Goal: Task Accomplishment & Management: Use online tool/utility

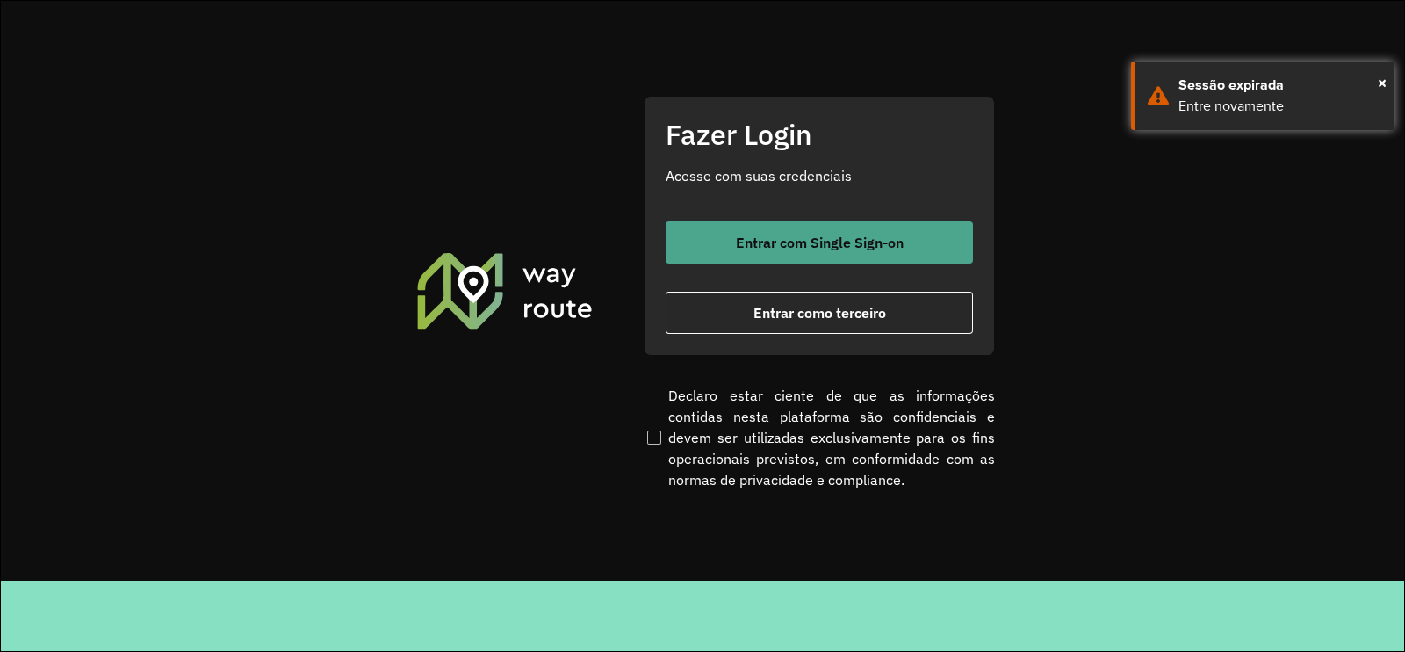
click at [736, 240] on span "Entrar com Single Sign-on" at bounding box center [820, 242] width 168 height 14
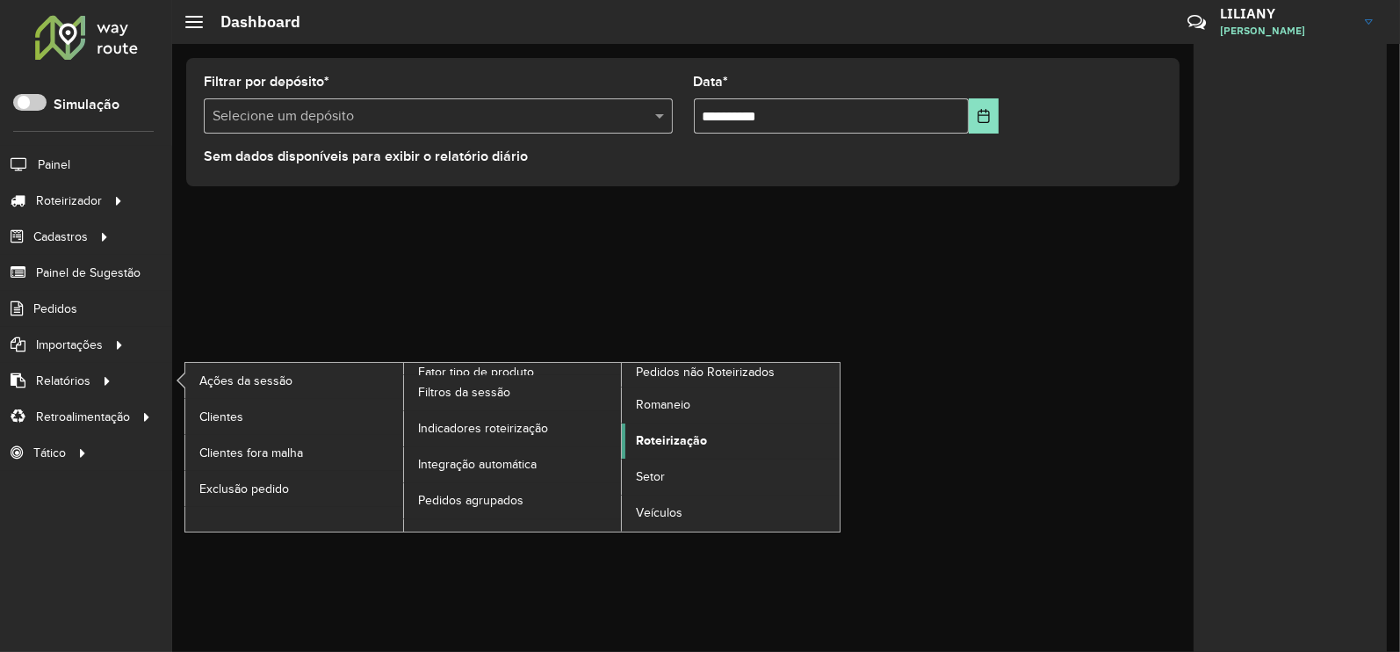
click at [675, 432] on span "Roteirização" at bounding box center [671, 440] width 71 height 18
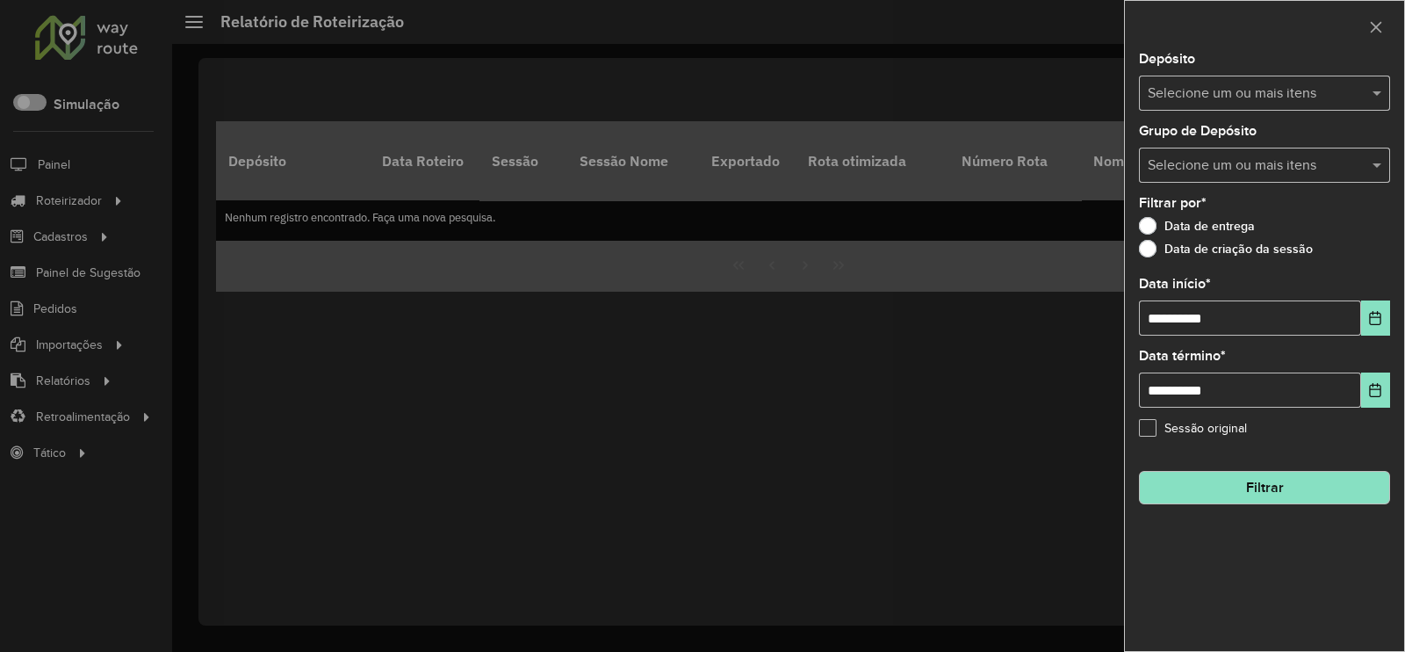
click at [1167, 92] on input "text" at bounding box center [1255, 93] width 225 height 21
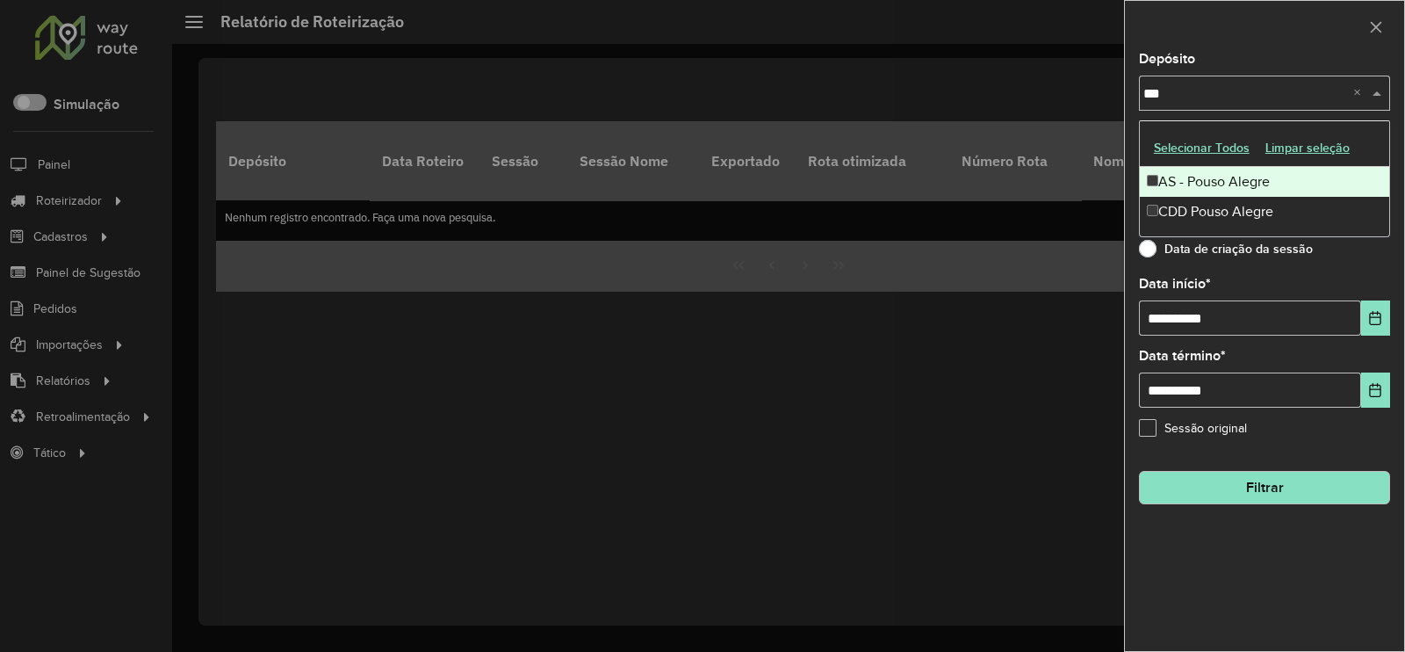
type input "****"
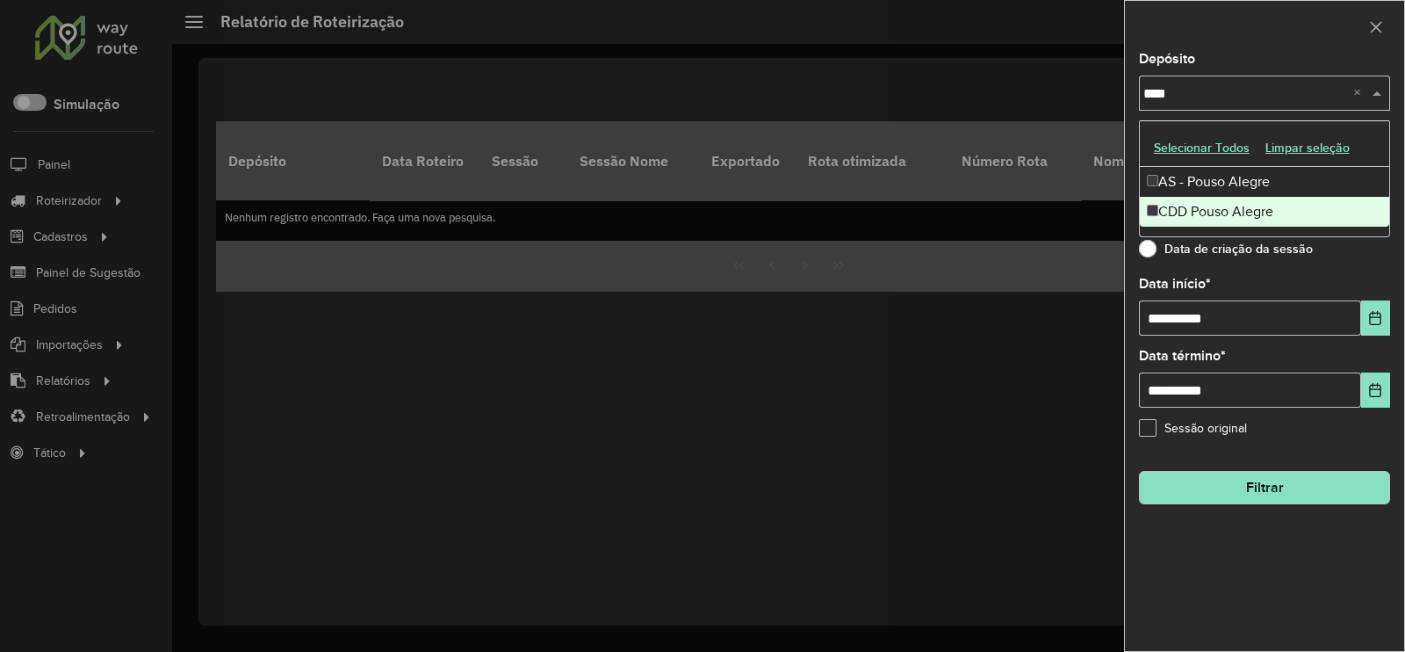
click at [1200, 207] on div "CDD Pouso Alegre" at bounding box center [1264, 212] width 249 height 30
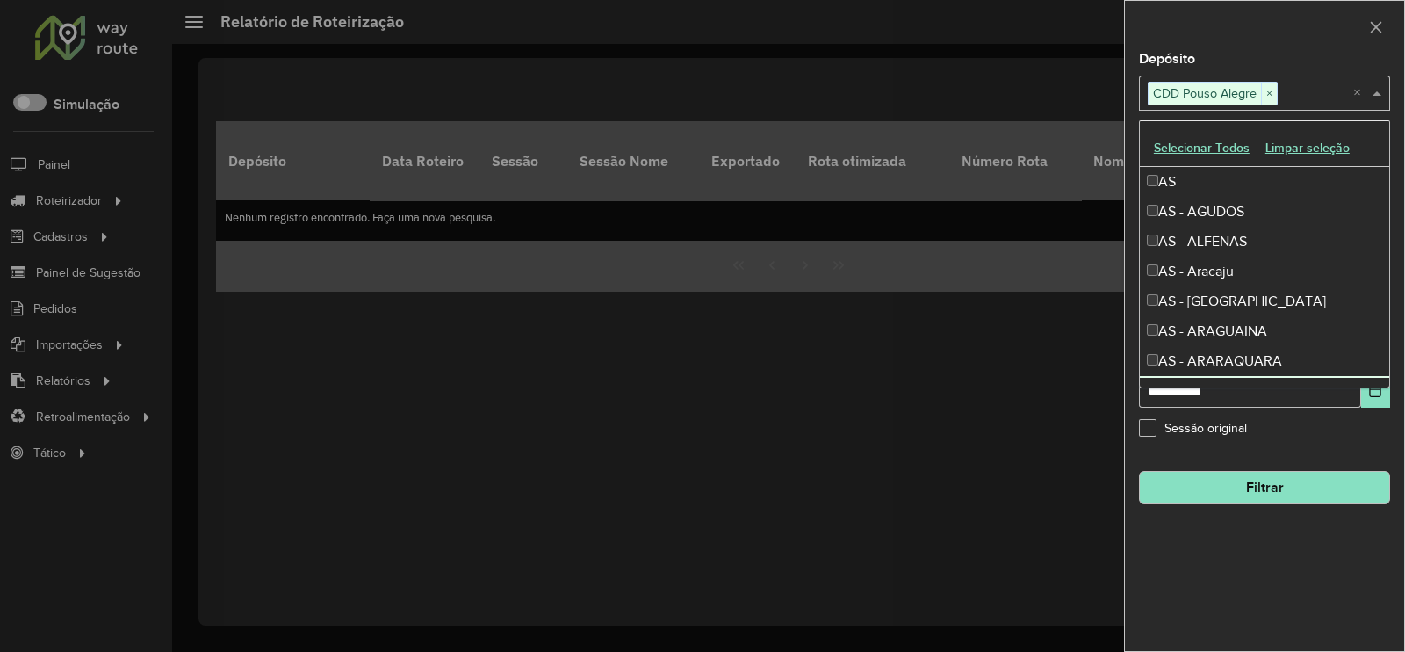
click at [1319, 447] on div "**********" at bounding box center [1264, 352] width 279 height 598
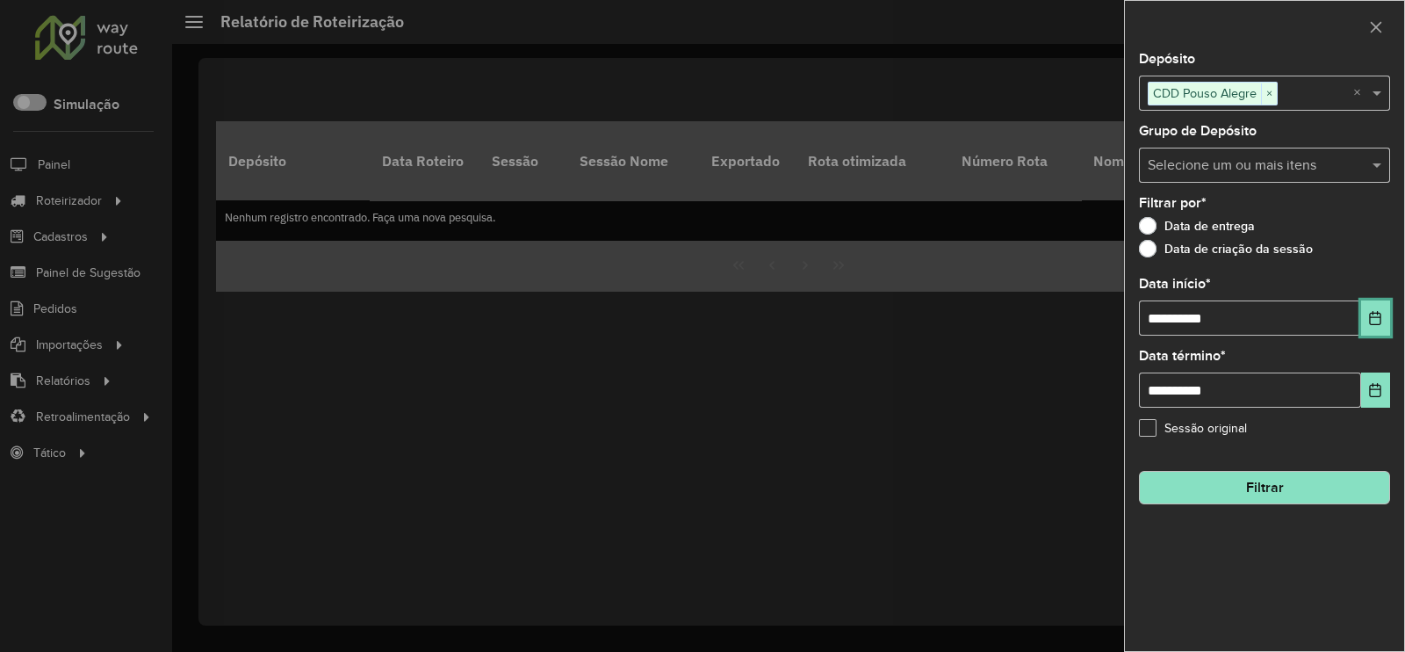
click at [1384, 320] on button "Choose Date" at bounding box center [1375, 317] width 29 height 35
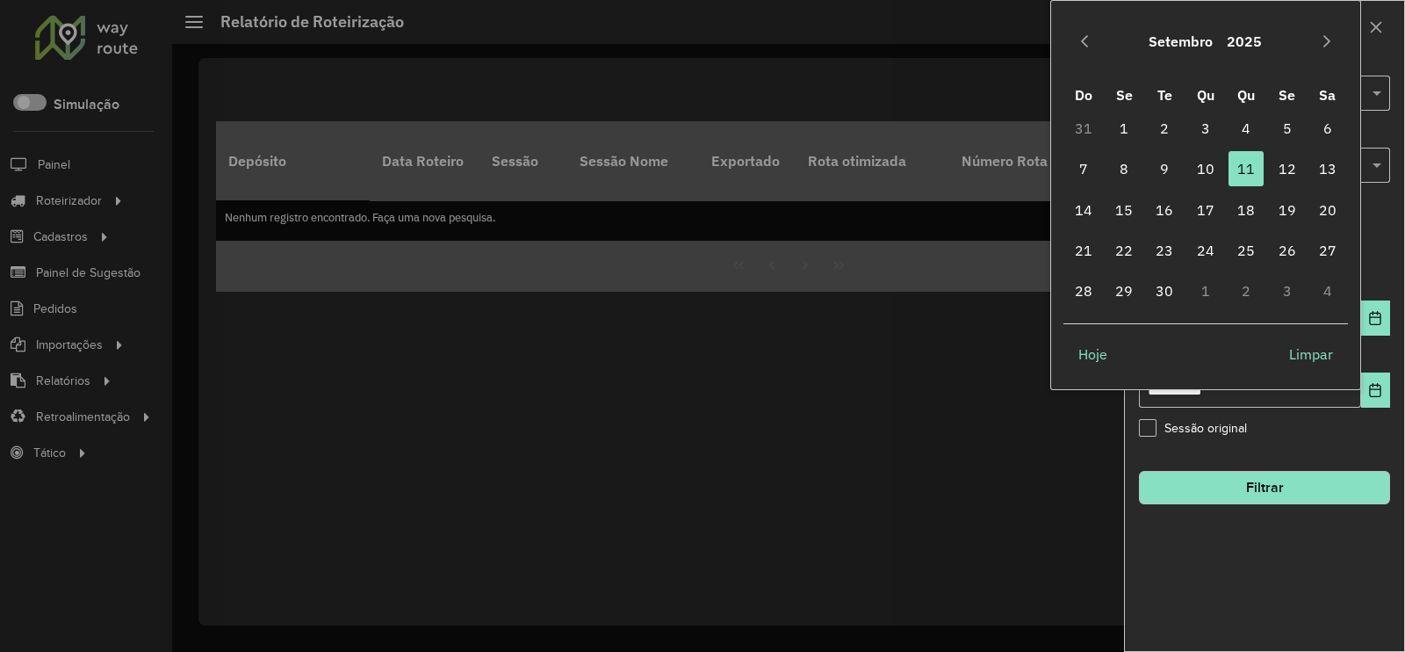
click at [1206, 37] on button "Setembro" at bounding box center [1181, 41] width 78 height 42
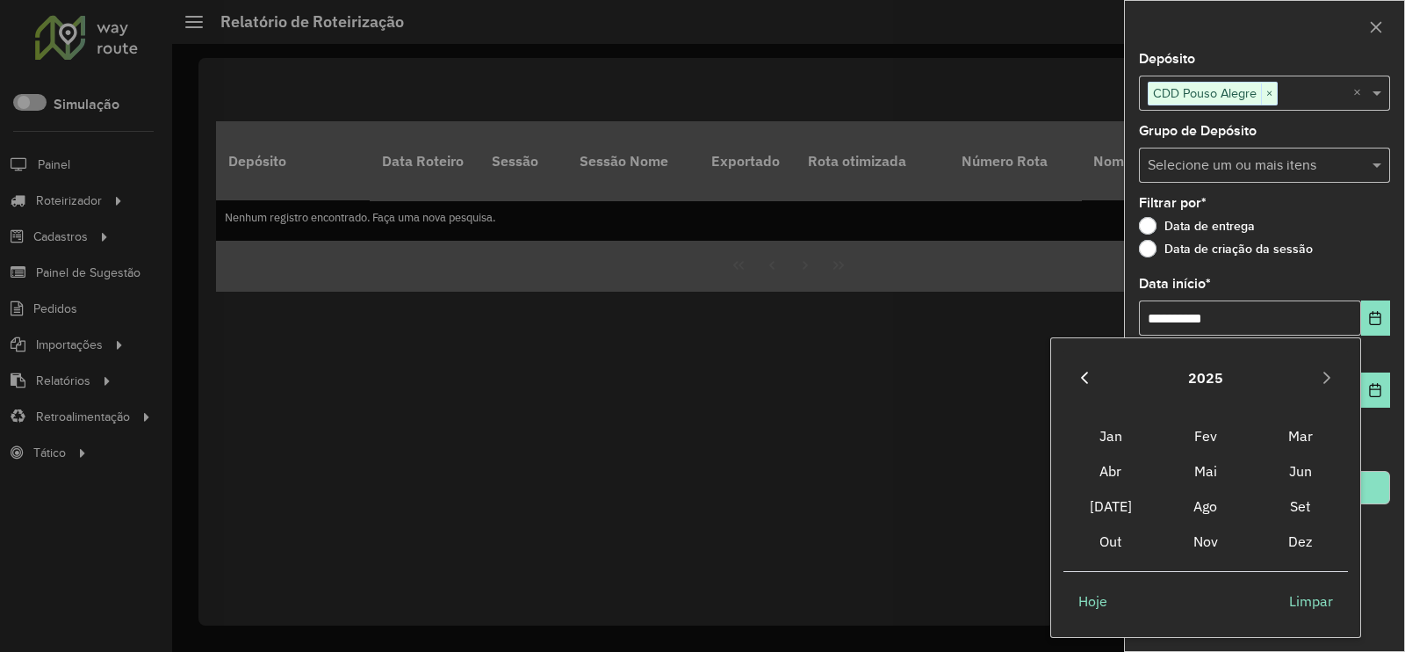
click at [1087, 378] on icon "Previous Year" at bounding box center [1084, 378] width 14 height 14
click at [1214, 507] on span "Ago" at bounding box center [1205, 505] width 95 height 35
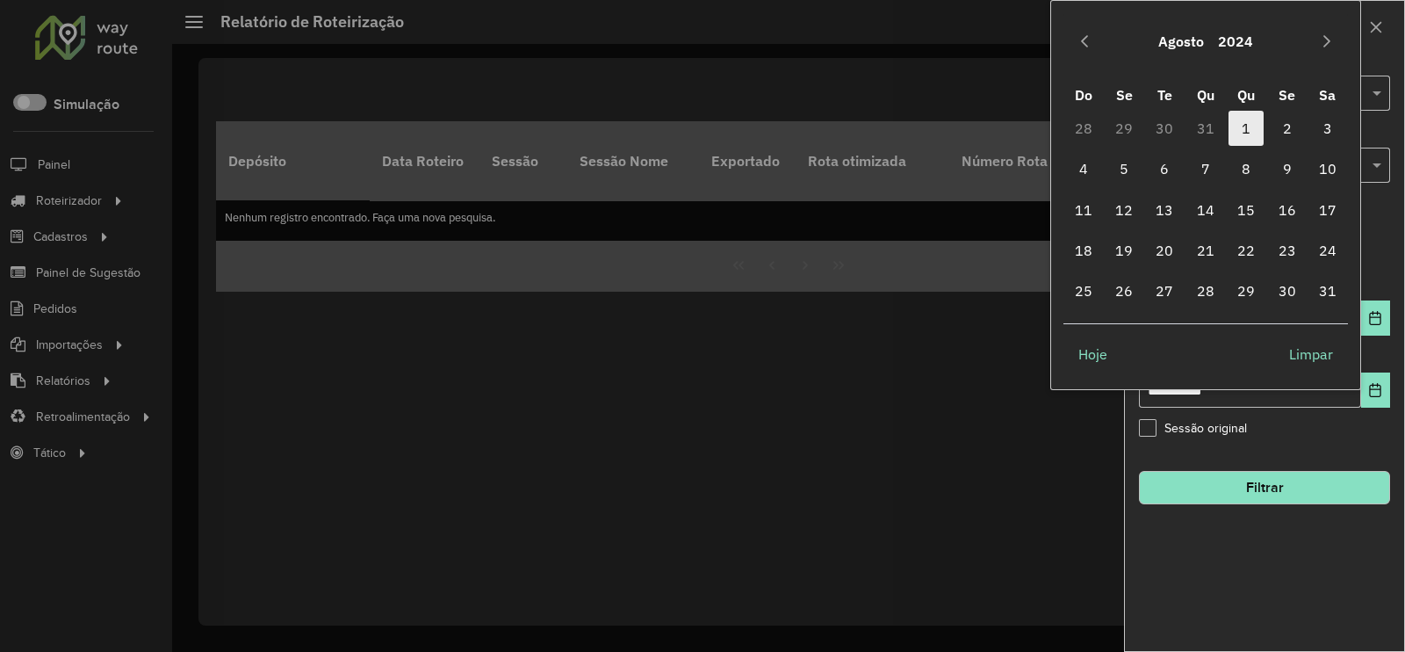
click at [1245, 132] on span "1" at bounding box center [1246, 128] width 35 height 35
type input "**********"
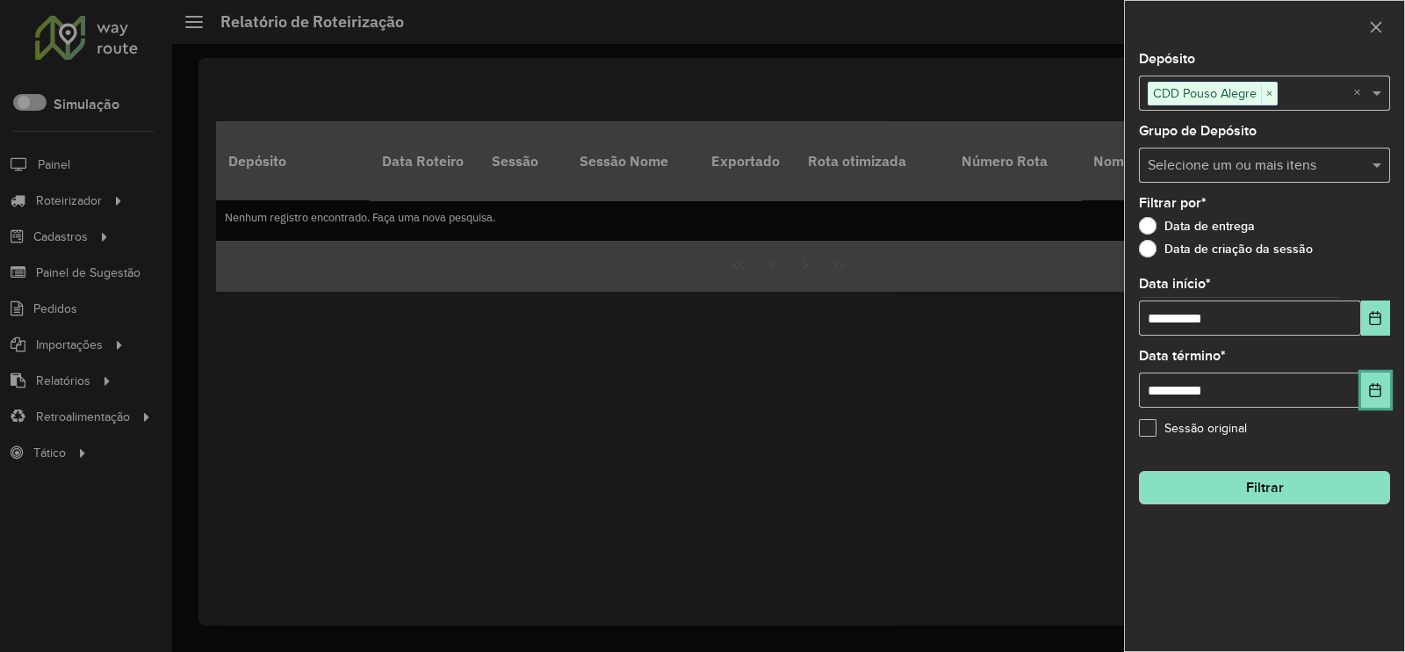
click at [1364, 393] on button "Choose Date" at bounding box center [1375, 389] width 29 height 35
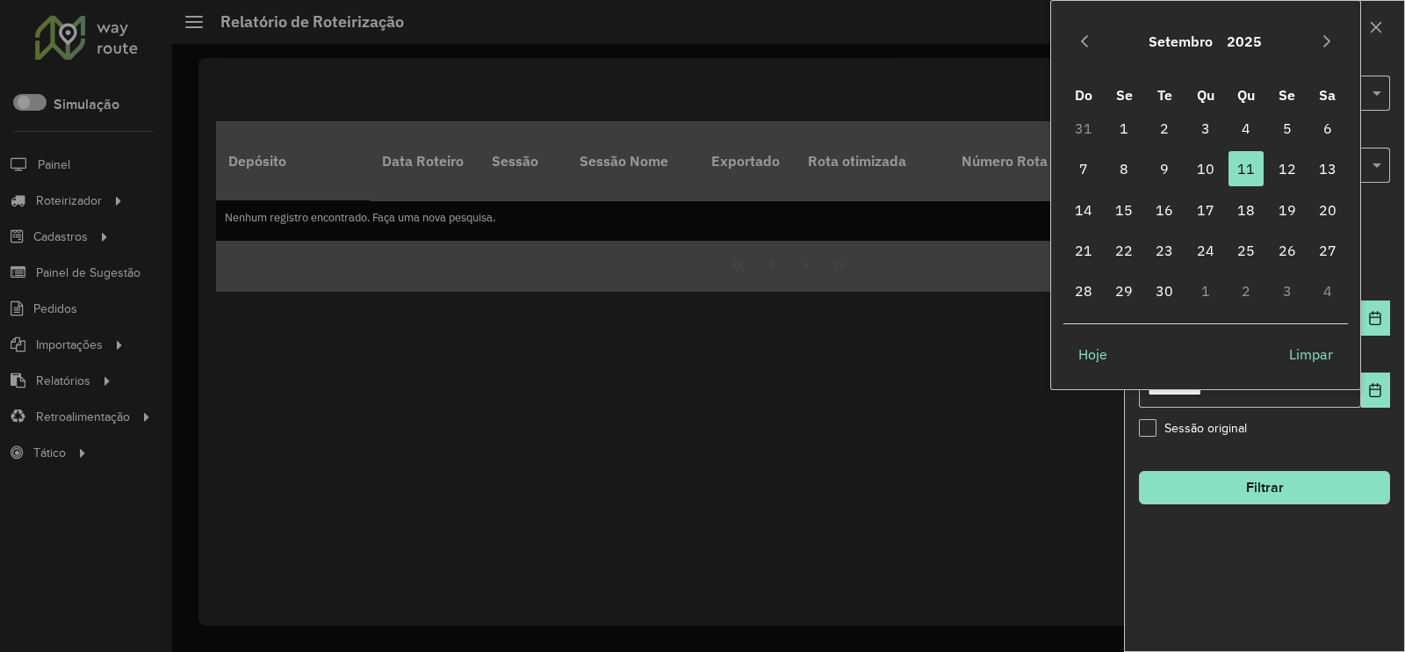
click at [1178, 39] on button "Setembro" at bounding box center [1181, 41] width 78 height 42
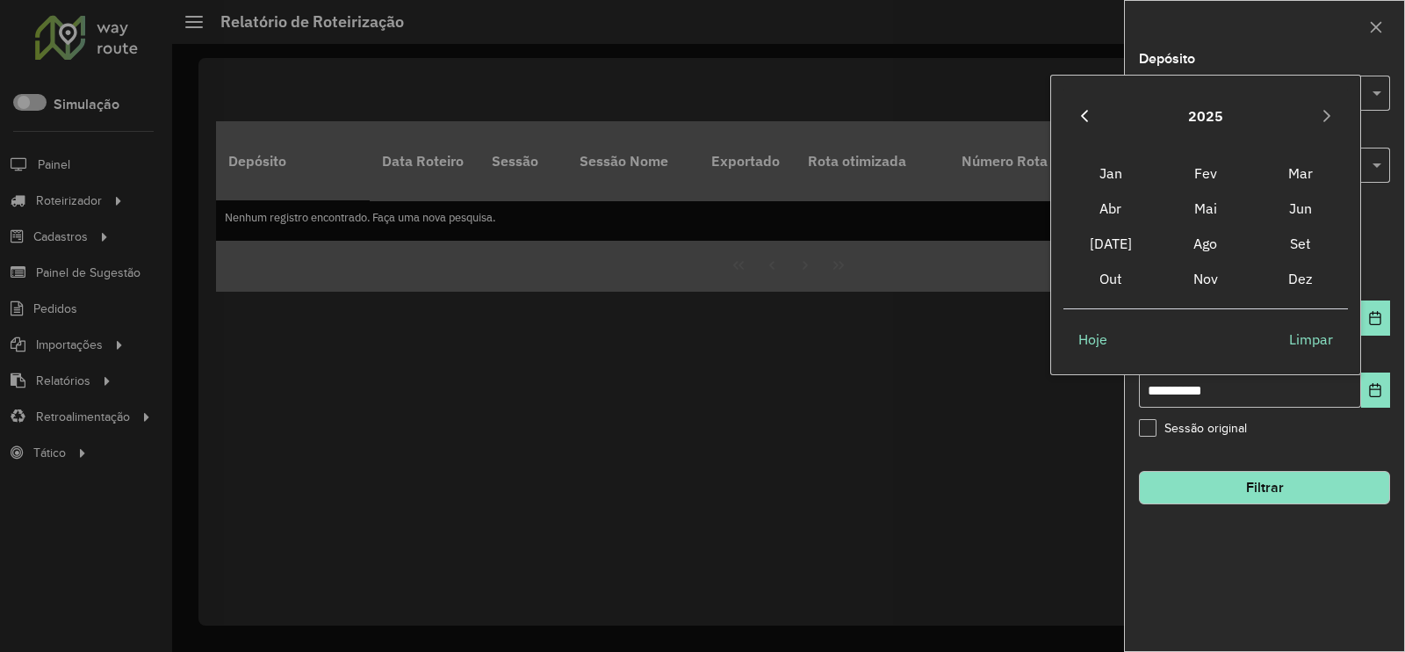
click at [1074, 107] on button "Previous Year" at bounding box center [1084, 116] width 28 height 28
click at [1203, 245] on span "Ago" at bounding box center [1205, 243] width 95 height 35
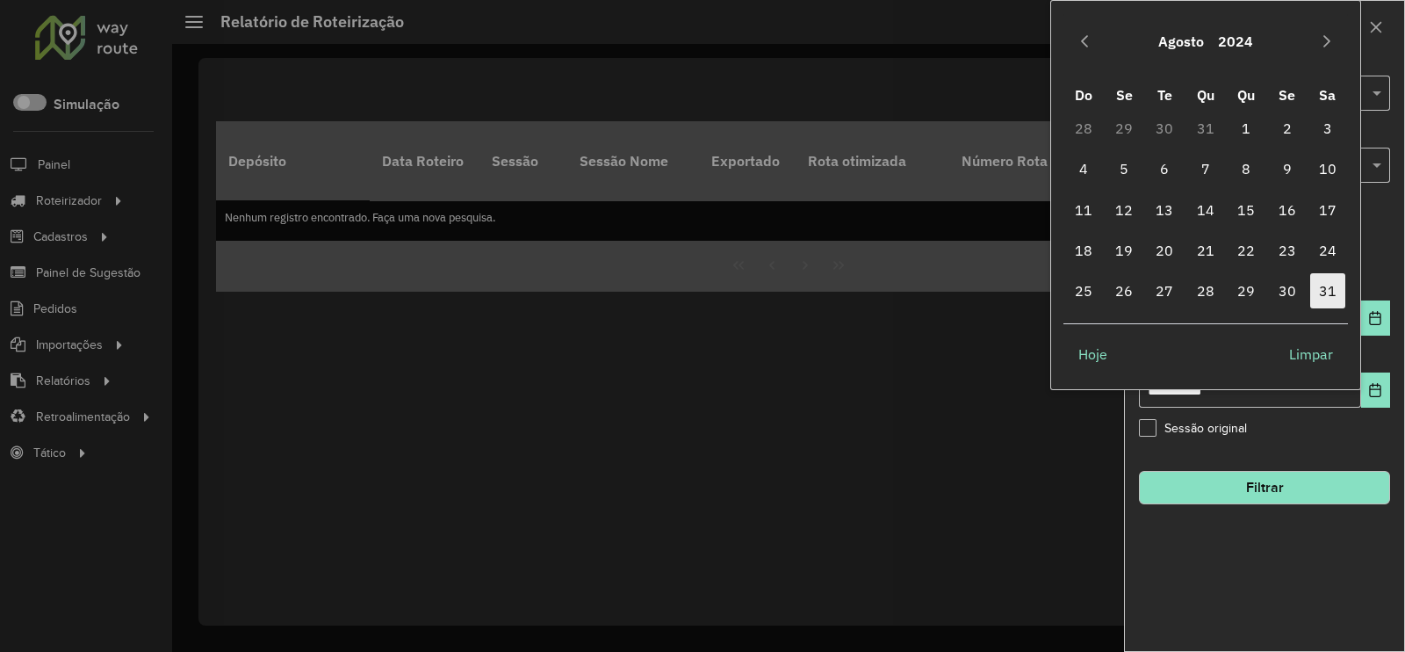
click at [1327, 292] on span "31" at bounding box center [1327, 290] width 35 height 35
type input "**********"
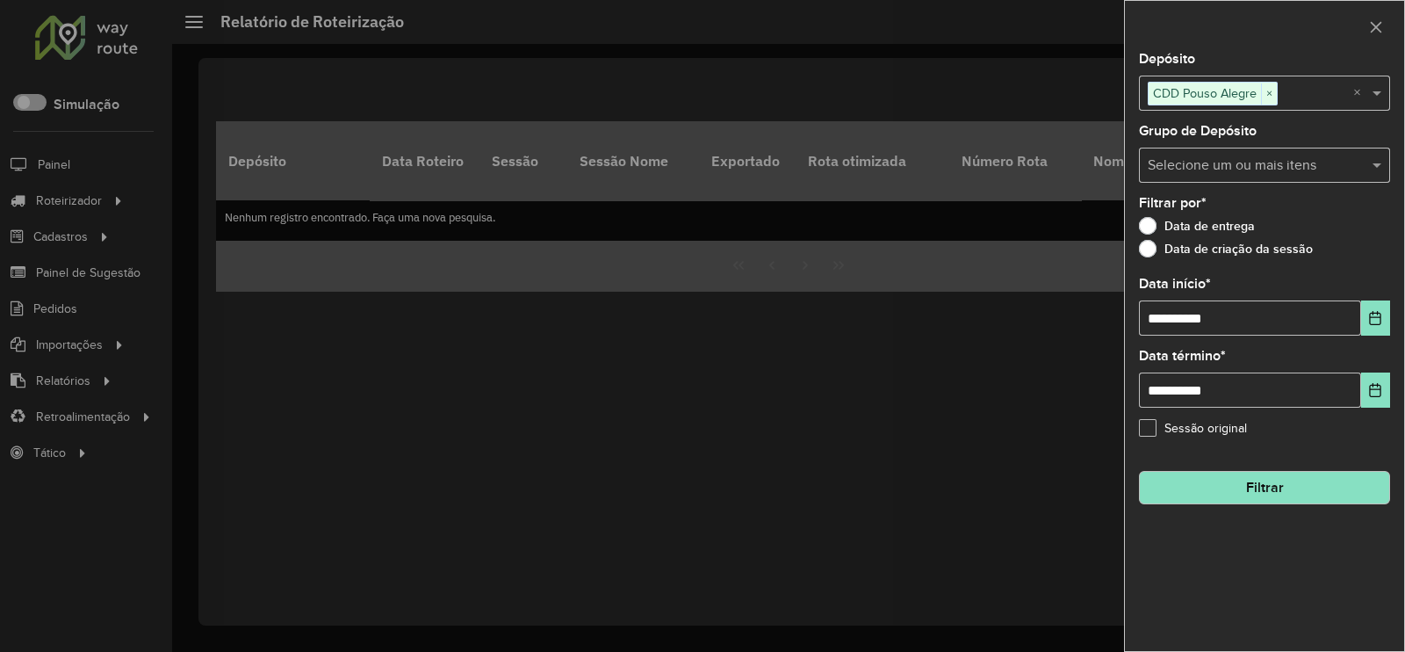
click at [1279, 490] on button "Filtrar" at bounding box center [1264, 487] width 251 height 33
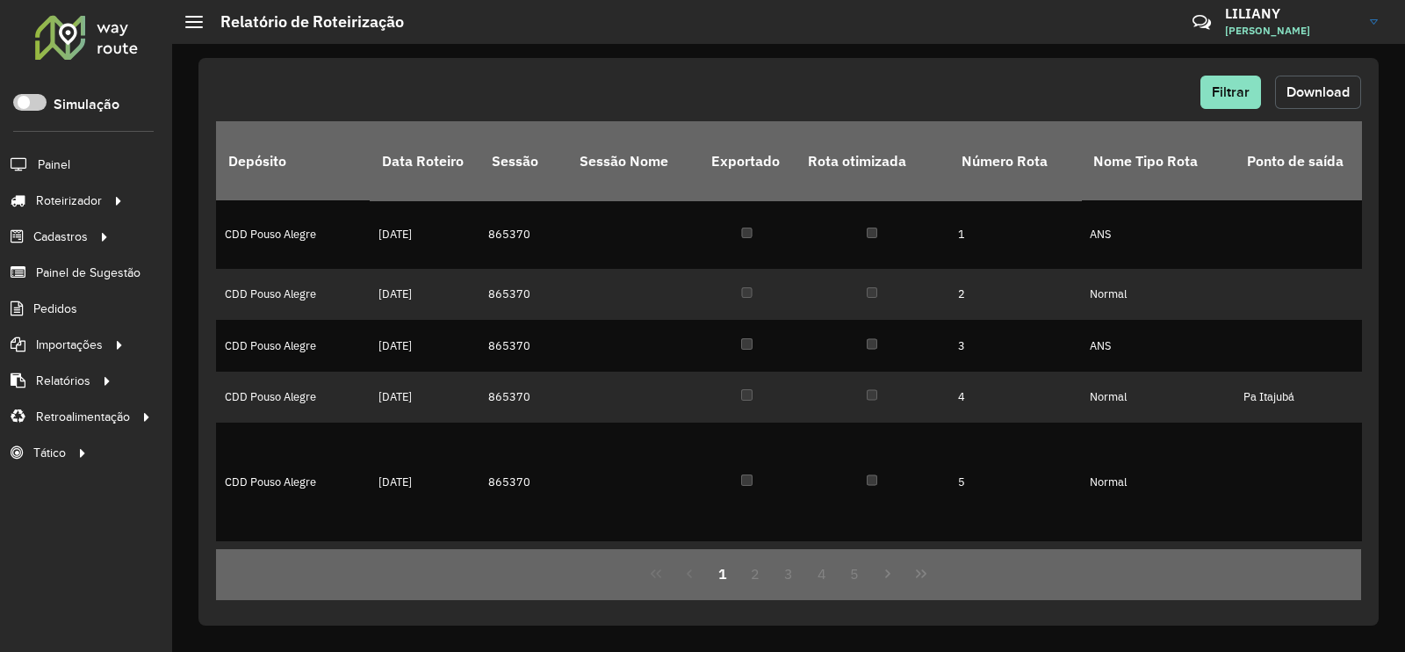
click at [1315, 90] on span "Download" at bounding box center [1317, 91] width 63 height 15
click at [1234, 87] on span "Filtrar" at bounding box center [1231, 91] width 38 height 15
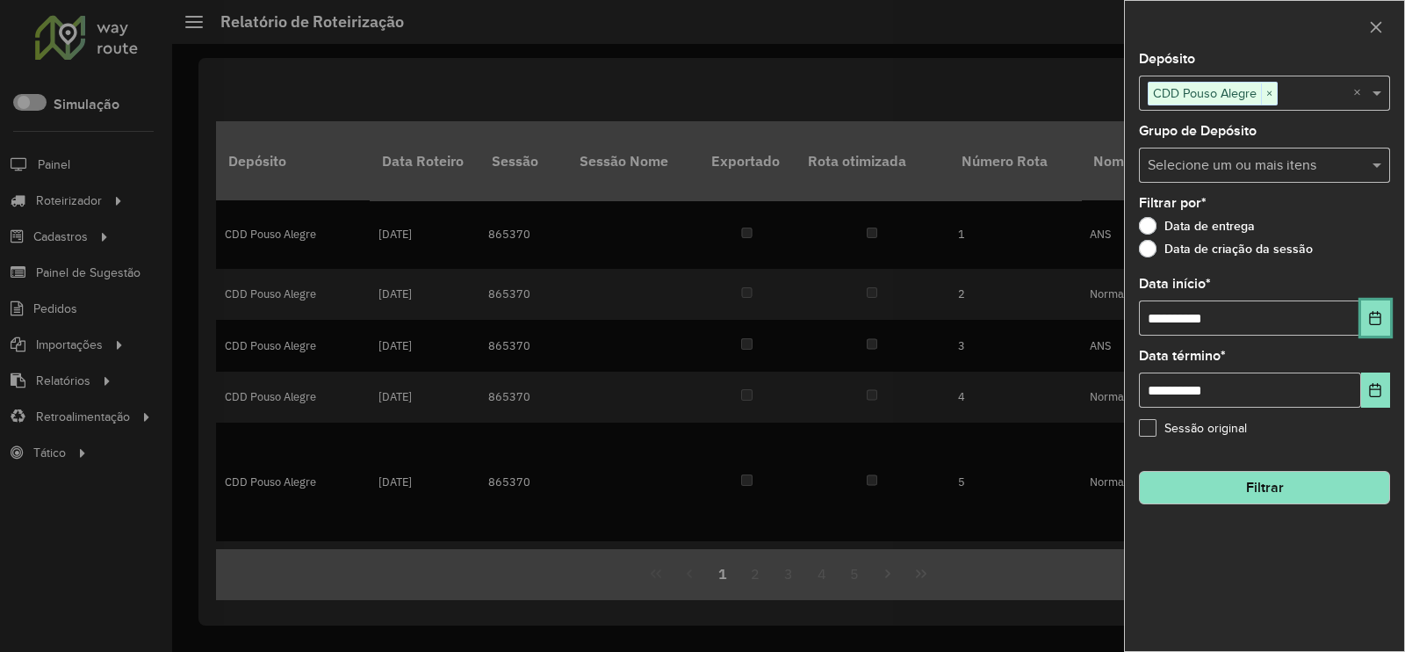
click at [1378, 322] on icon "Choose Date" at bounding box center [1375, 318] width 14 height 14
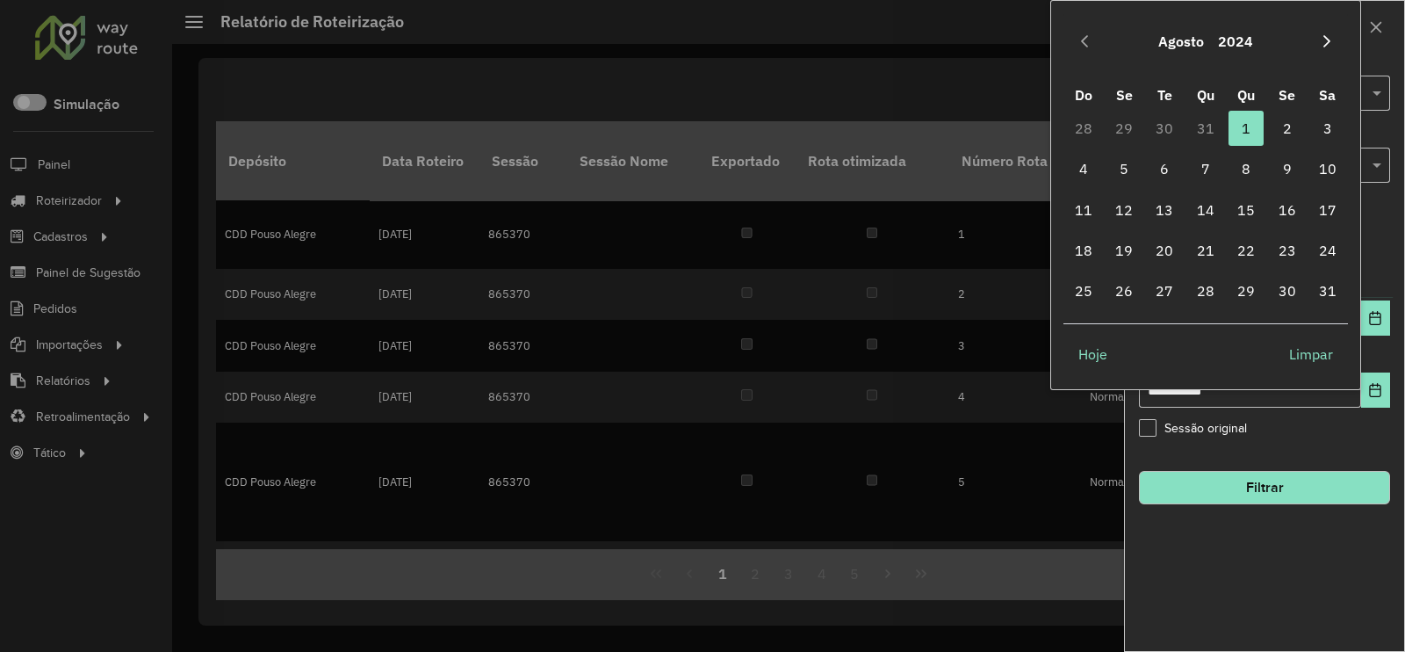
click at [1329, 52] on button "Next Month" at bounding box center [1327, 41] width 28 height 28
click at [1238, 48] on button "2024" at bounding box center [1244, 41] width 49 height 42
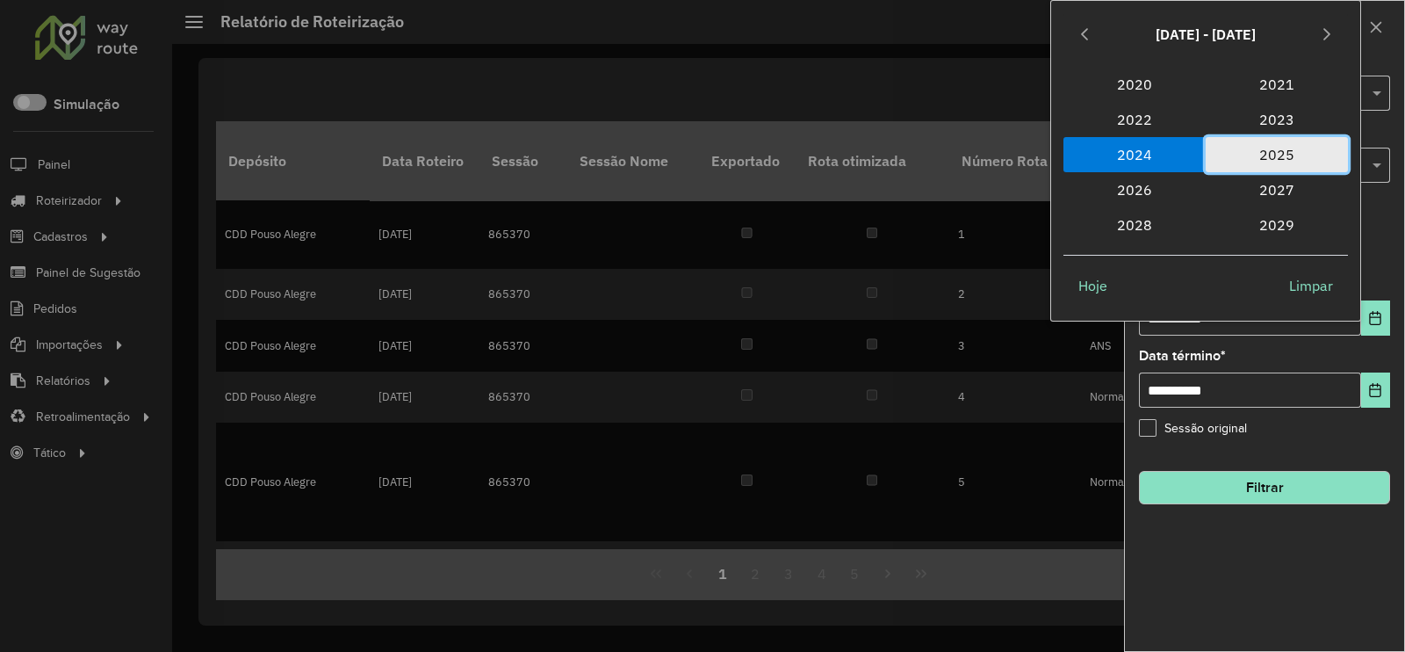
click at [1277, 151] on span "2025" at bounding box center [1277, 154] width 142 height 35
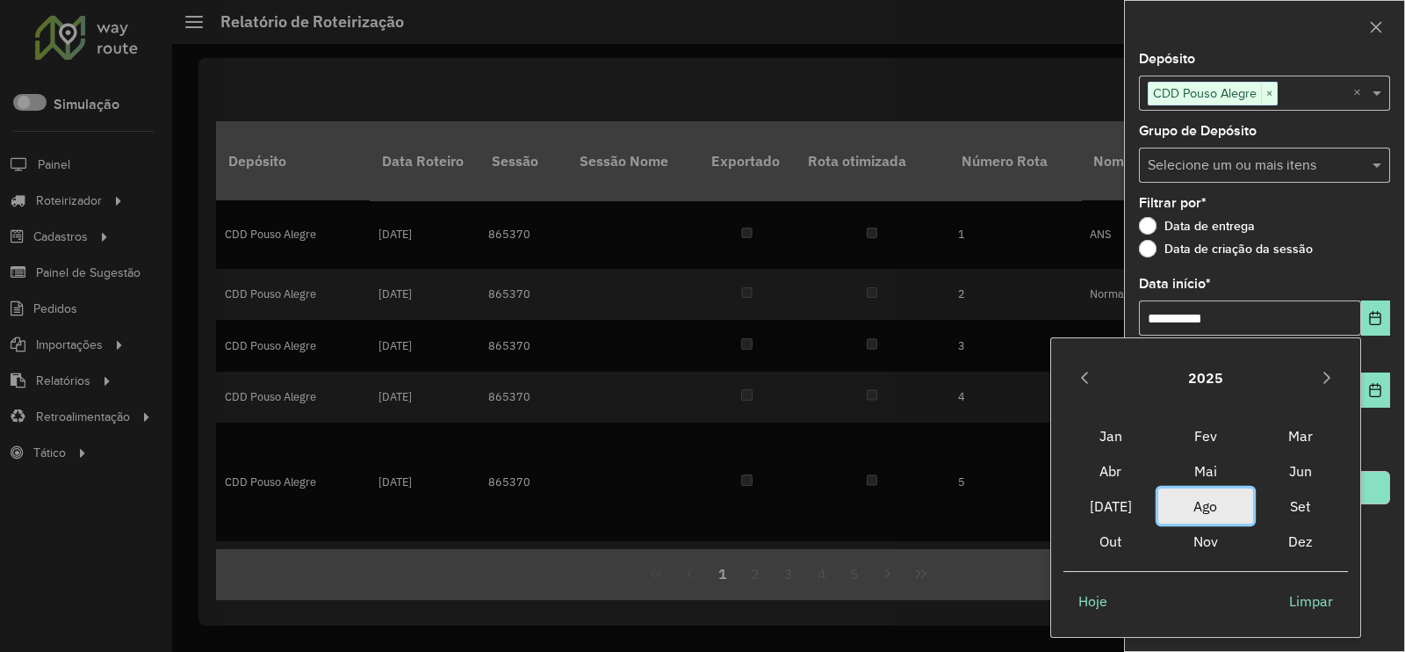
click at [1208, 504] on span "Ago" at bounding box center [1205, 505] width 95 height 35
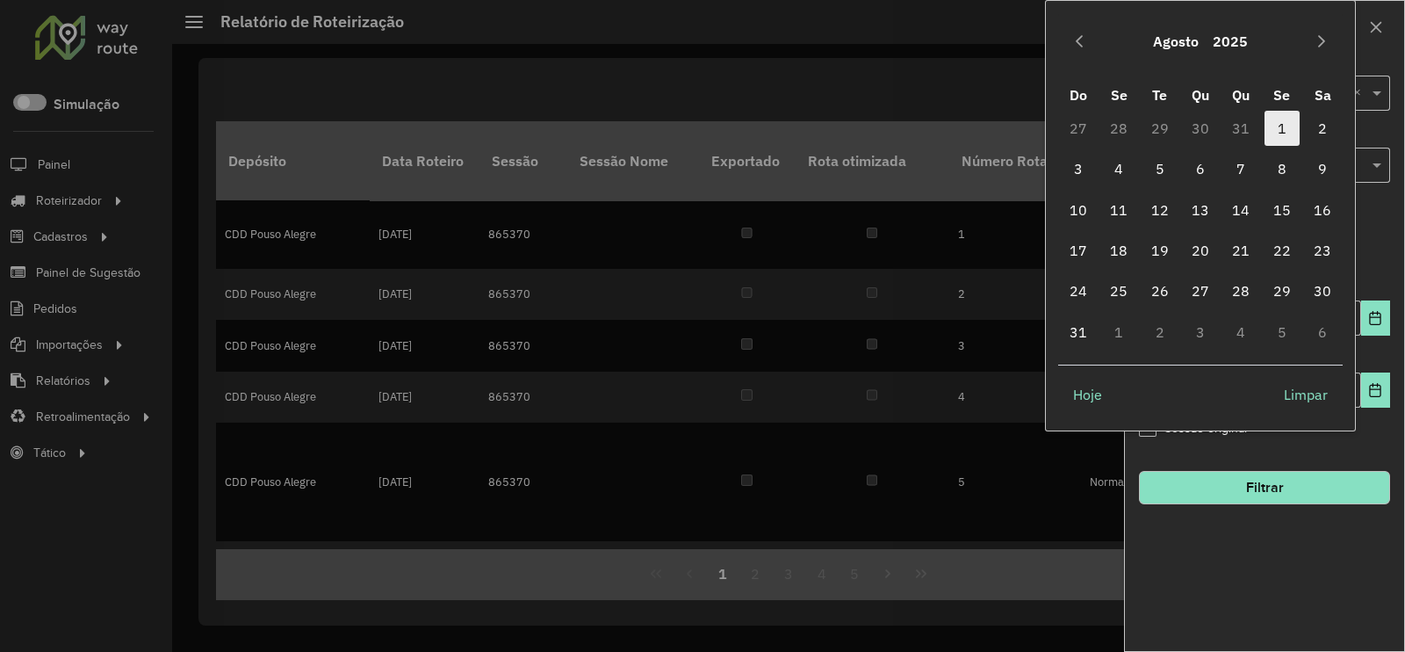
click at [1274, 134] on span "1" at bounding box center [1282, 128] width 35 height 35
type input "**********"
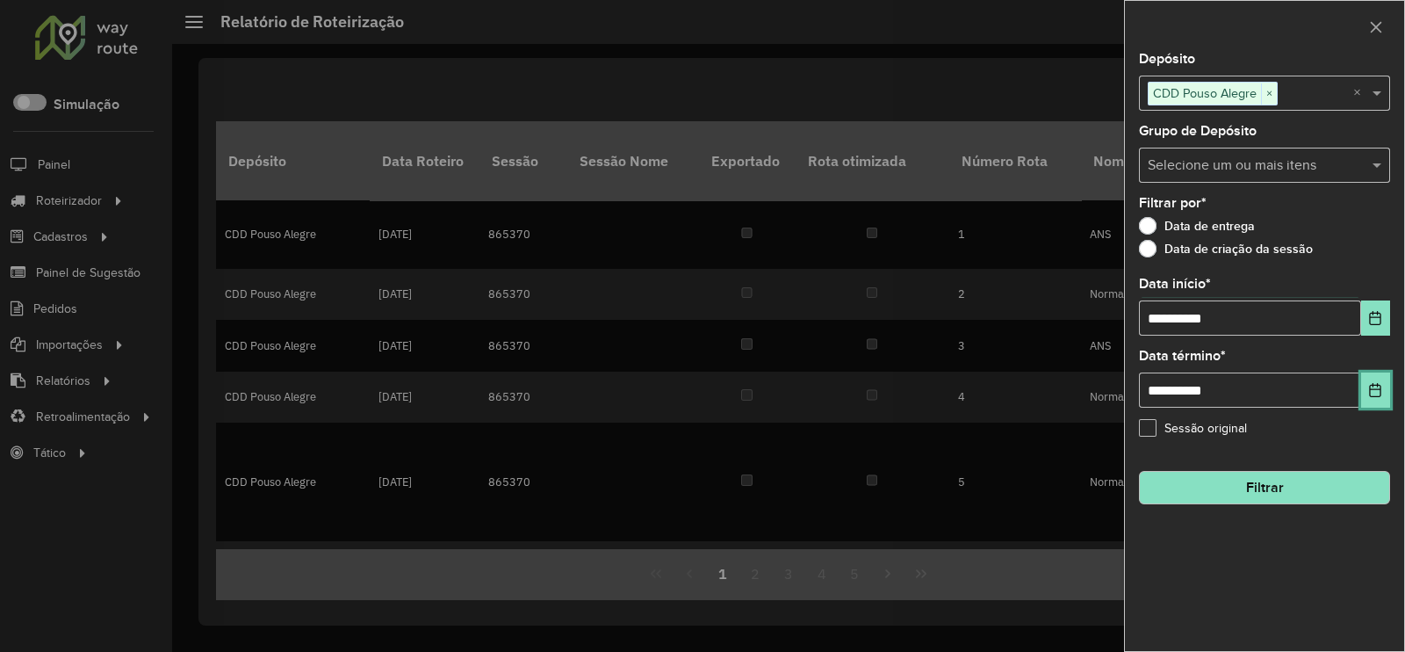
click at [1371, 379] on button "Choose Date" at bounding box center [1375, 389] width 29 height 35
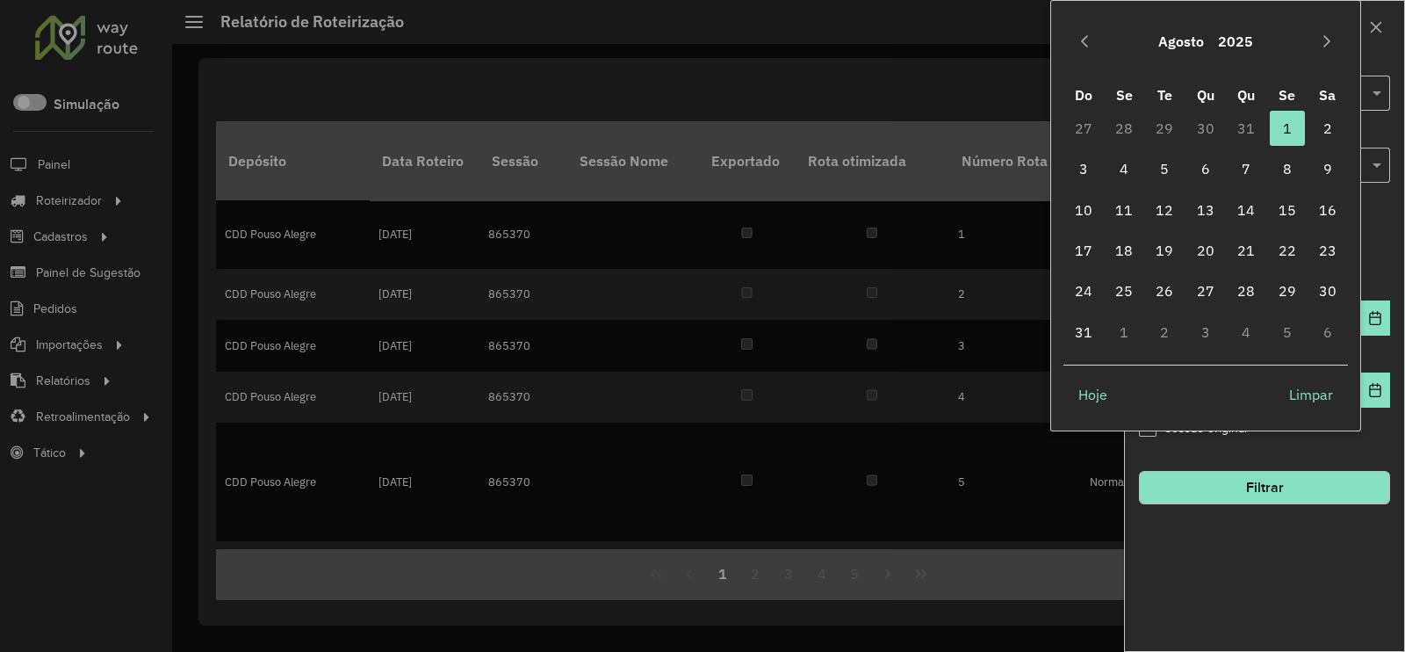
click at [1202, 31] on button "Agosto" at bounding box center [1181, 41] width 60 height 42
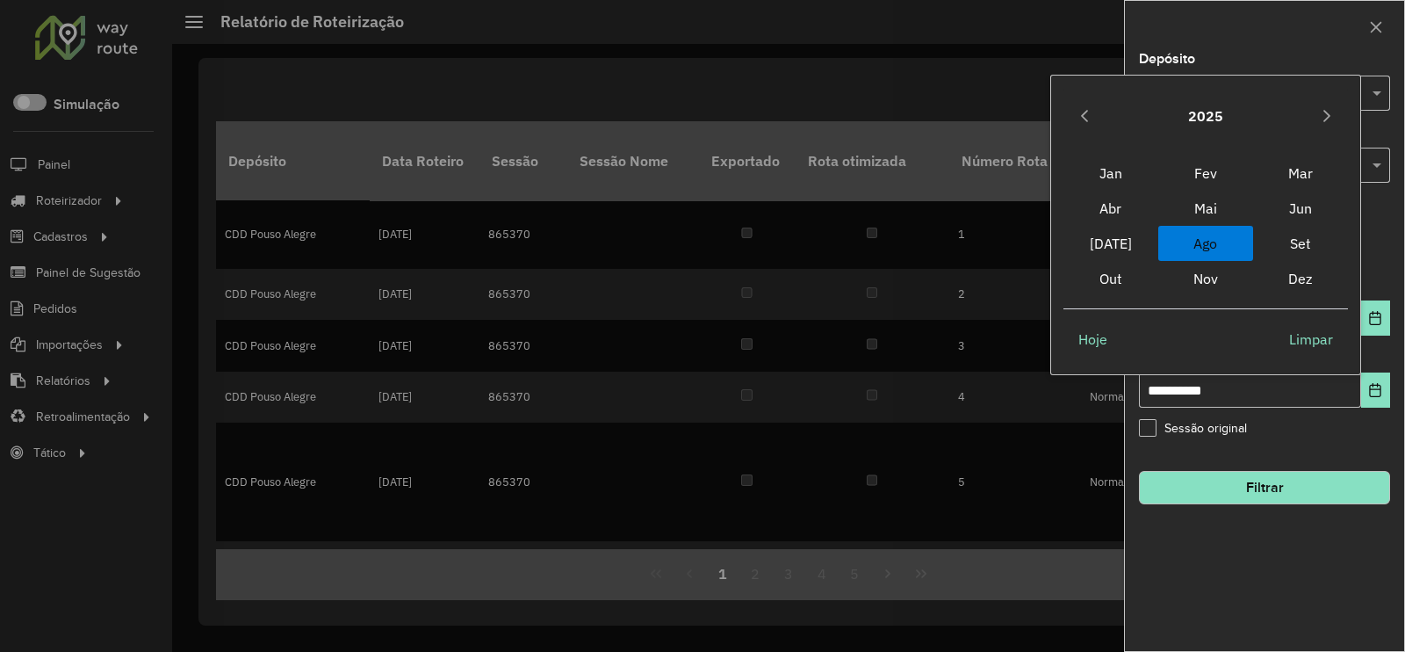
click at [1215, 237] on span "Ago Ago" at bounding box center [1205, 243] width 95 height 35
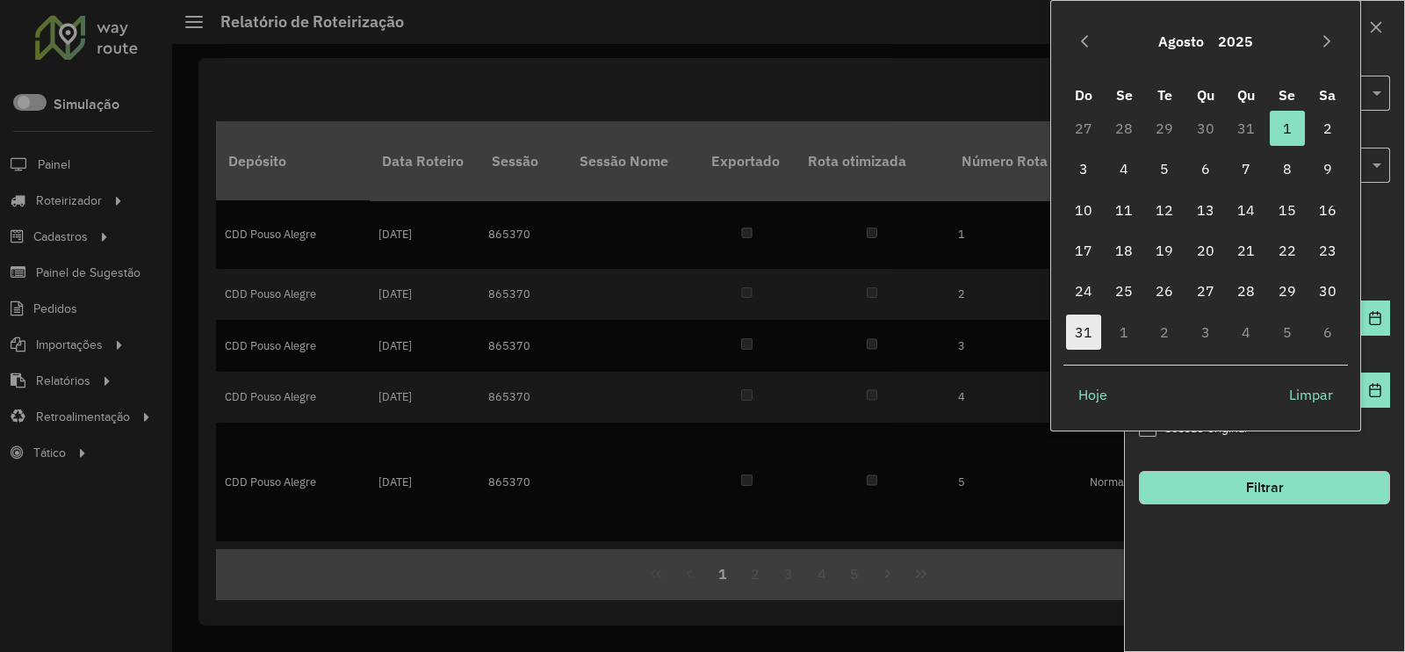
click at [1086, 322] on span "31" at bounding box center [1083, 331] width 35 height 35
type input "**********"
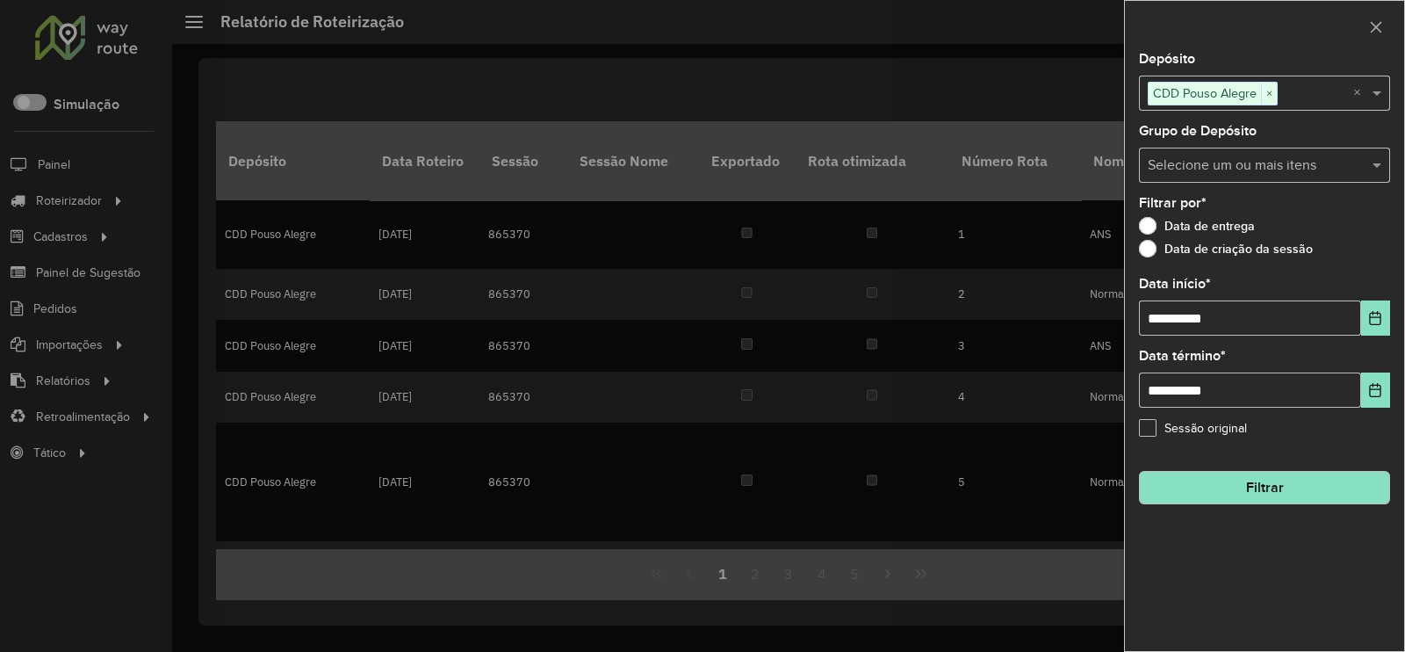
click at [1249, 496] on button "Filtrar" at bounding box center [1264, 487] width 251 height 33
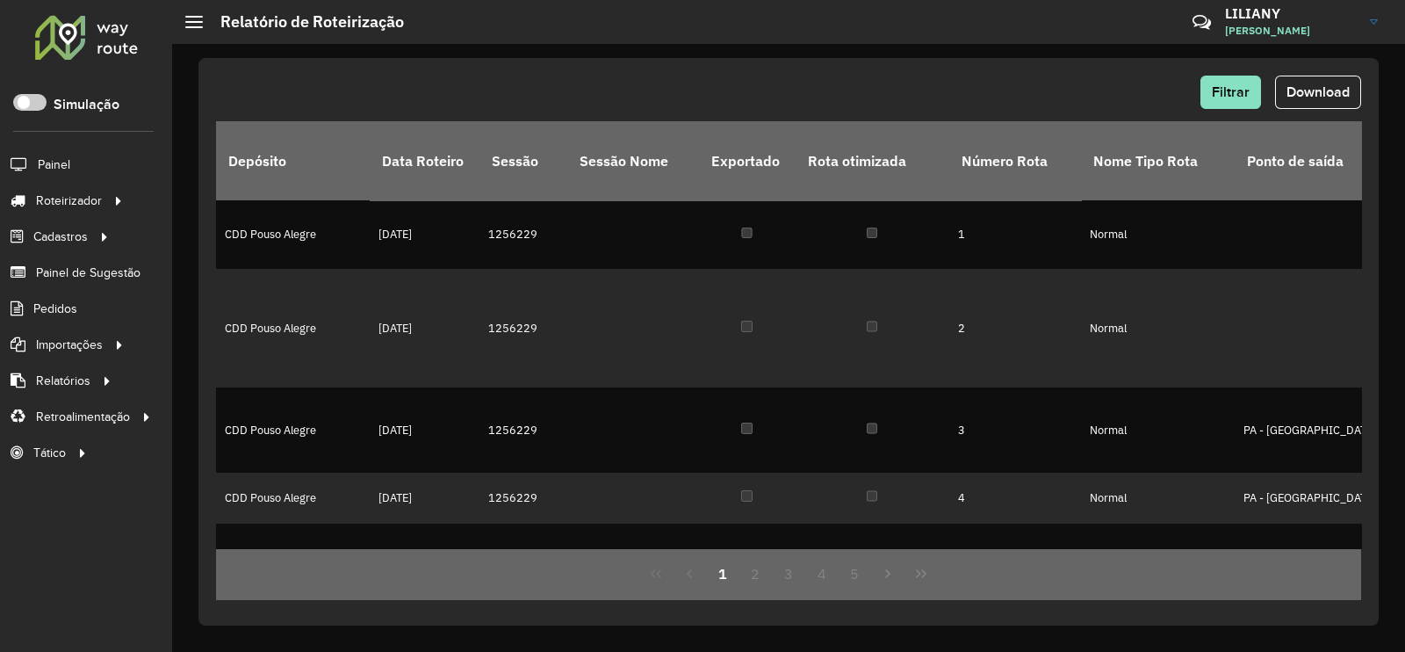
click at [1308, 58] on div "Filtrar Download Depósito Data Roteiro Sessão Sessão Nome Exportado Rota otimiz…" at bounding box center [788, 341] width 1180 height 567
click at [1308, 82] on button "Download" at bounding box center [1318, 92] width 86 height 33
click at [244, 203] on span "Entregas" at bounding box center [224, 200] width 50 height 18
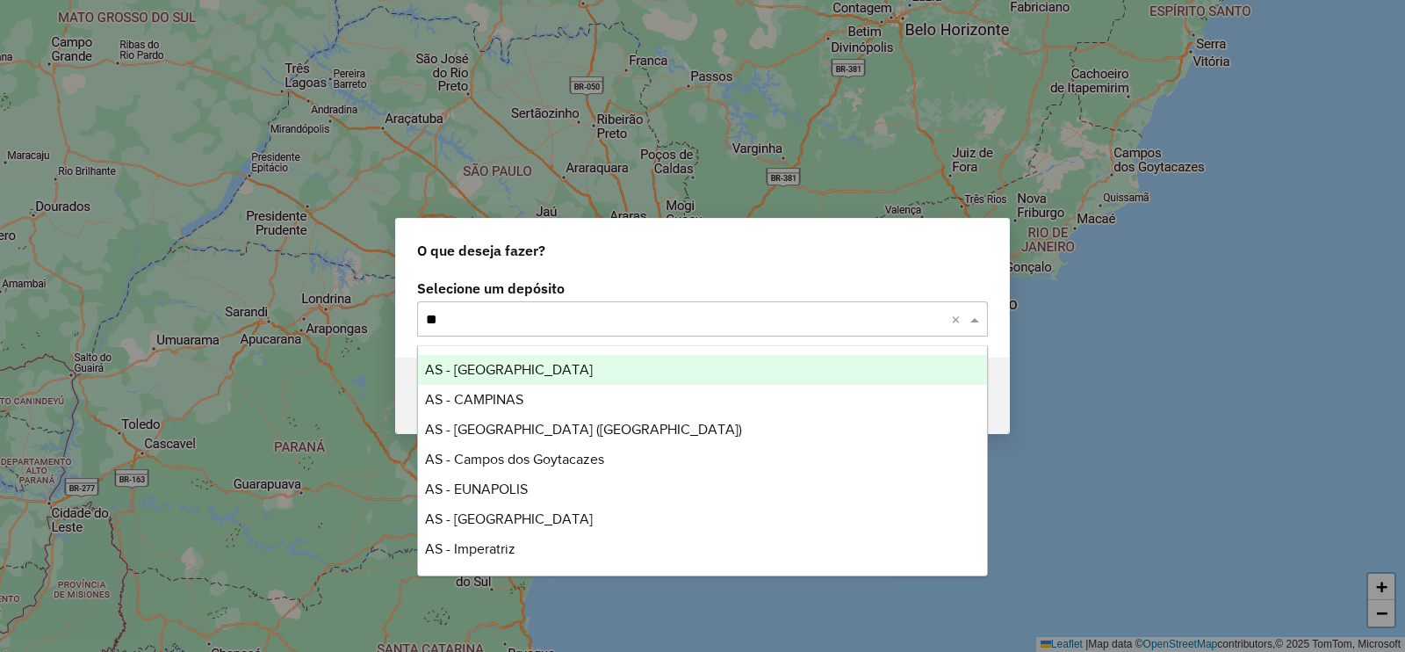
type input "***"
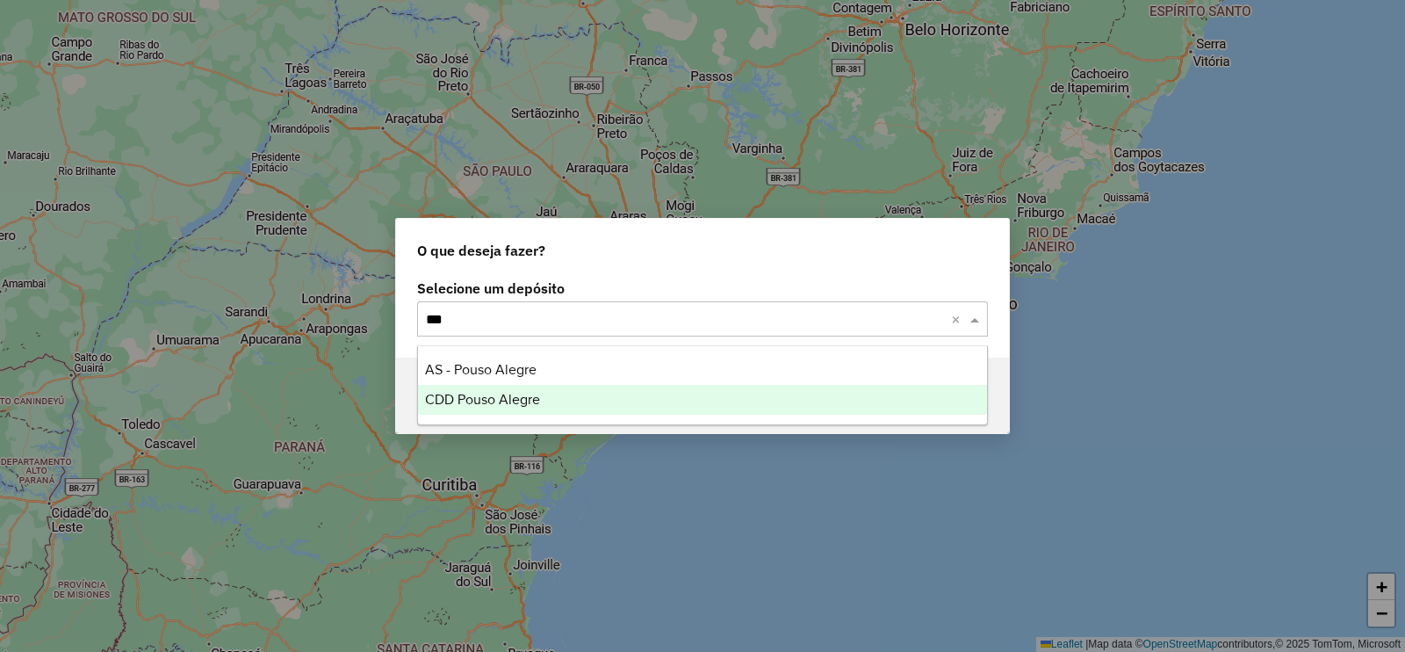
click at [459, 401] on span "CDD Pouso Alegre" at bounding box center [482, 399] width 115 height 15
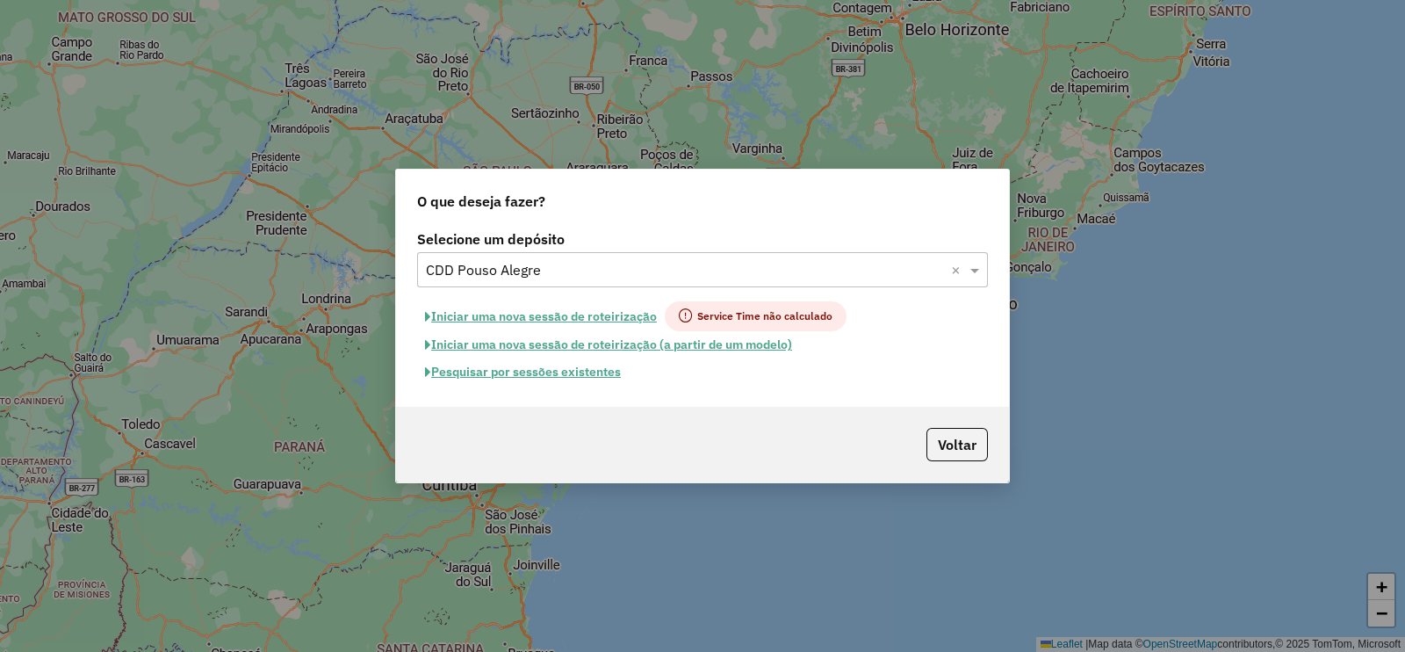
click at [503, 366] on button "Pesquisar por sessões existentes" at bounding box center [523, 371] width 212 height 27
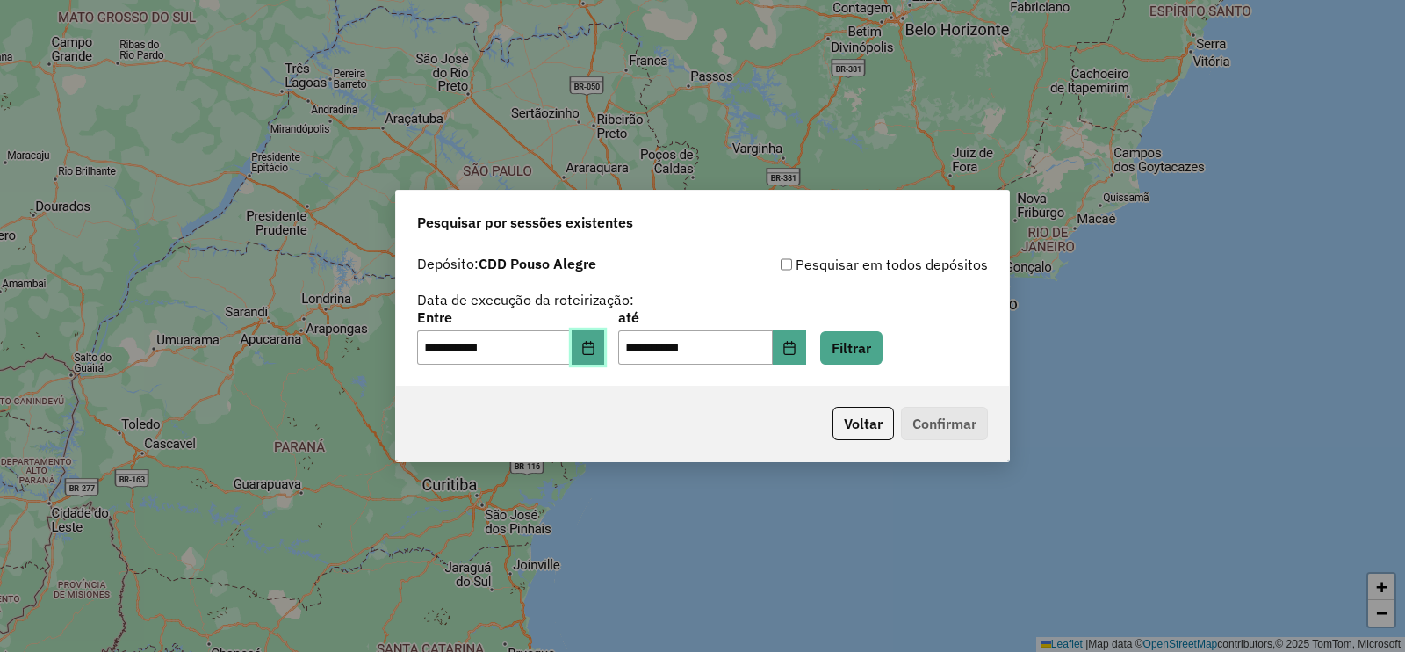
click at [594, 353] on icon "Choose Date" at bounding box center [587, 348] width 11 height 14
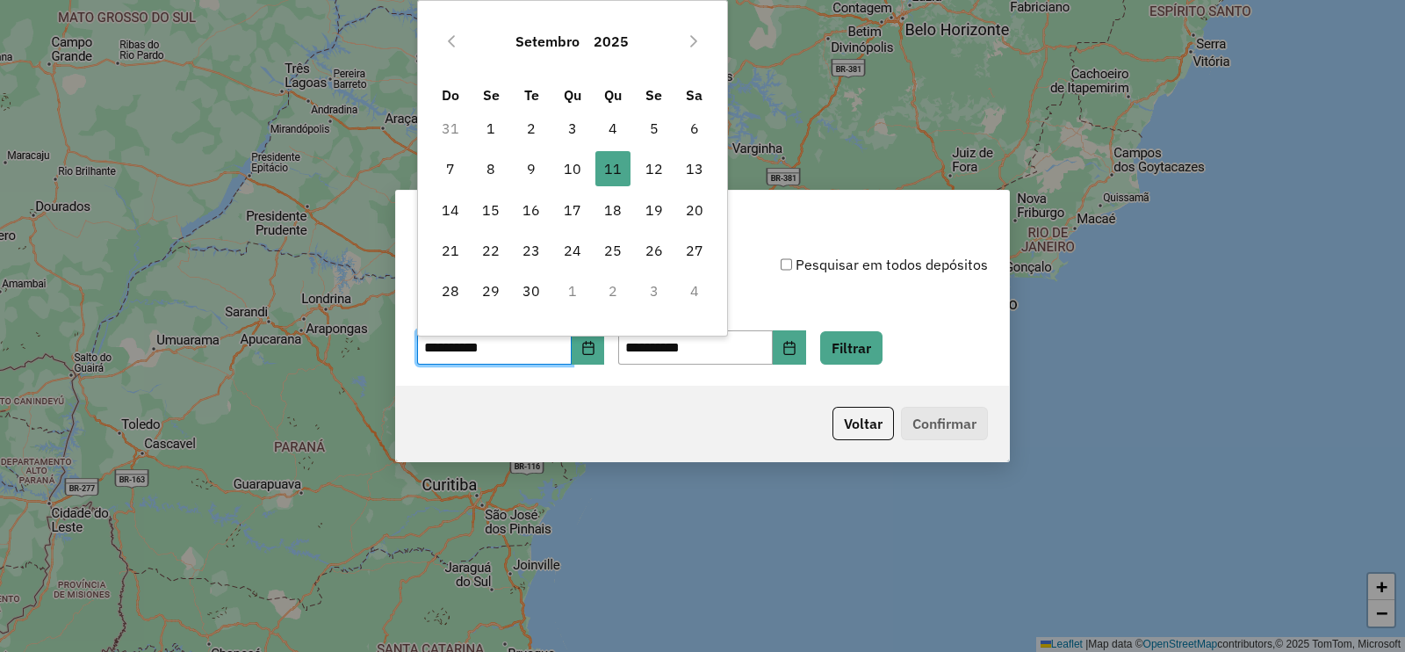
click at [570, 32] on button "Setembro" at bounding box center [547, 41] width 78 height 42
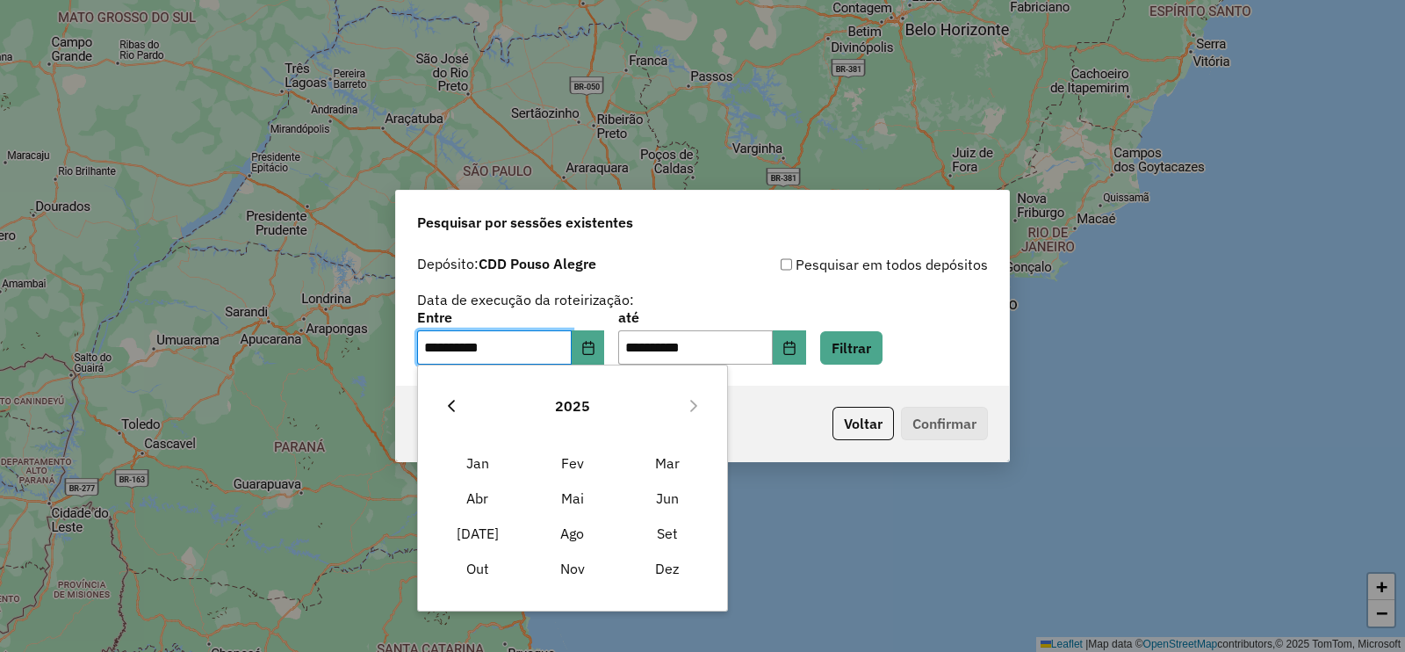
click at [459, 408] on button "Previous Year" at bounding box center [451, 406] width 28 height 28
click at [570, 529] on span "Ago" at bounding box center [572, 532] width 95 height 35
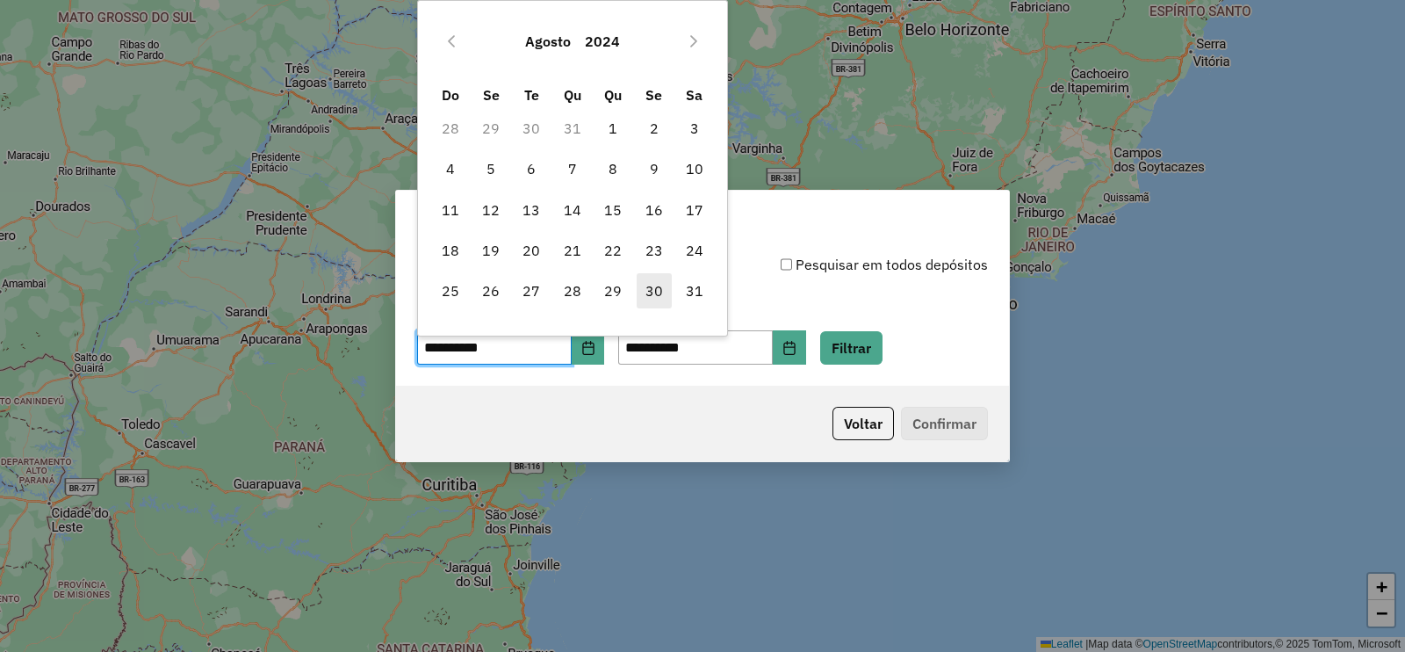
click at [657, 292] on span "30" at bounding box center [654, 290] width 35 height 35
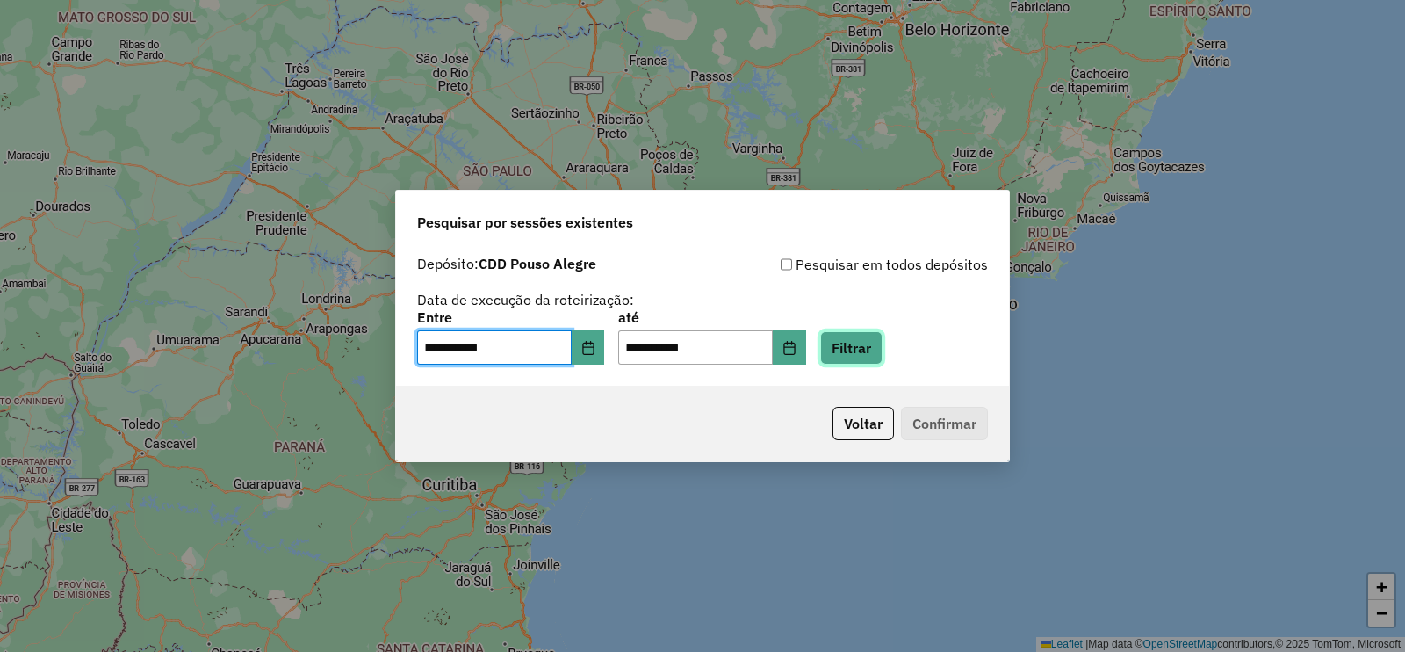
click at [860, 343] on button "Filtrar" at bounding box center [851, 347] width 62 height 33
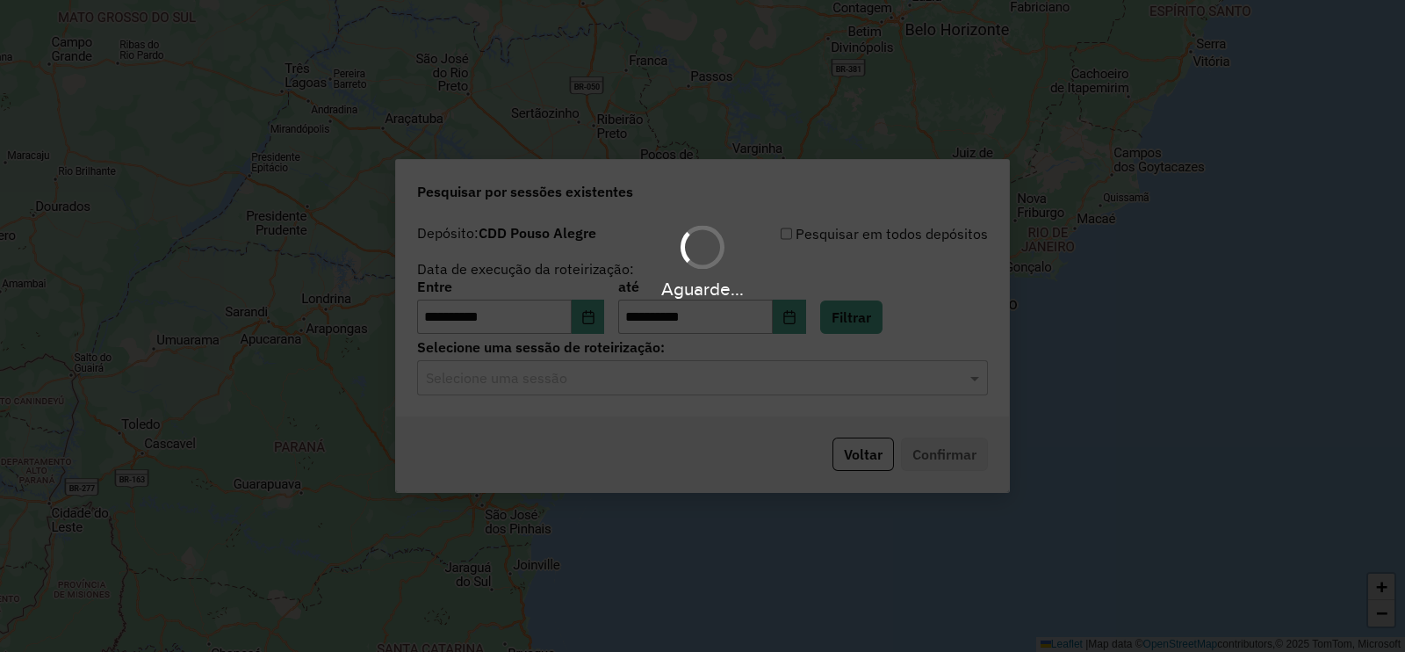
click at [536, 377] on input "text" at bounding box center [685, 378] width 518 height 21
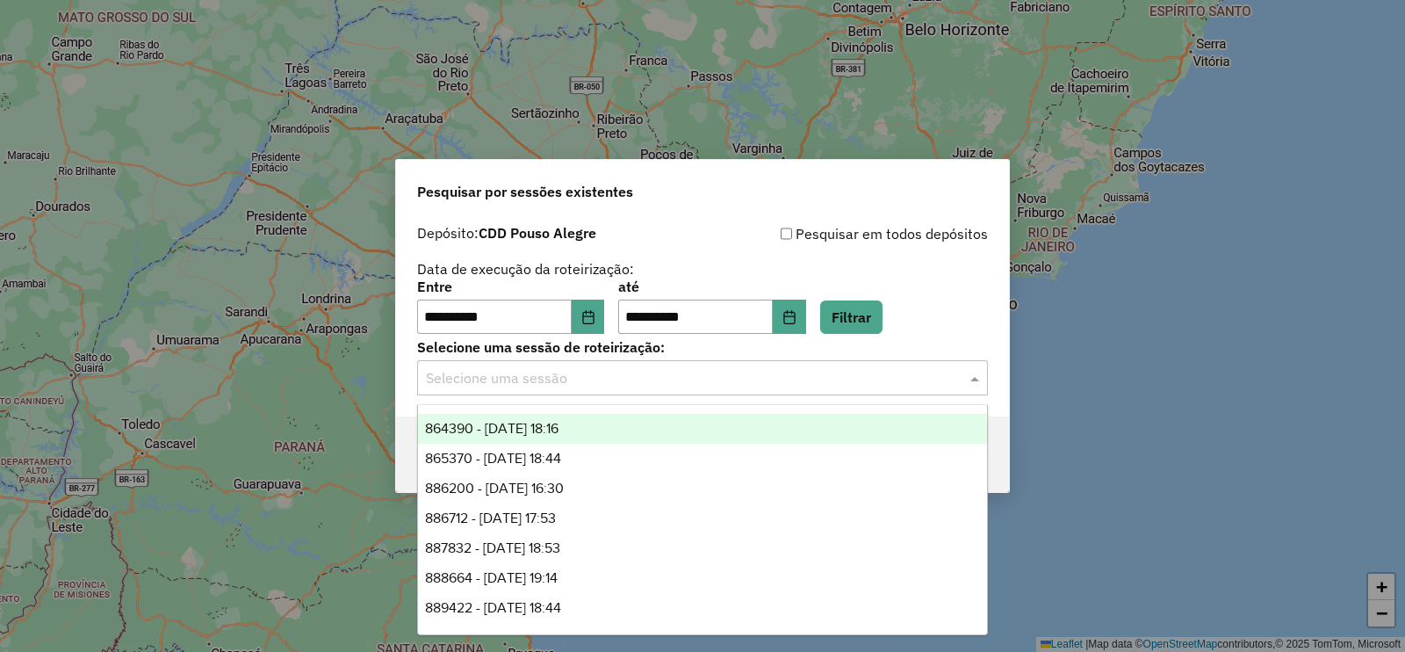
click at [566, 436] on div "864390 - 30/08/2024 18:16" at bounding box center [702, 429] width 569 height 30
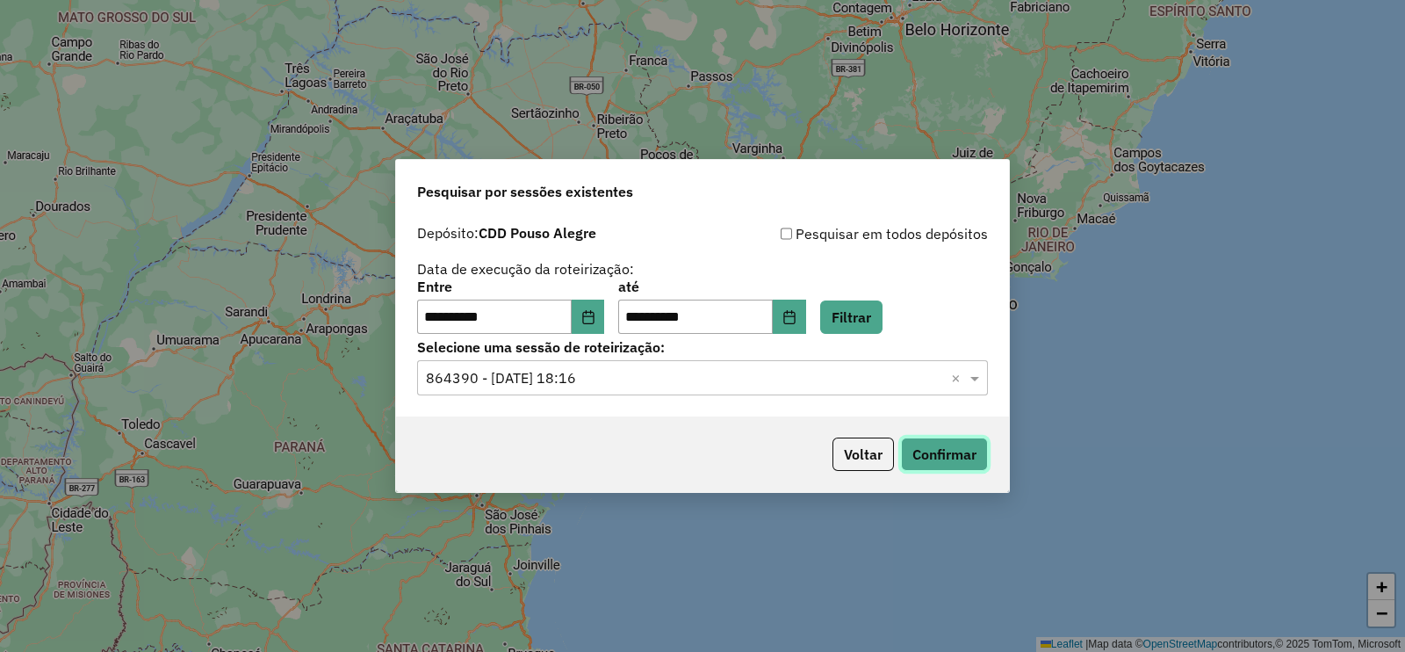
click at [909, 449] on button "Confirmar" at bounding box center [944, 453] width 87 height 33
click at [591, 372] on input "text" at bounding box center [685, 378] width 518 height 21
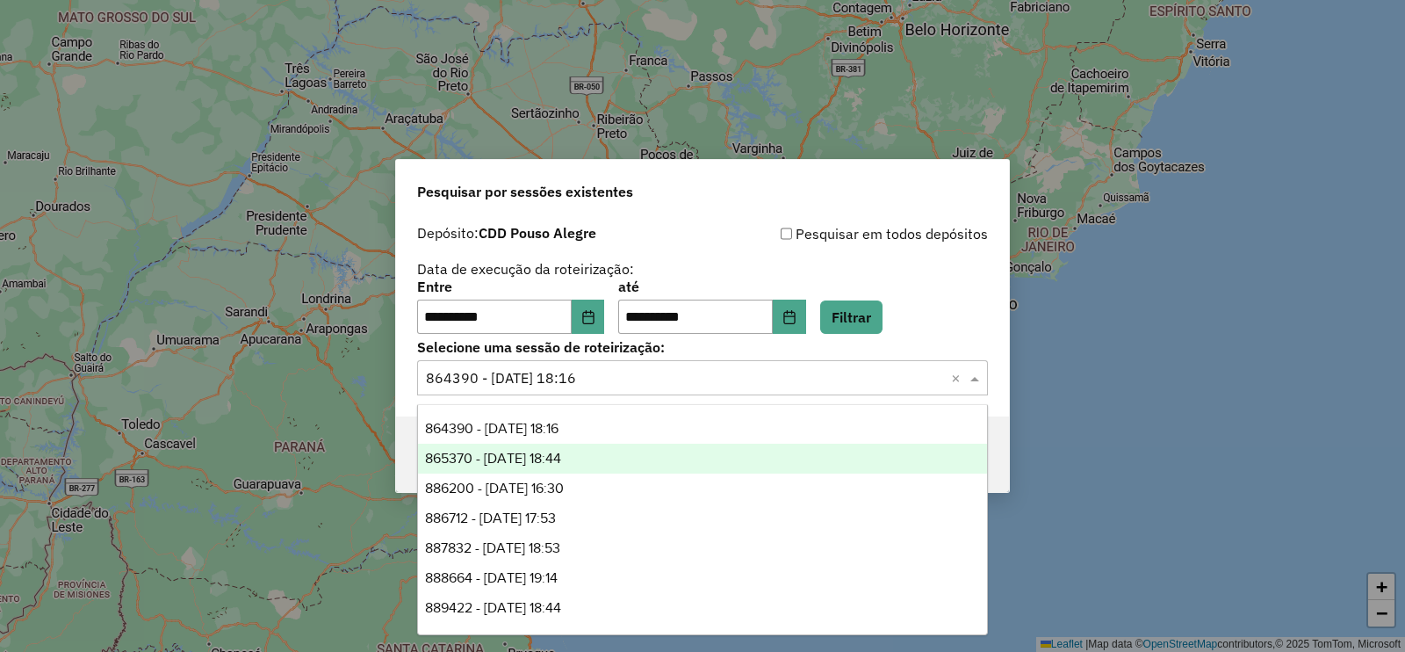
click at [561, 451] on span "865370 - 31/08/2024 18:44" at bounding box center [493, 457] width 136 height 15
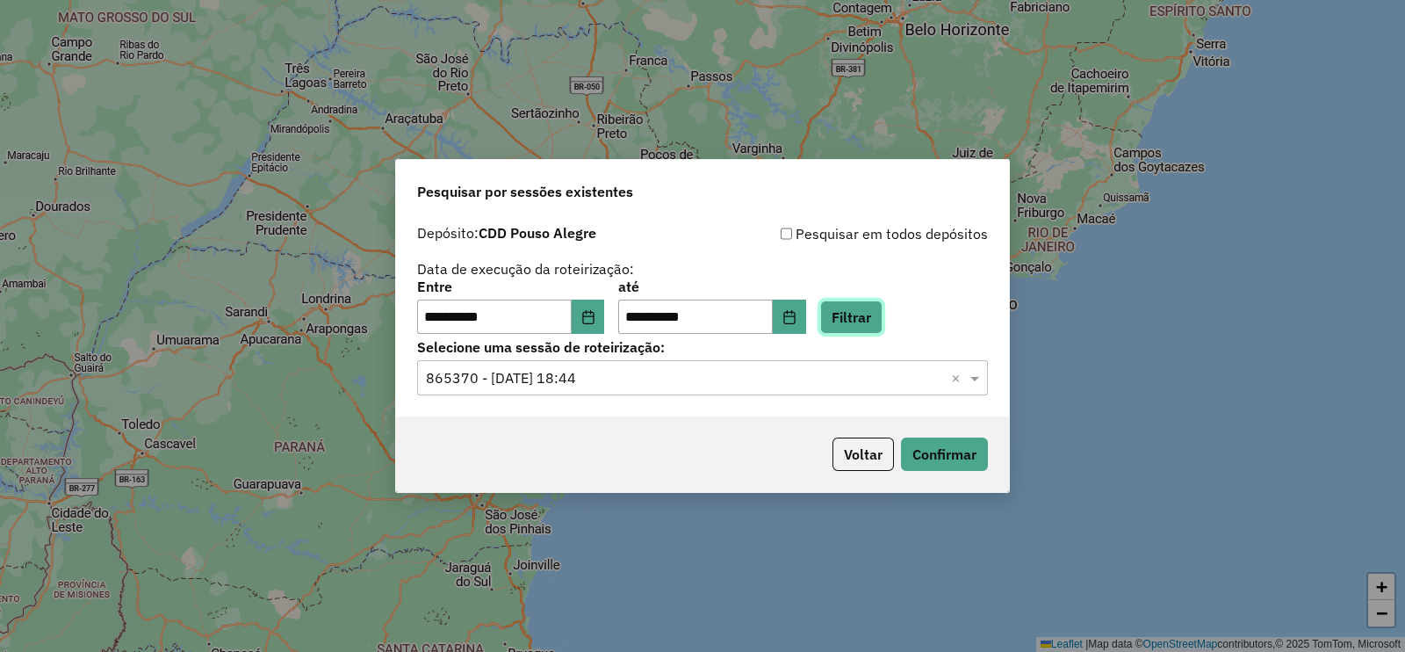
click at [883, 323] on button "Filtrar" at bounding box center [851, 316] width 62 height 33
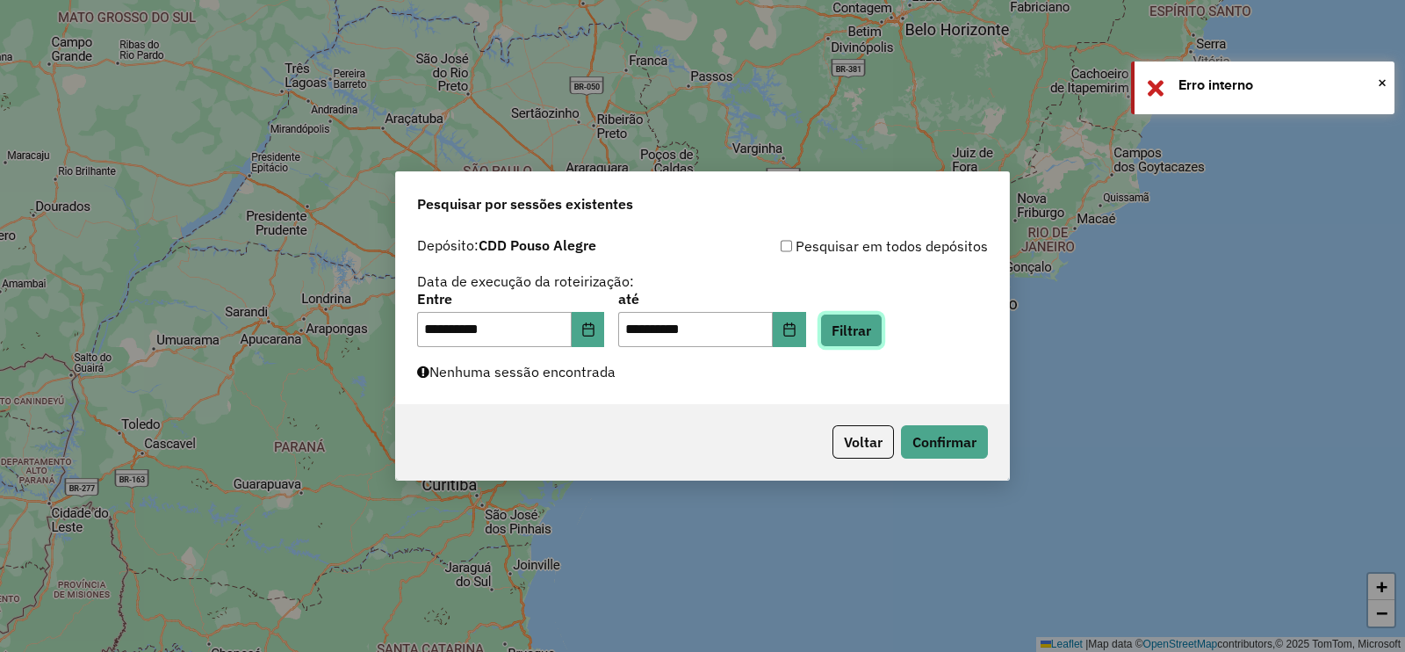
click at [865, 327] on button "Filtrar" at bounding box center [851, 329] width 62 height 33
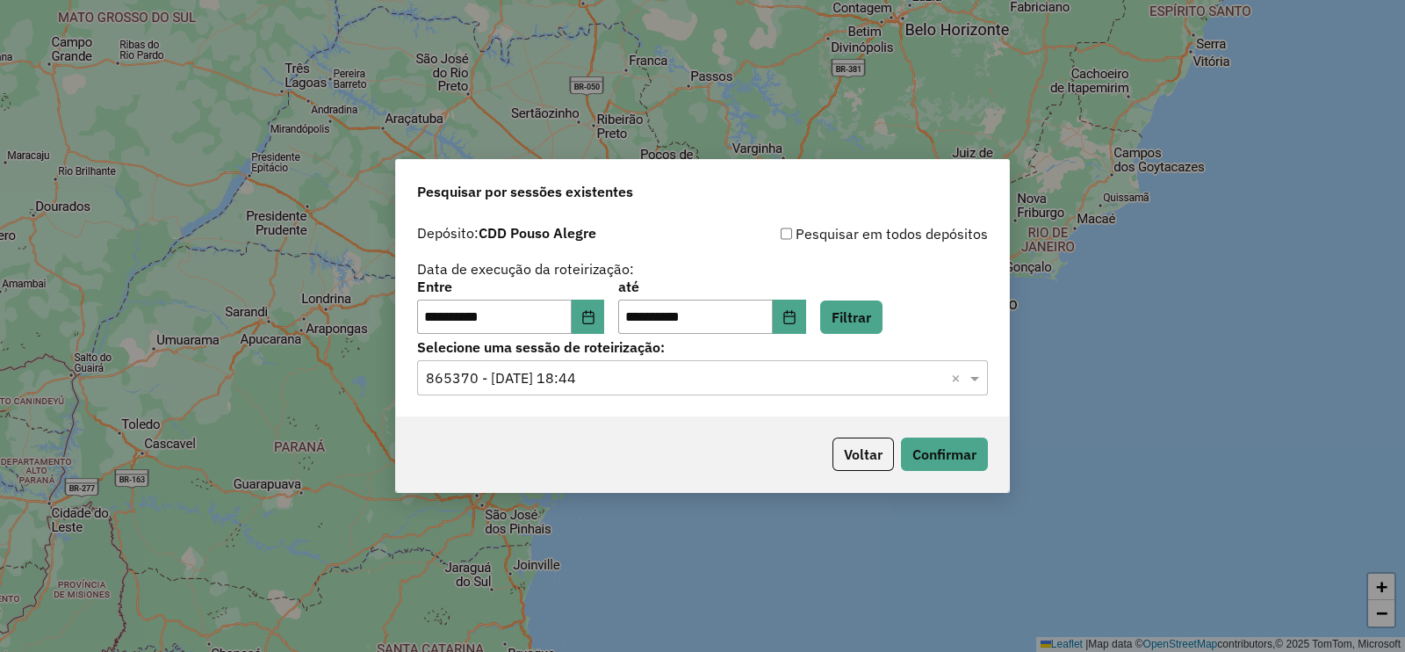
click at [558, 376] on input "text" at bounding box center [685, 378] width 518 height 21
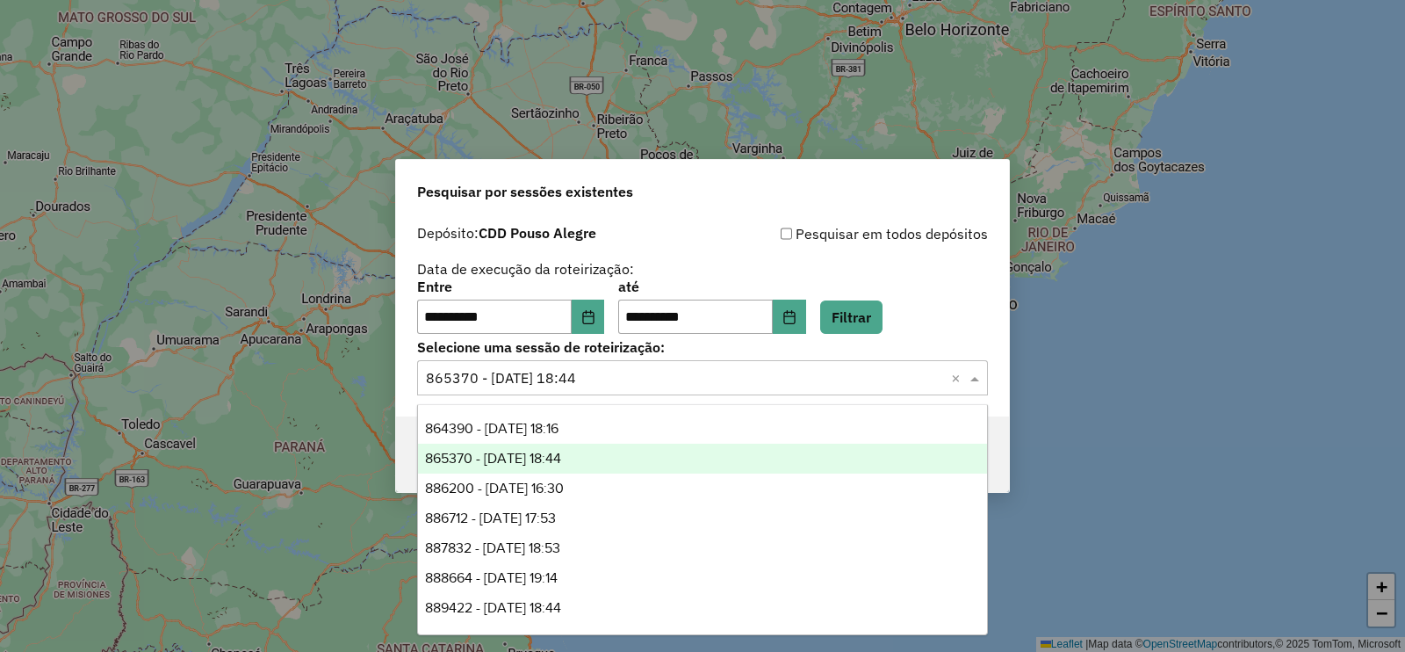
click at [550, 456] on span "865370 - 31/08/2024 18:44" at bounding box center [493, 457] width 136 height 15
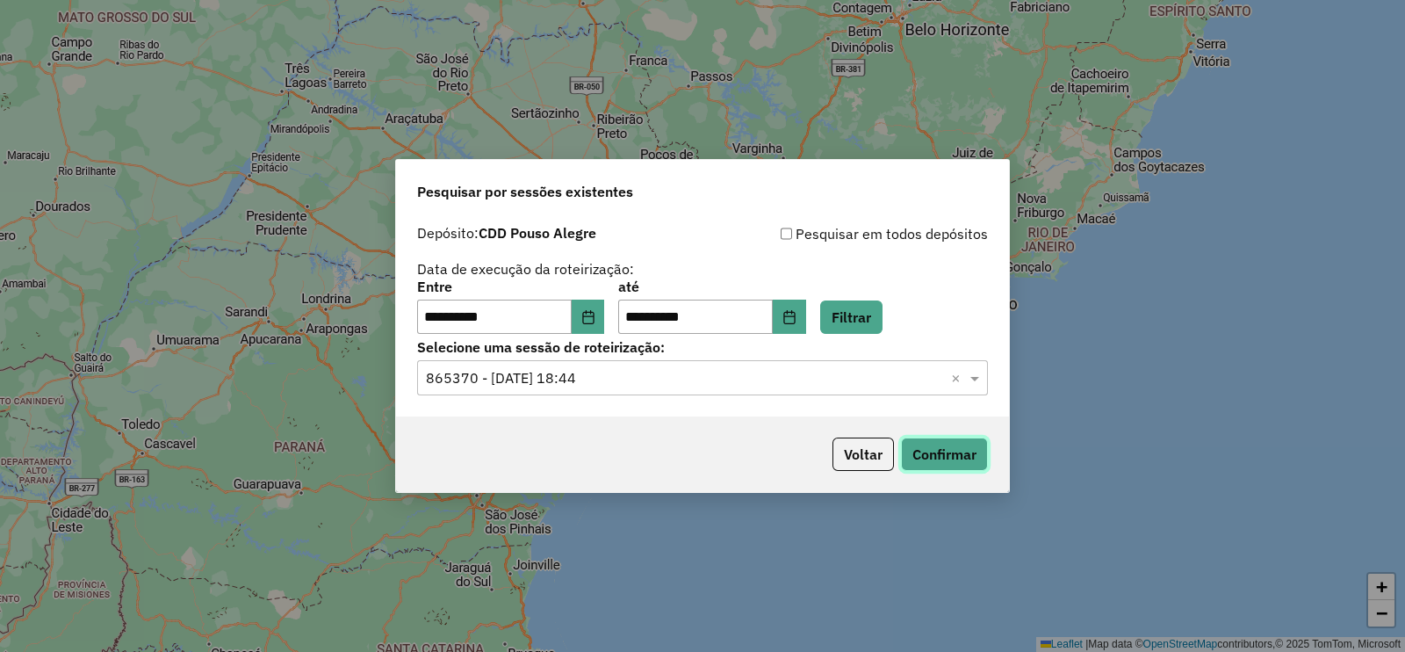
click at [948, 455] on button "Confirmar" at bounding box center [944, 453] width 87 height 33
click at [577, 382] on input "text" at bounding box center [685, 378] width 518 height 21
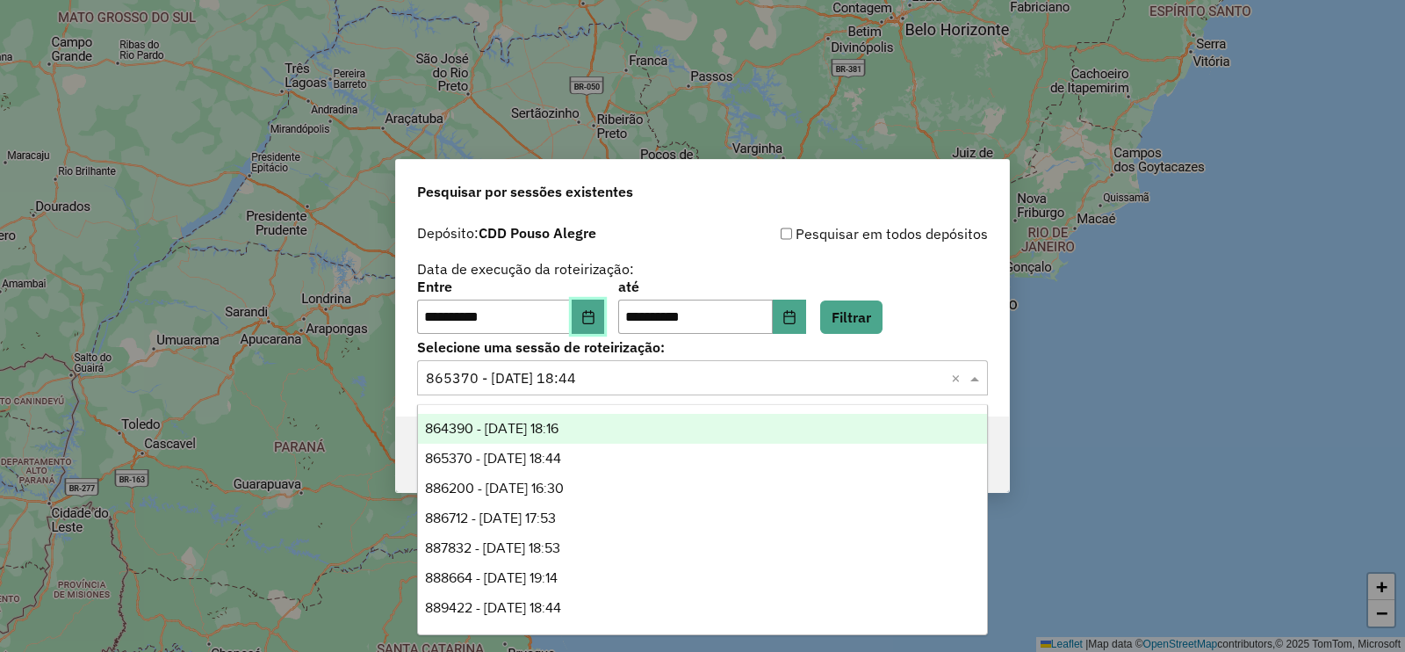
click at [597, 324] on button "Choose Date" at bounding box center [588, 316] width 33 height 35
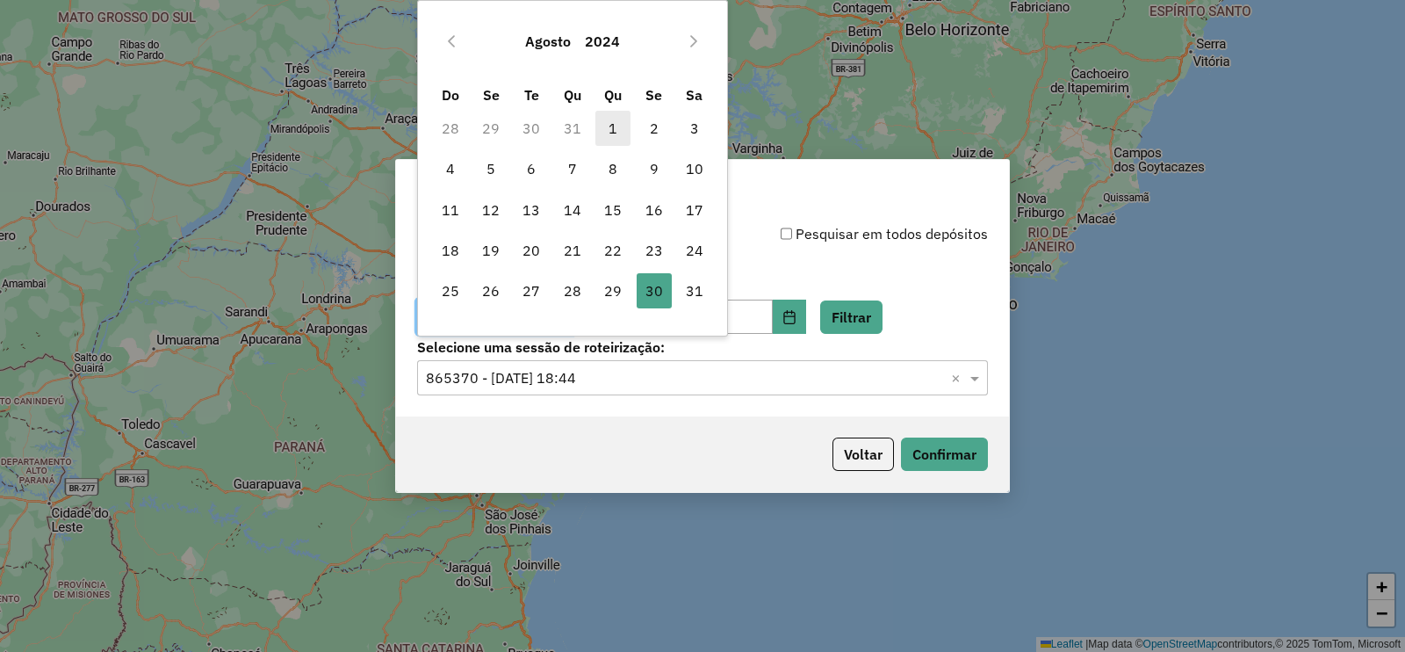
click at [612, 132] on span "1" at bounding box center [612, 128] width 35 height 35
type input "**********"
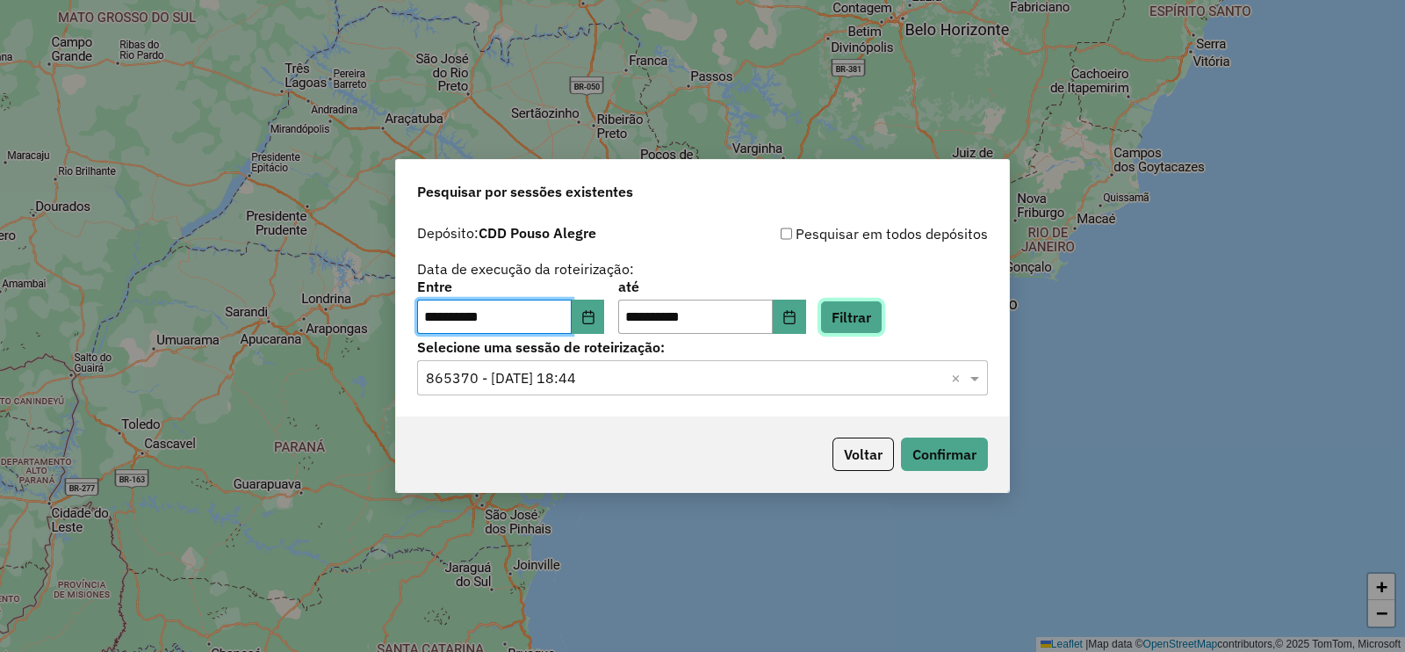
click at [874, 305] on button "Filtrar" at bounding box center [851, 316] width 62 height 33
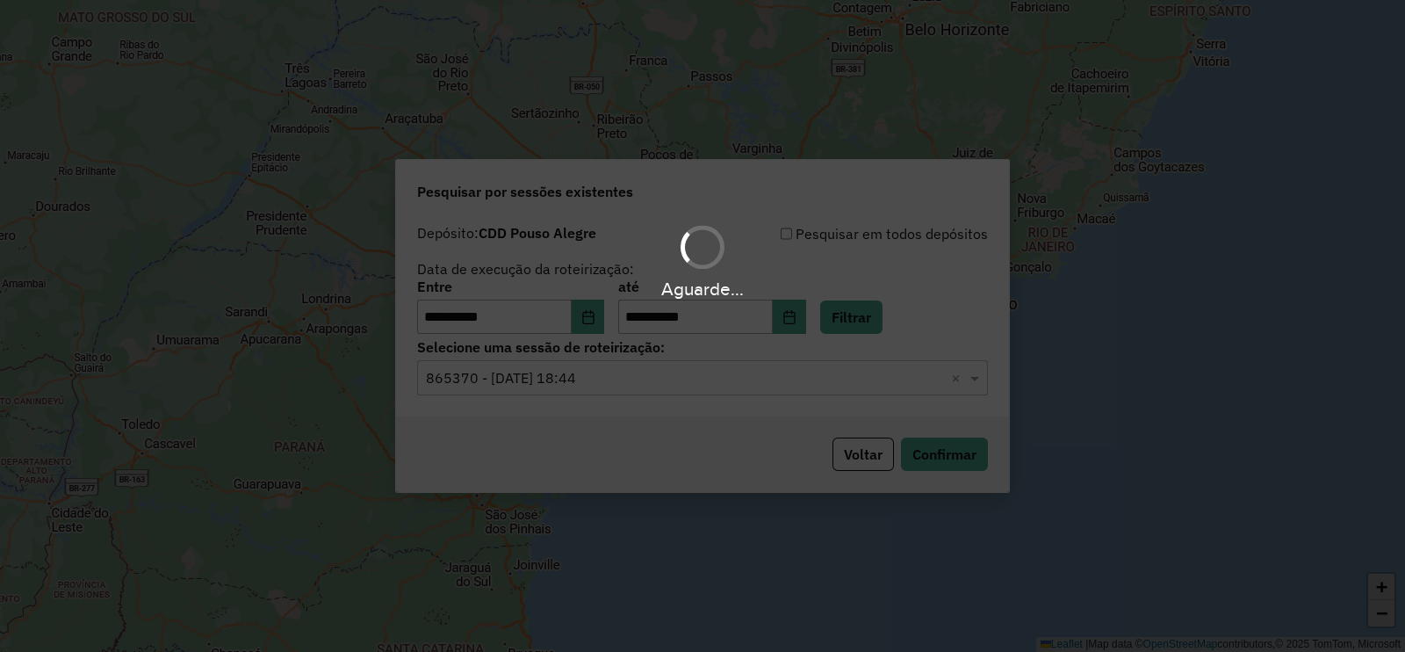
click at [526, 377] on input "text" at bounding box center [685, 378] width 518 height 21
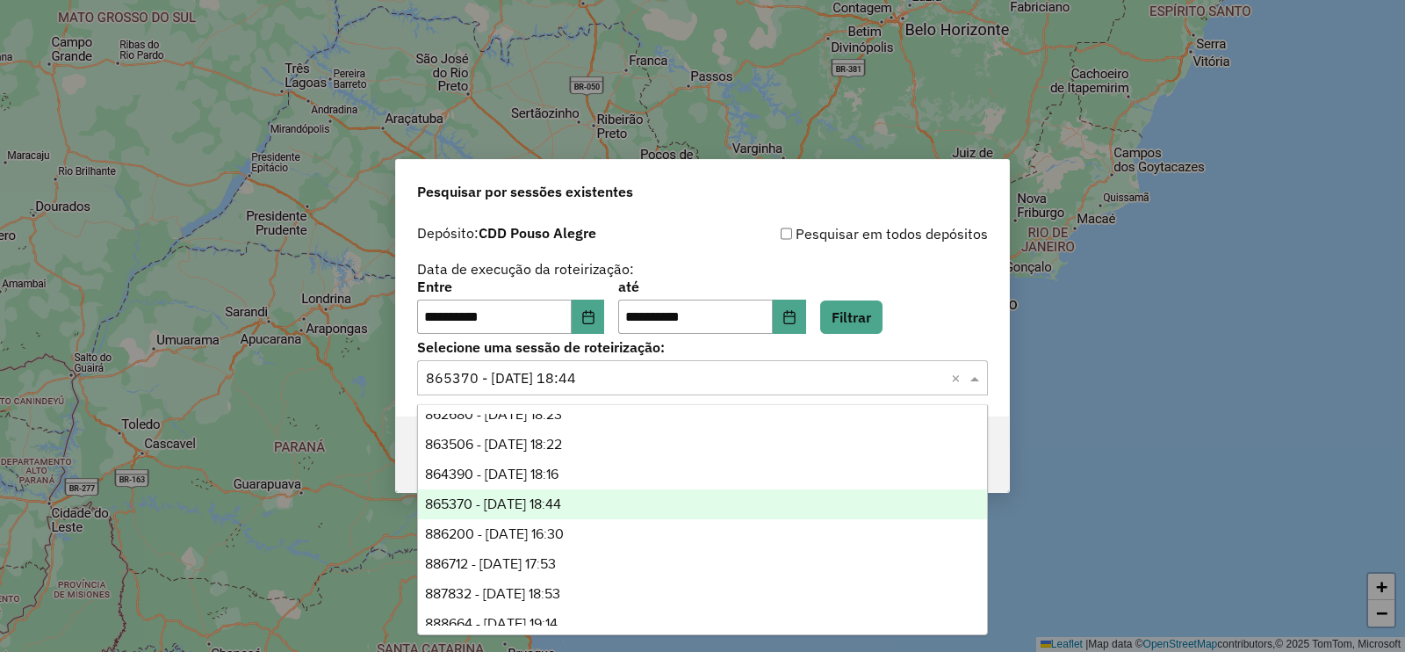
scroll to position [1114, 0]
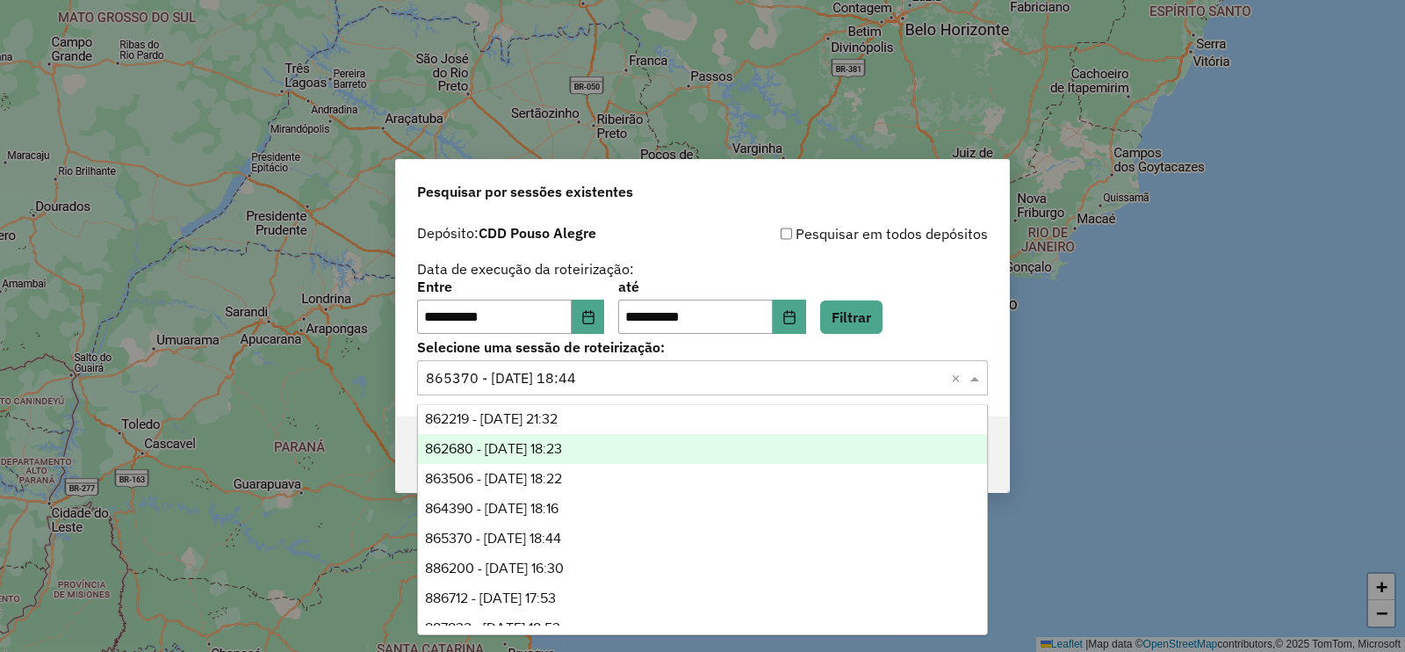
click at [531, 459] on div "862680 - 28/08/2024 18:23" at bounding box center [702, 449] width 569 height 30
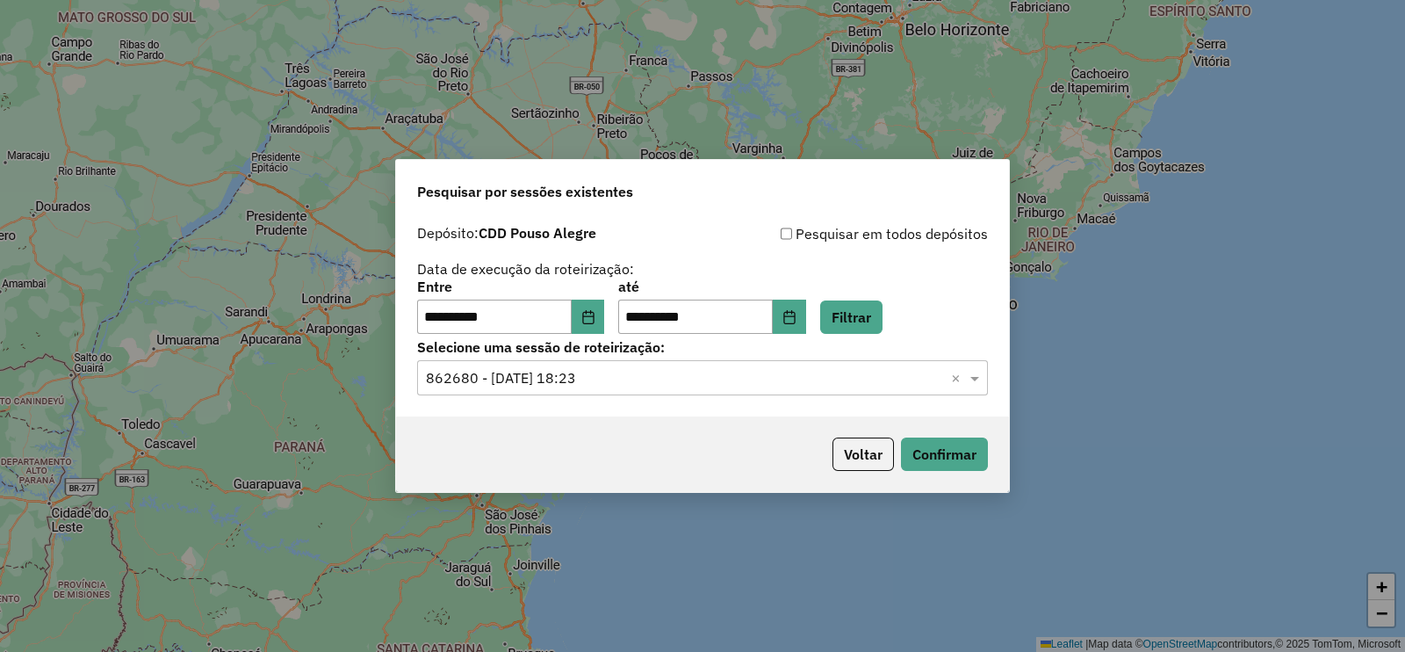
click at [931, 474] on div "Voltar Confirmar" at bounding box center [702, 454] width 613 height 76
click at [926, 463] on button "Confirmar" at bounding box center [944, 453] width 87 height 33
click at [522, 380] on input "text" at bounding box center [685, 378] width 518 height 21
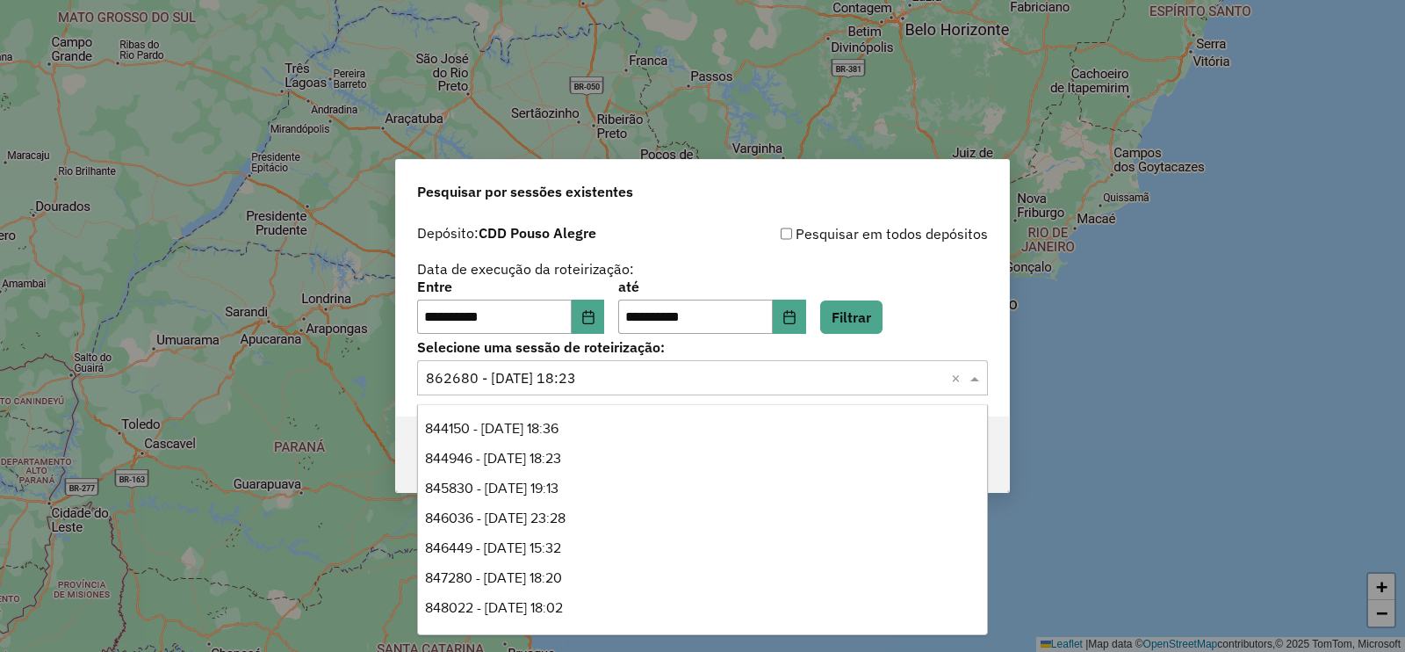
scroll to position [1134, 0]
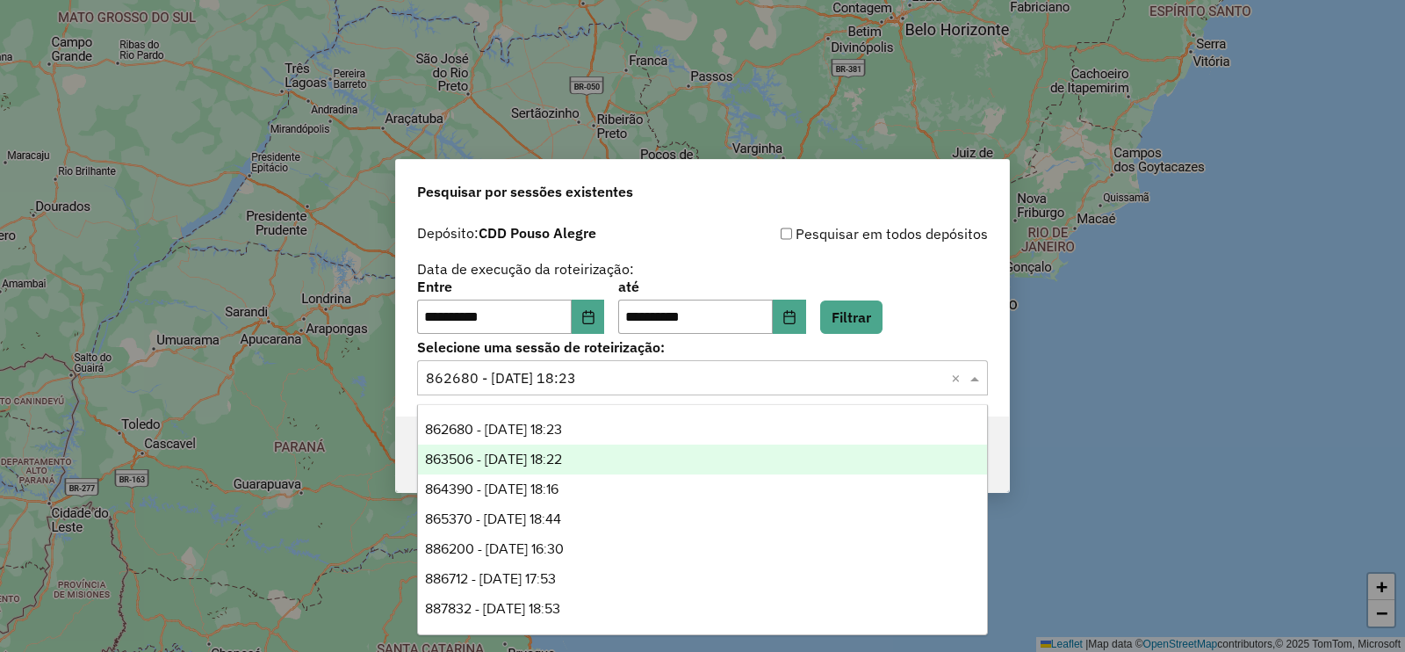
click at [540, 446] on div "863506 - 29/08/2024 18:22" at bounding box center [702, 459] width 569 height 30
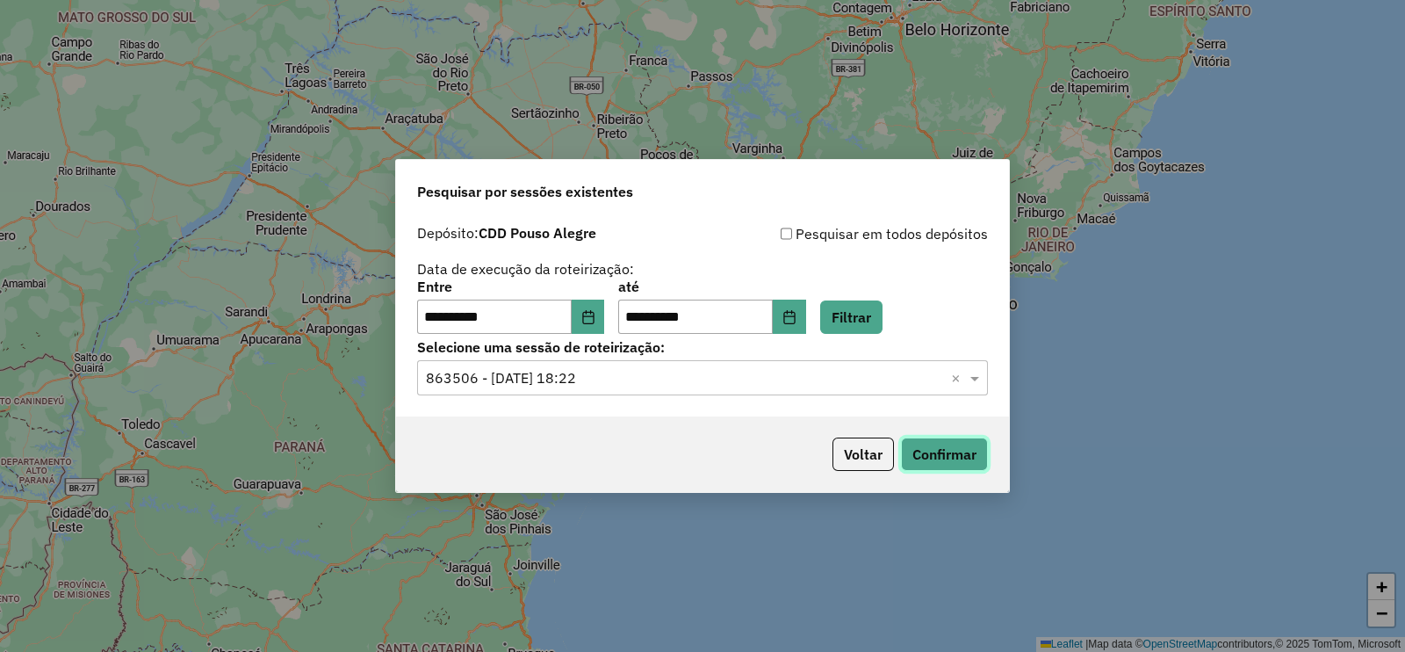
click at [951, 445] on button "Confirmar" at bounding box center [944, 453] width 87 height 33
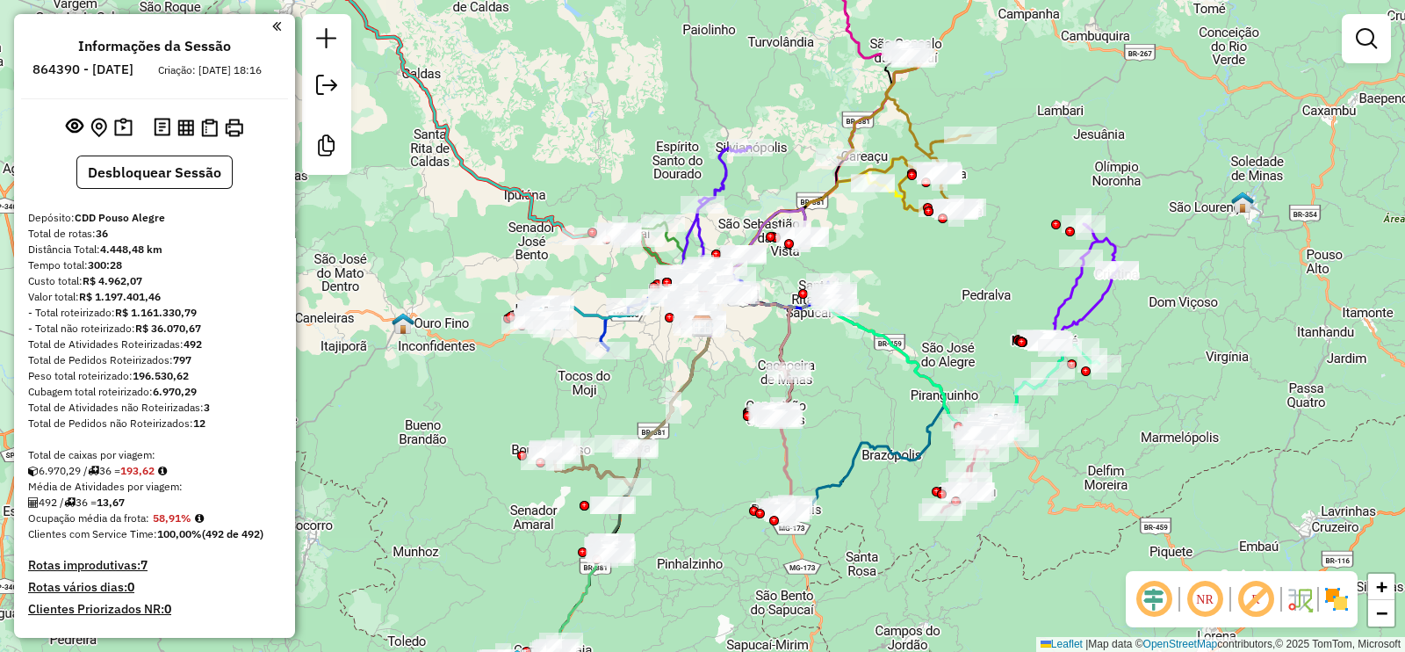
scroll to position [2216, 0]
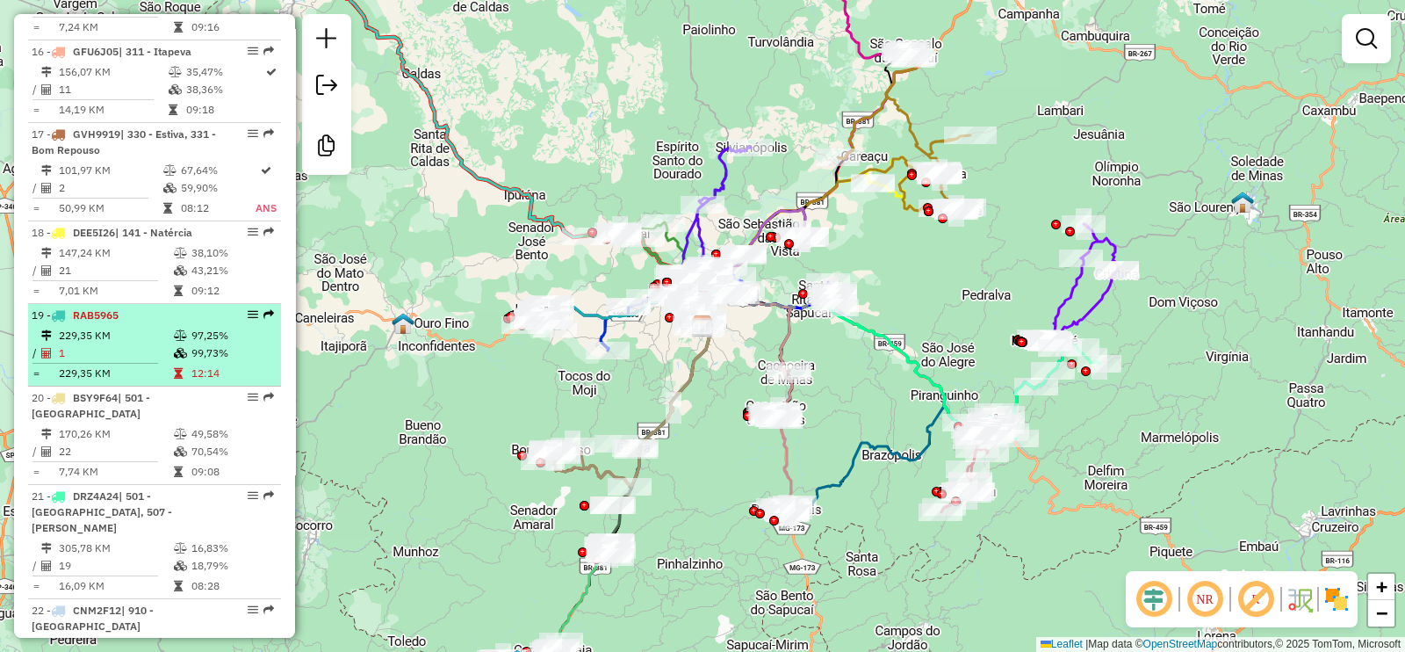
click at [197, 323] on div "19 - RAB5965" at bounding box center [125, 315] width 186 height 16
select select "**********"
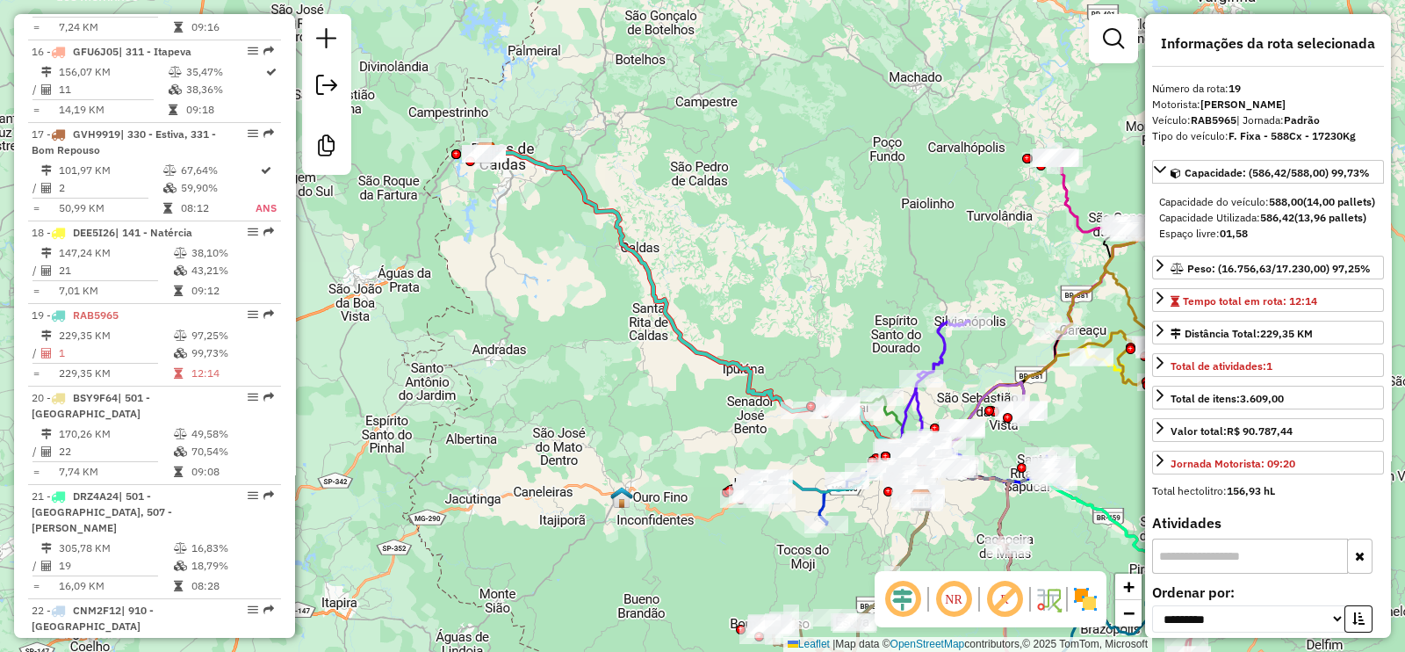
click at [1004, 595] on em at bounding box center [1005, 599] width 42 height 42
drag, startPoint x: 1060, startPoint y: 595, endPoint x: 1028, endPoint y: 595, distance: 31.6
click at [1060, 595] on img at bounding box center [1048, 599] width 28 height 28
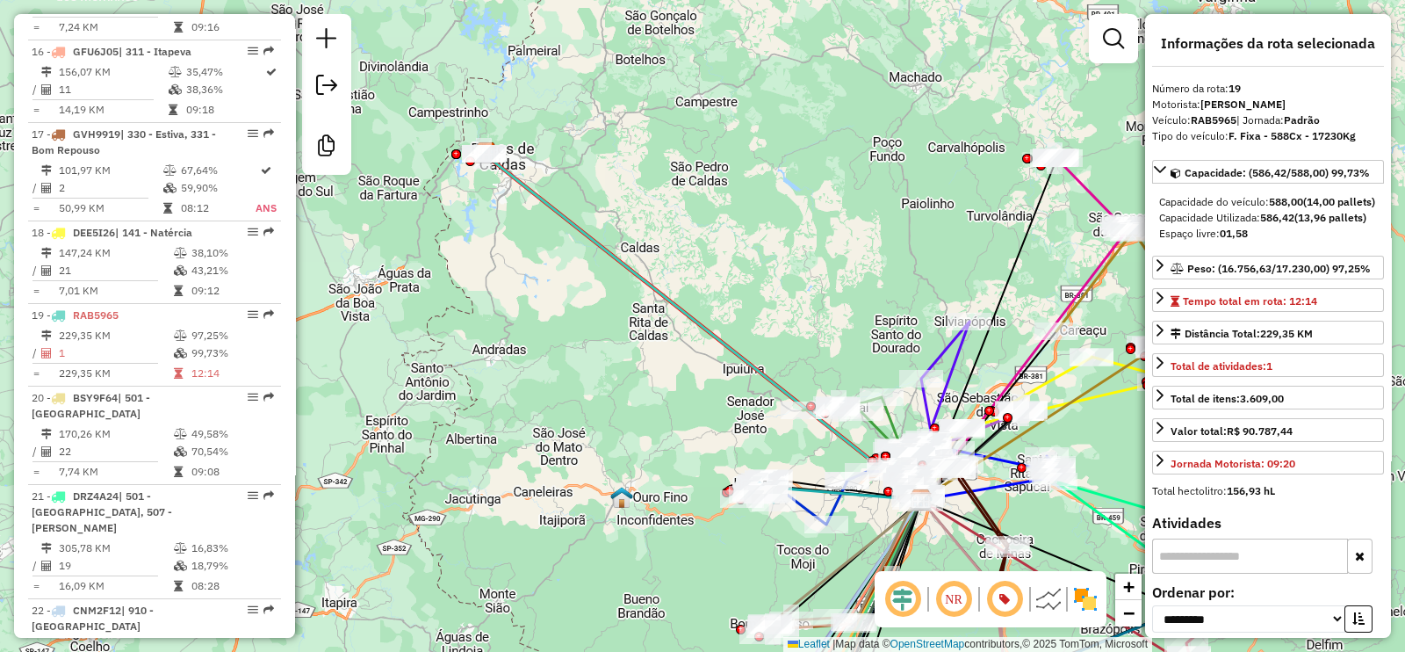
click at [900, 600] on em at bounding box center [903, 599] width 42 height 42
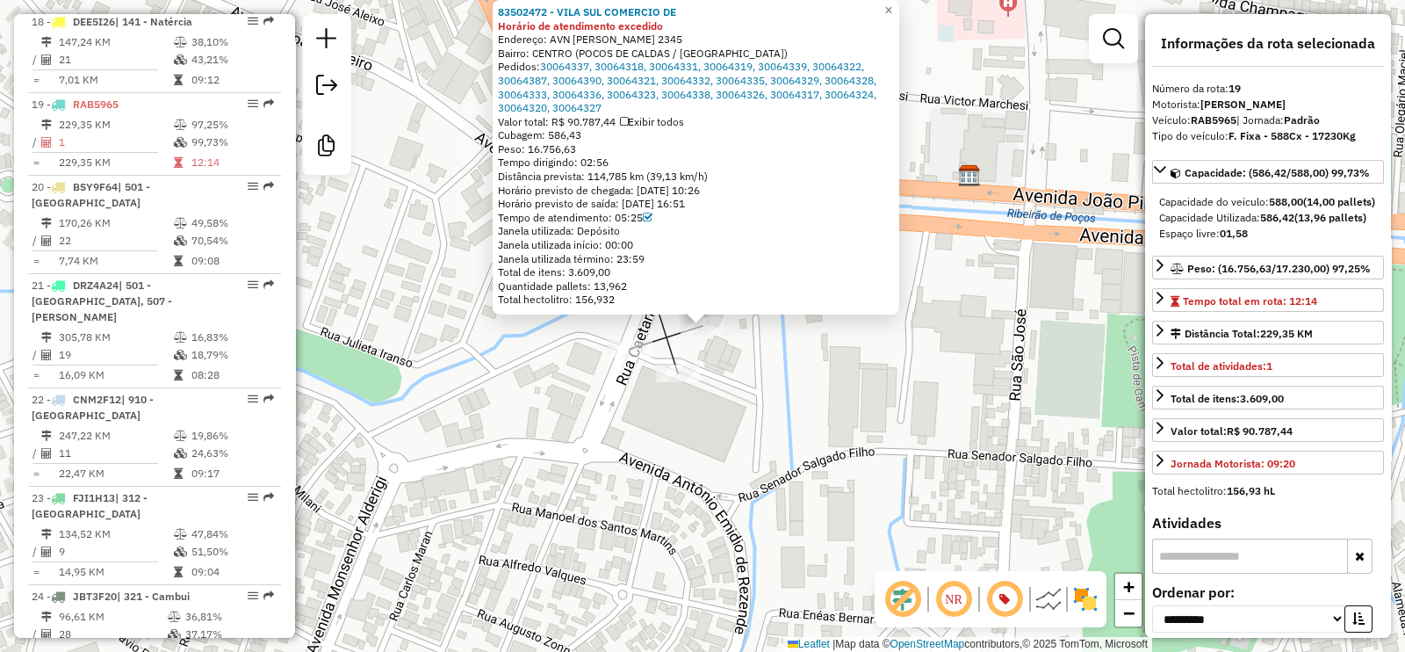
scroll to position [2517, 0]
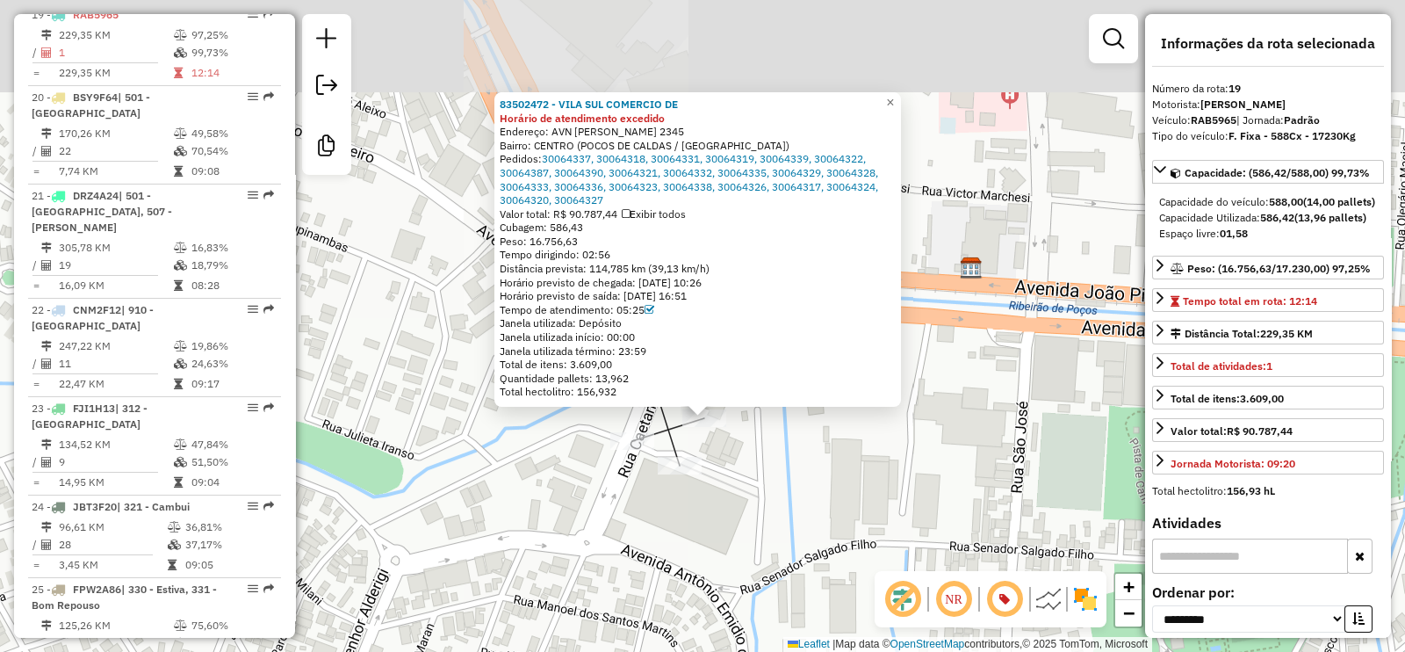
drag, startPoint x: 484, startPoint y: 335, endPoint x: 487, endPoint y: 418, distance: 83.5
click at [487, 418] on div "83502472 - VILA SUL COMERCIO DE Horário de atendimento excedido Endereço: AVN J…" at bounding box center [702, 326] width 1405 height 652
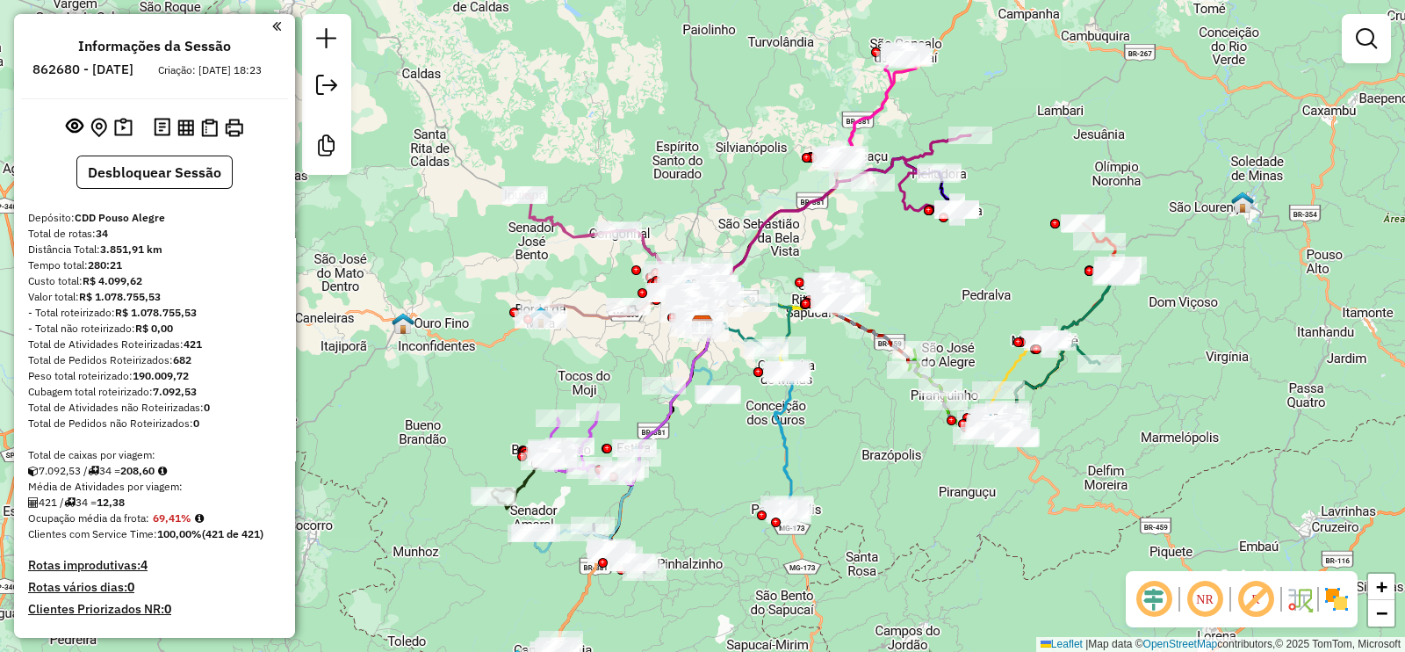
click at [675, 50] on div "Janela de atendimento Grade de atendimento Capacidade Transportadoras Veículos …" at bounding box center [702, 326] width 1405 height 652
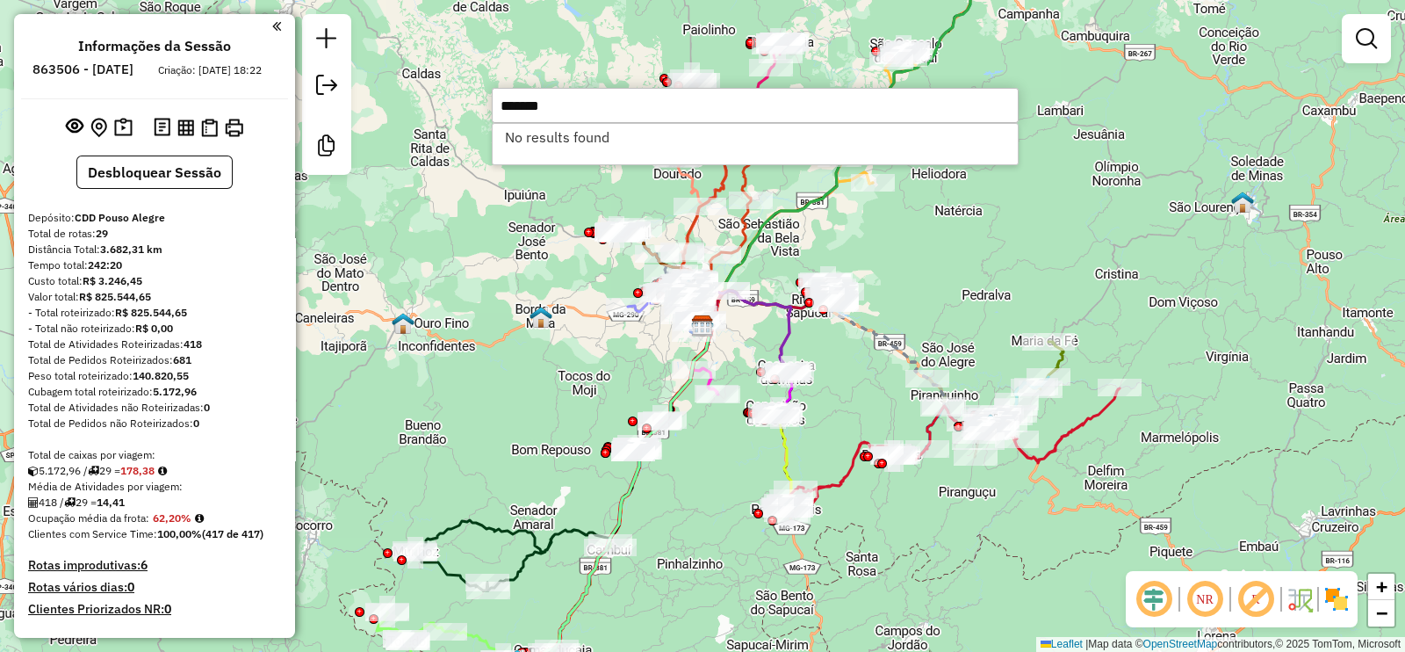
type input "*******"
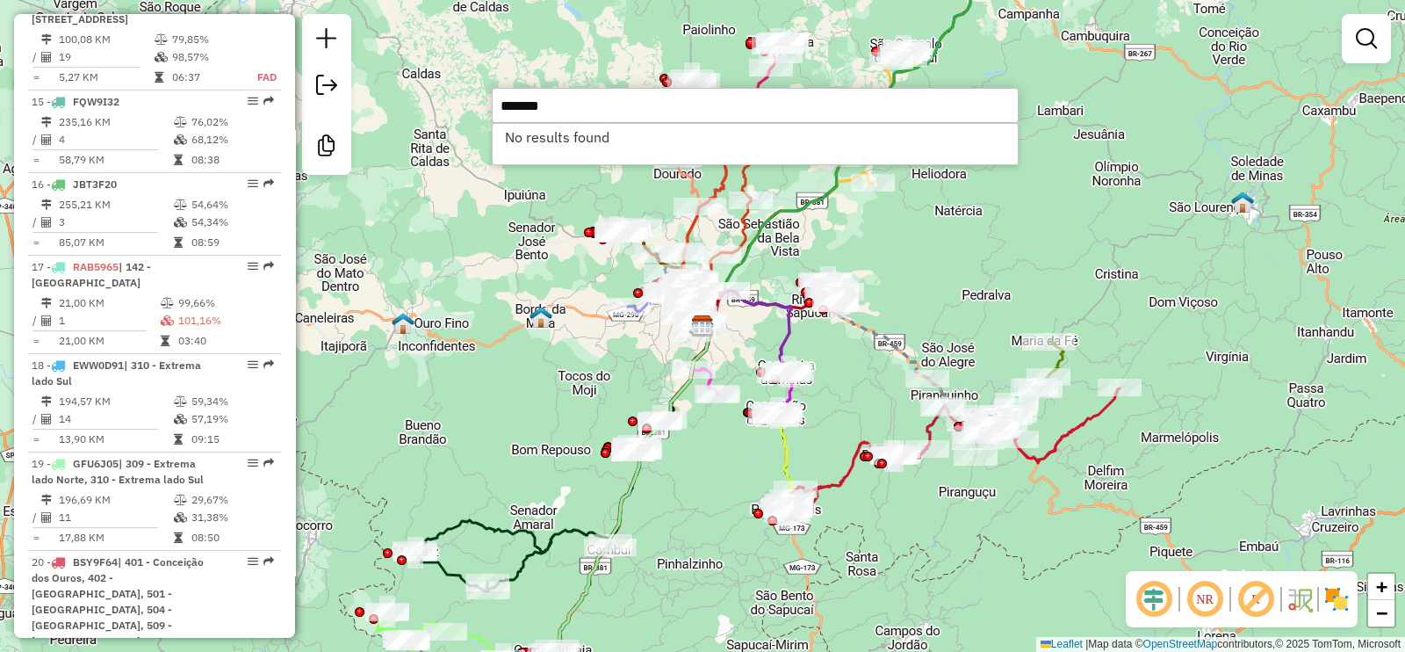
click at [700, 320] on img at bounding box center [702, 325] width 23 height 23
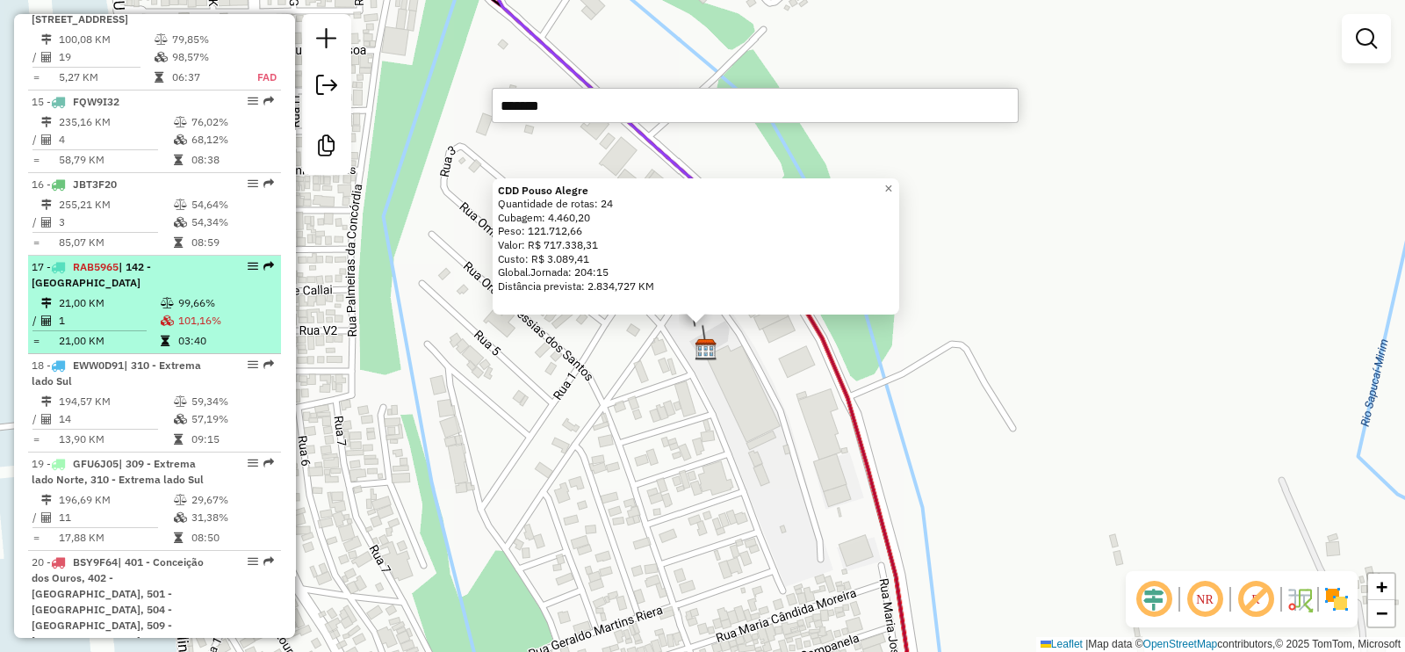
click at [137, 291] on div "17 - RAB5965 | 142 - São Sebastião" at bounding box center [125, 275] width 186 height 32
select select "**********"
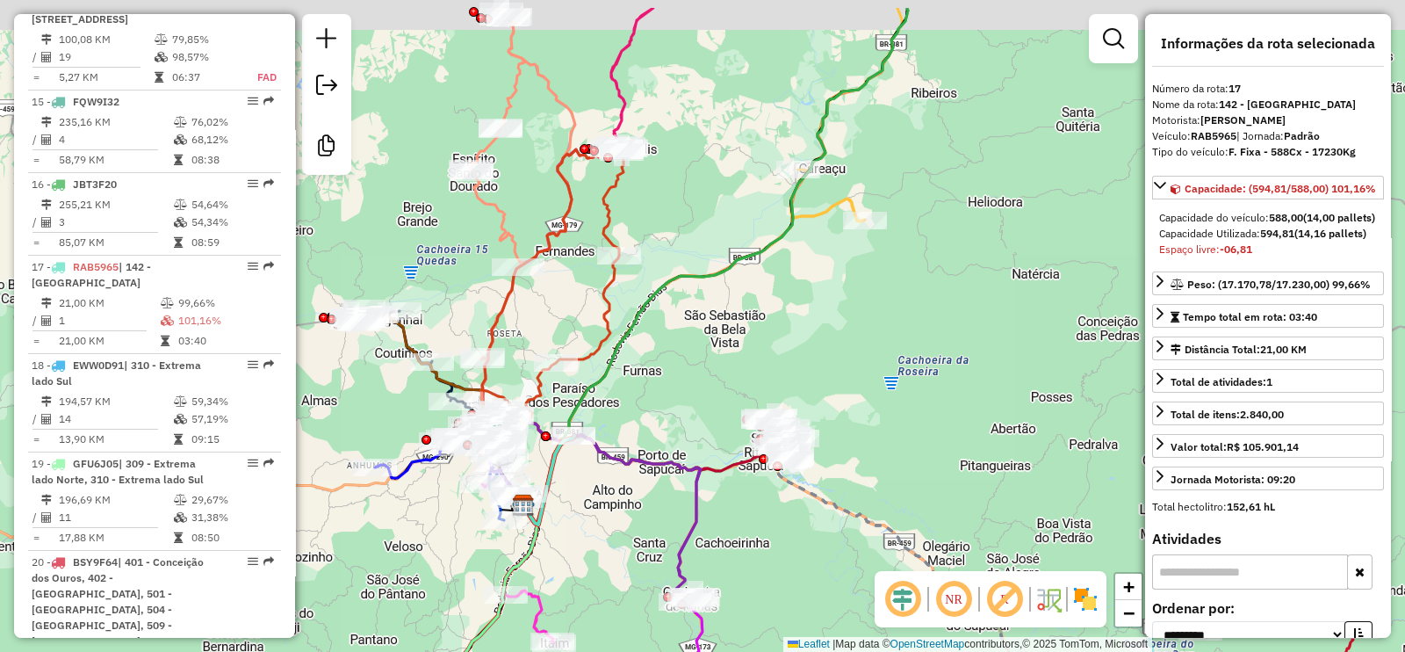
drag, startPoint x: 677, startPoint y: 328, endPoint x: 761, endPoint y: 390, distance: 104.9
click at [629, 411] on div "Janela de atendimento Grade de atendimento Capacidade Transportadoras Veículos …" at bounding box center [702, 326] width 1405 height 652
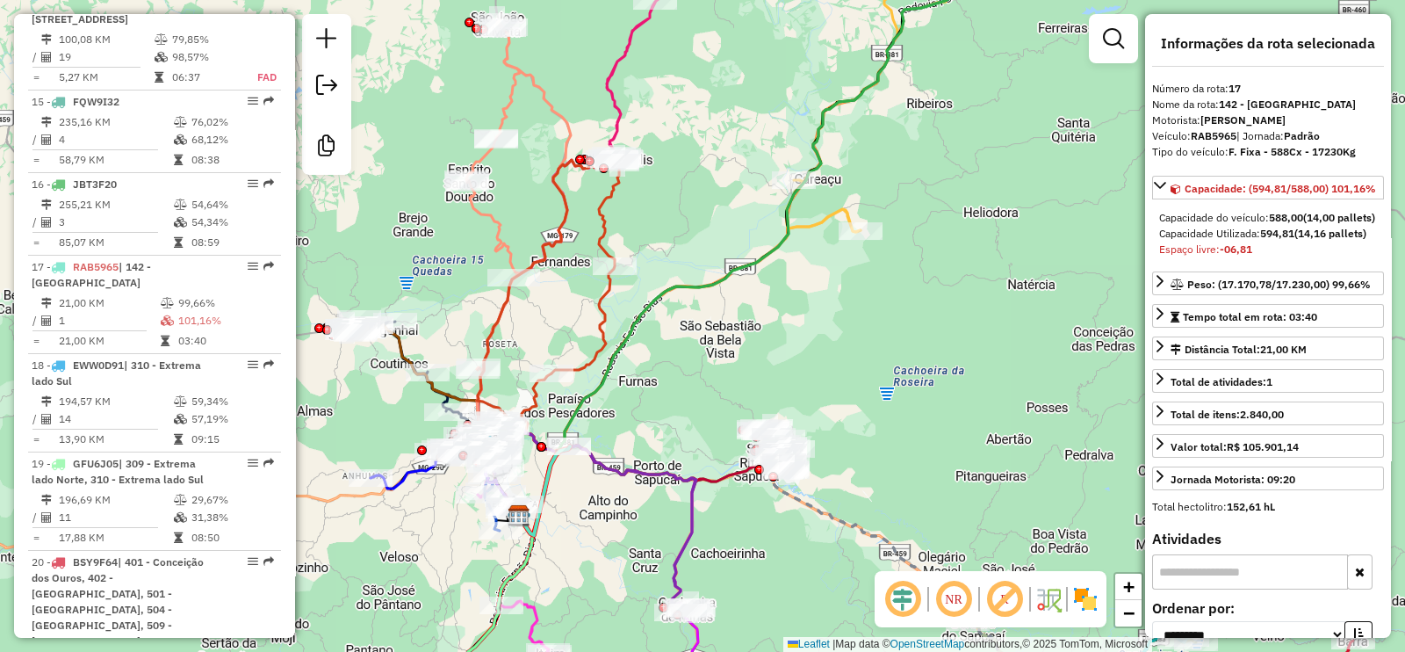
drag, startPoint x: 1005, startPoint y: 598, endPoint x: 1040, endPoint y: 612, distance: 37.0
click at [1005, 599] on em at bounding box center [1005, 599] width 42 height 42
click at [1049, 602] on img at bounding box center [1048, 599] width 28 height 28
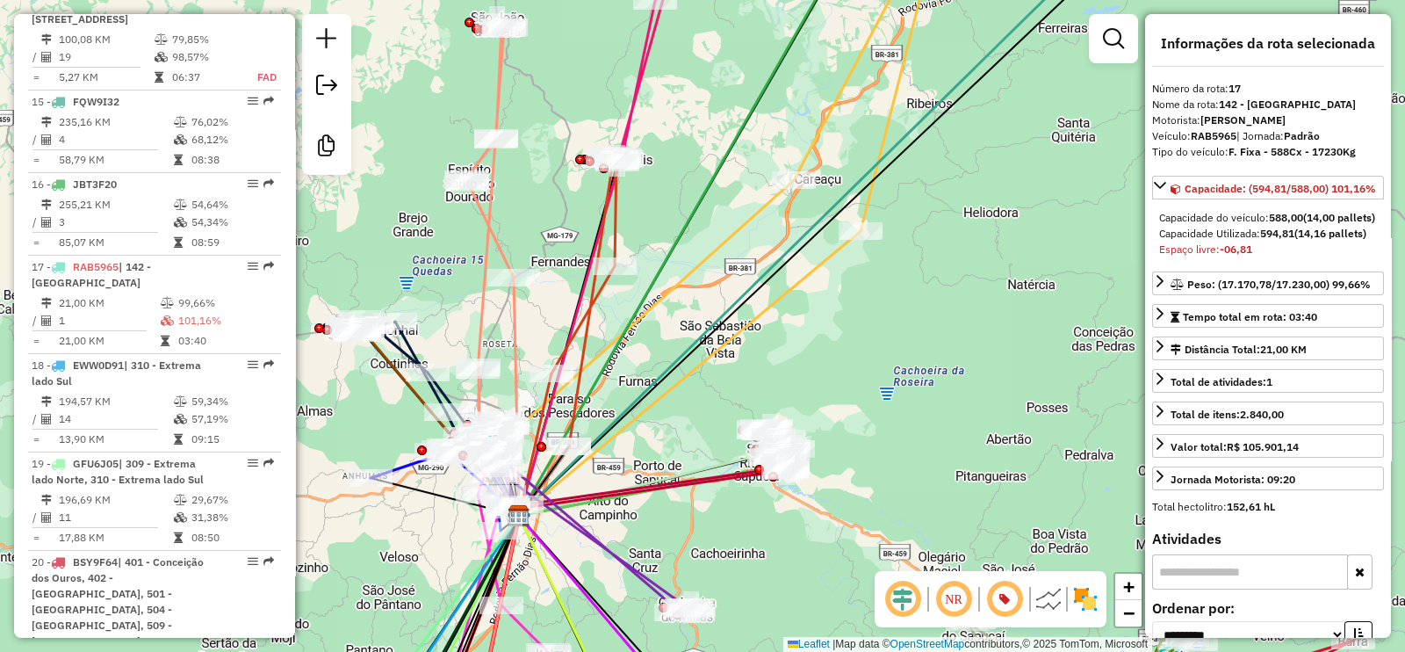
click at [903, 599] on em at bounding box center [903, 599] width 42 height 42
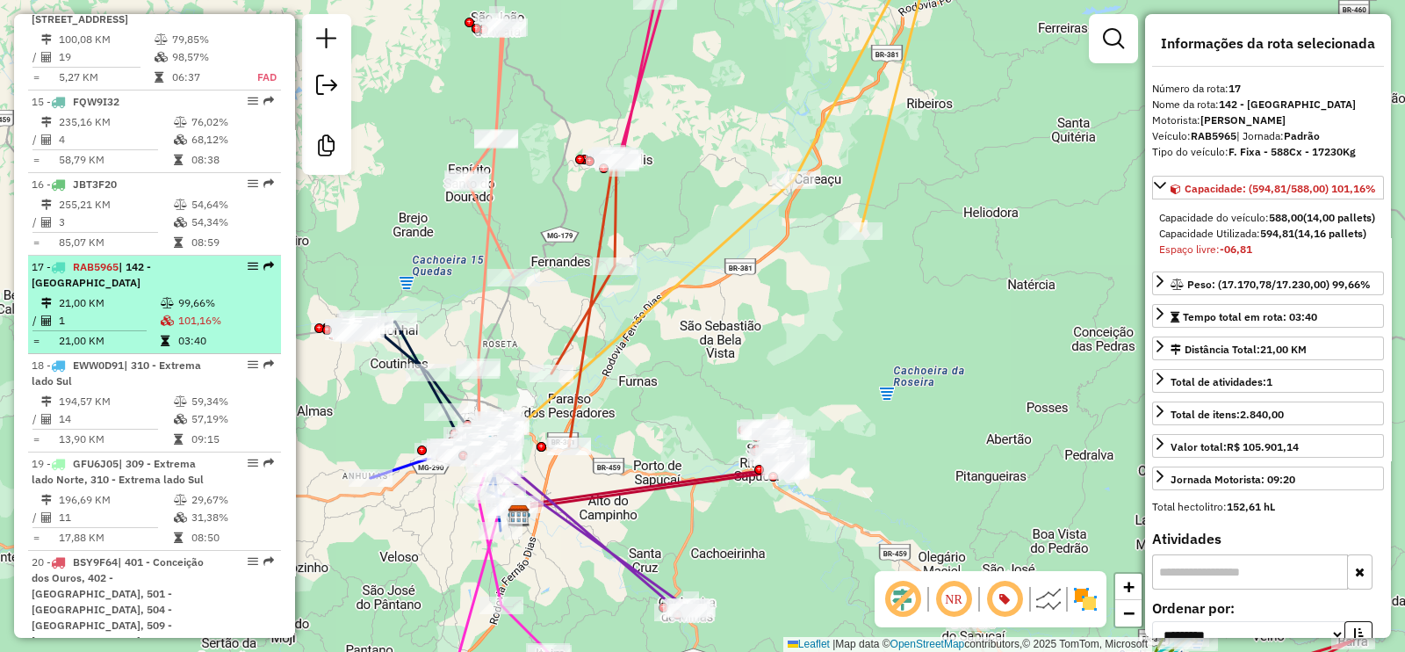
click at [166, 291] on div "17 - RAB5965 | 142 - São Sebastião" at bounding box center [125, 275] width 186 height 32
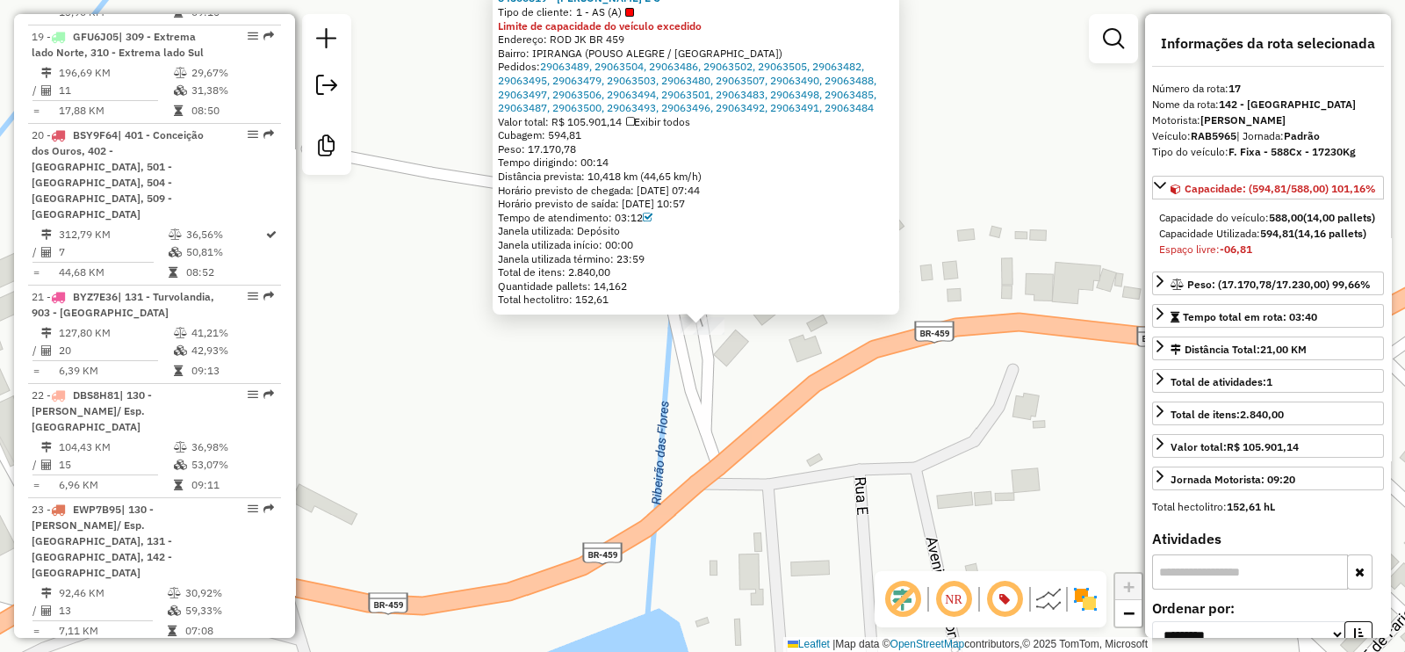
scroll to position [2415, 0]
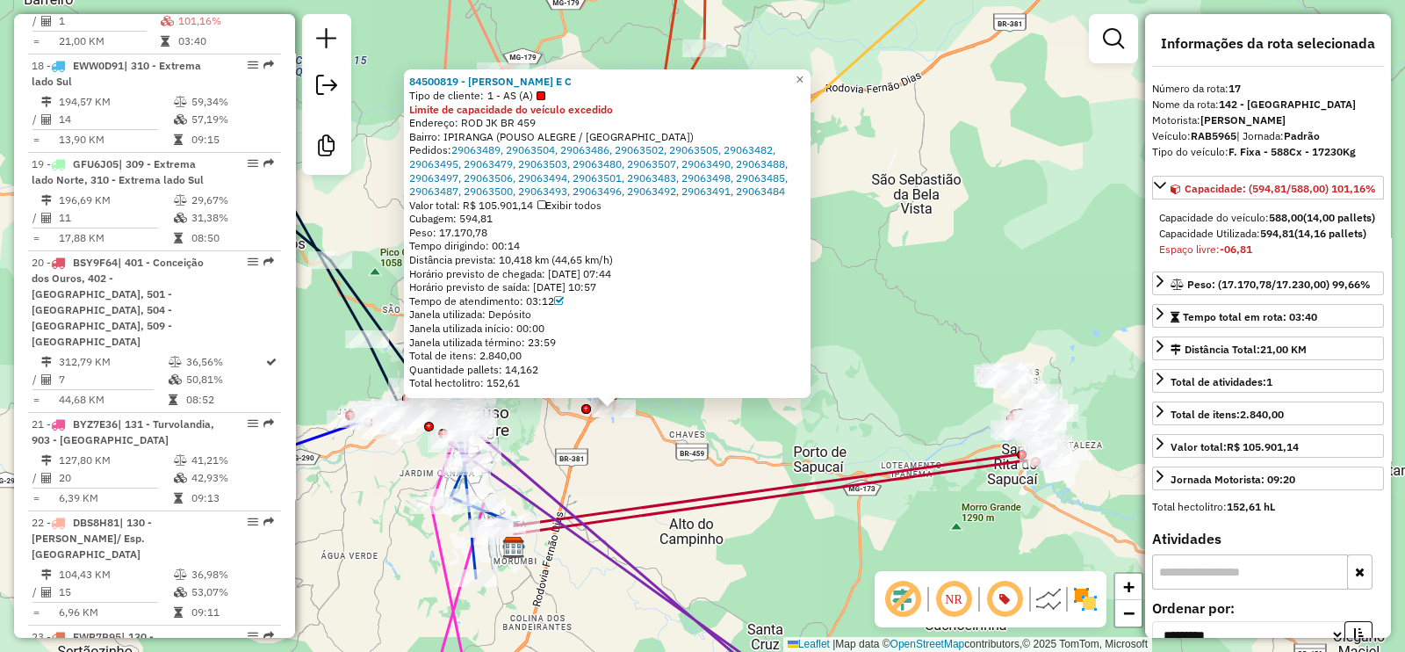
click at [676, 447] on div "84500819 - MAGLIONI RIBEIRO E C Tipo de cliente: 1 - AS (A) Limite de capacidad…" at bounding box center [702, 326] width 1405 height 652
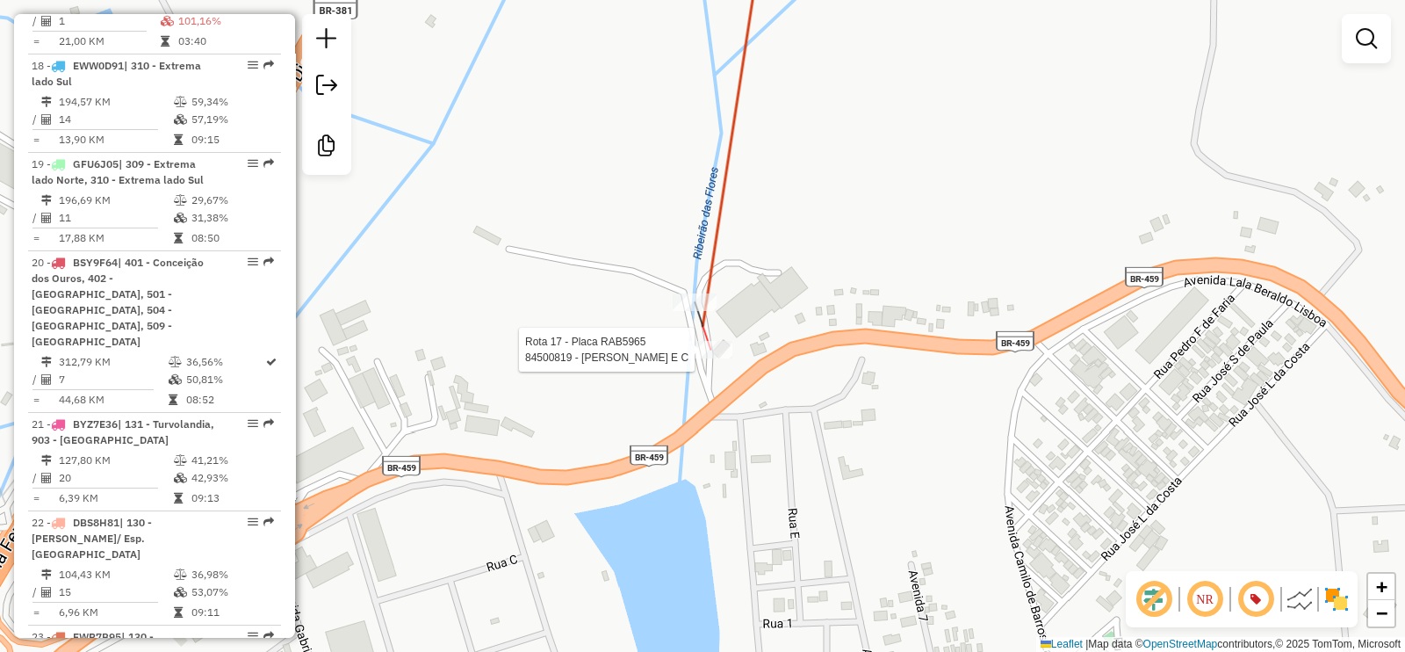
select select "**********"
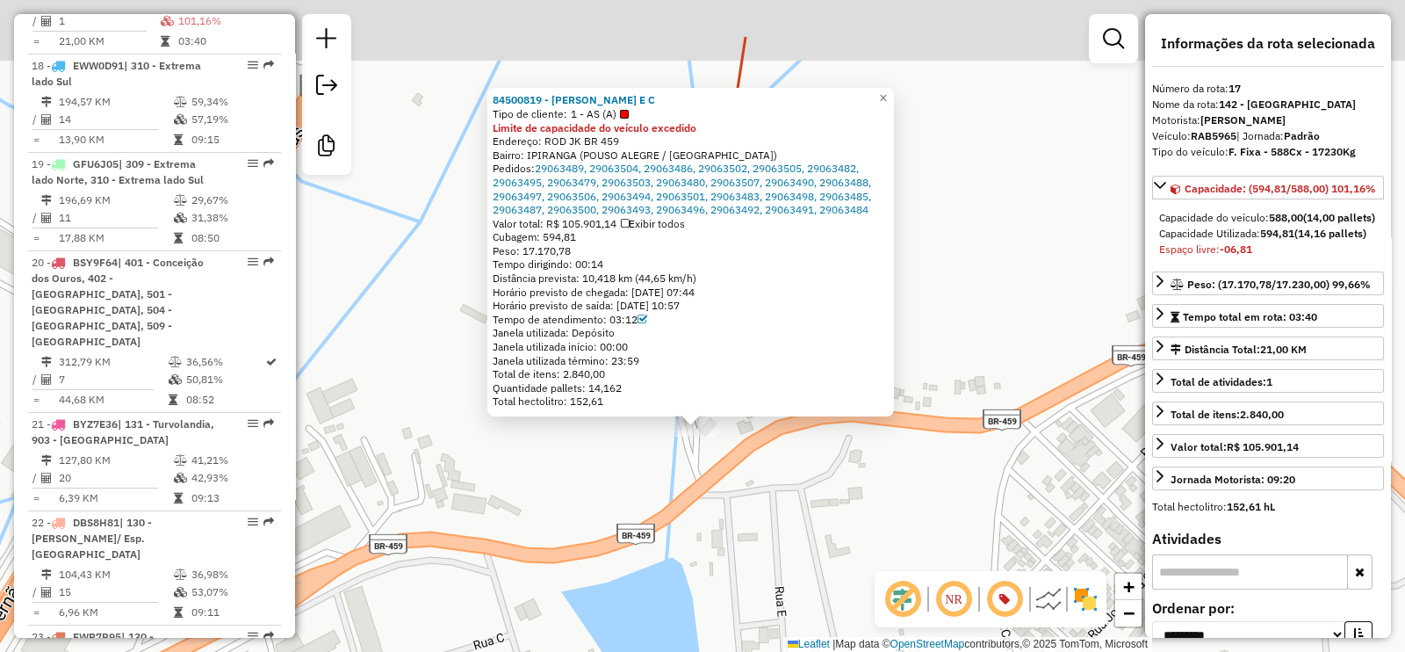
drag, startPoint x: 612, startPoint y: 356, endPoint x: 607, endPoint y: 511, distance: 155.5
click at [607, 511] on div "84500819 - MAGLIONI RIBEIRO E C Tipo de cliente: 1 - AS (A) Limite de capacidad…" at bounding box center [702, 326] width 1405 height 652
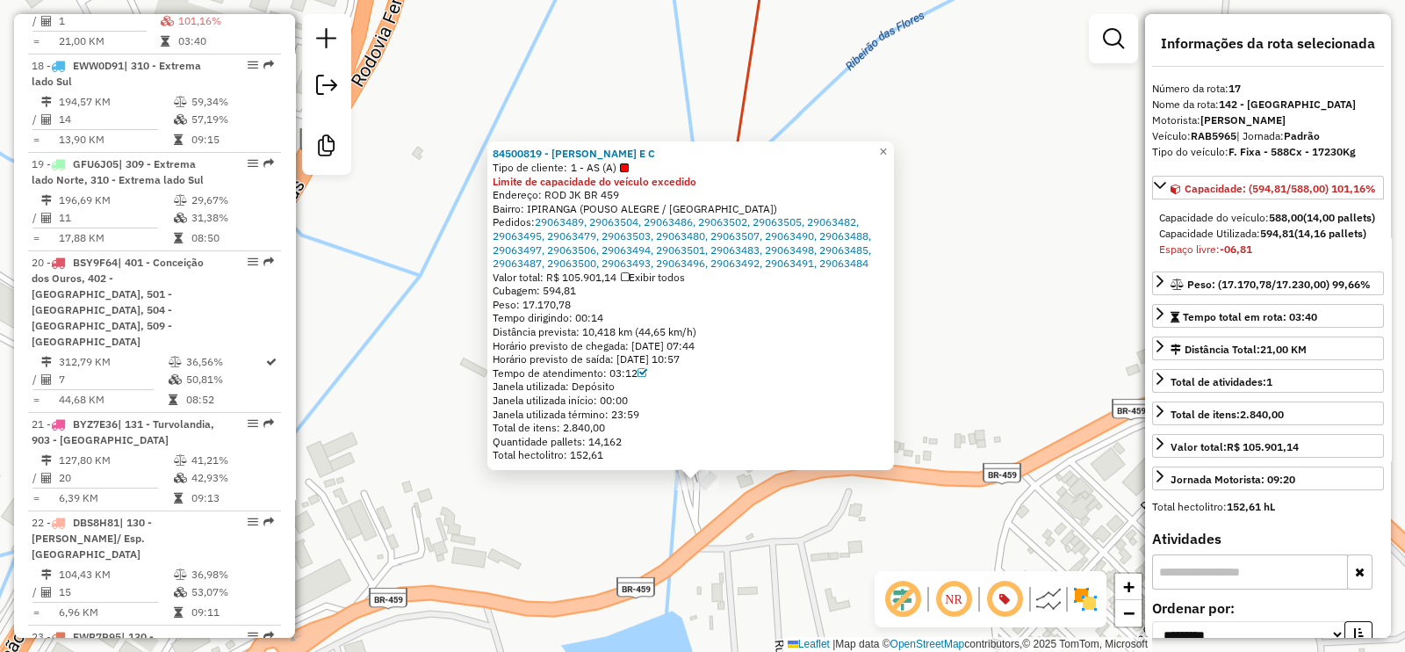
click at [624, 510] on div "84500819 - MAGLIONI RIBEIRO E C Tipo de cliente: 1 - AS (A) Limite de capacidad…" at bounding box center [702, 326] width 1405 height 652
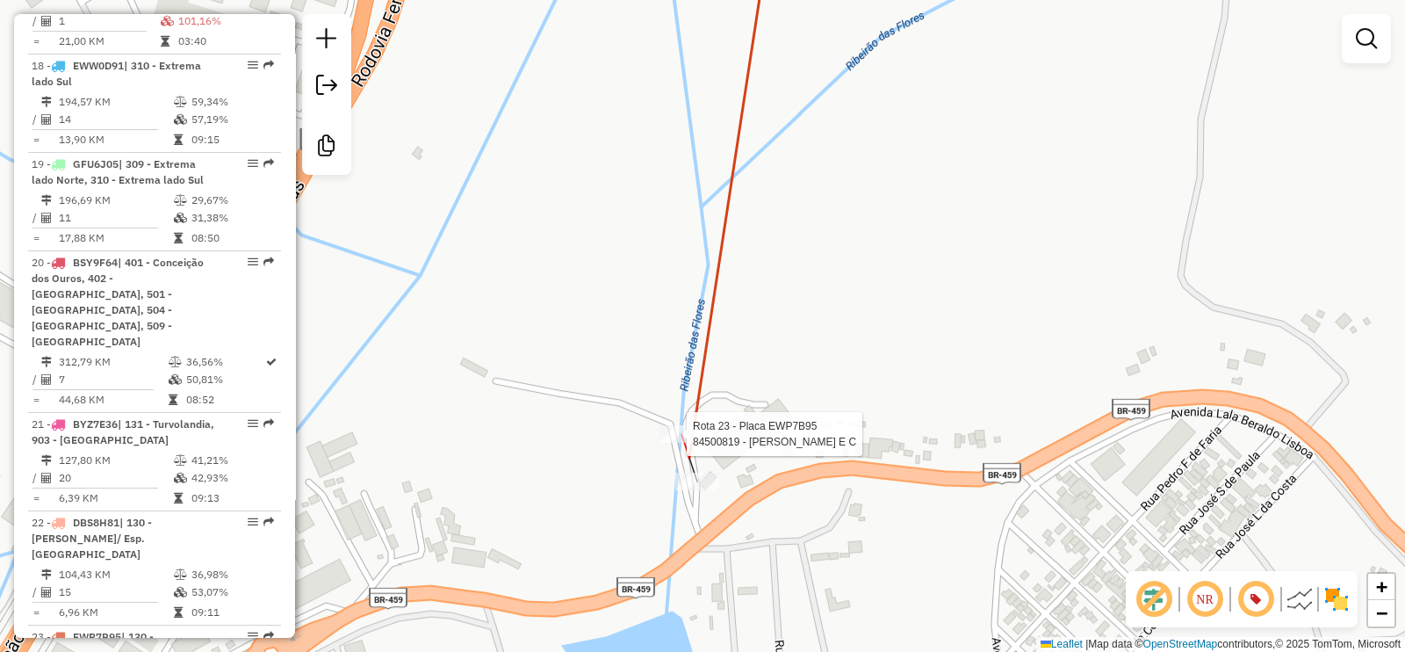
select select "**********"
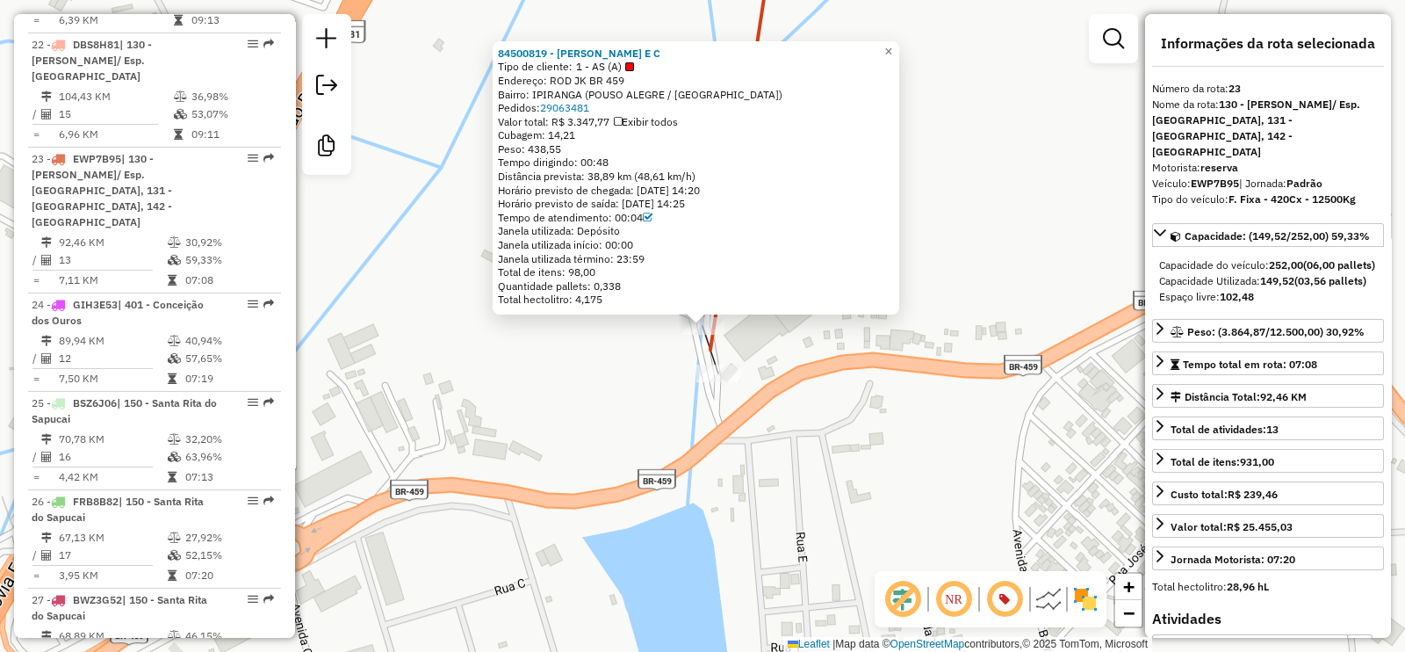
scroll to position [3052, 0]
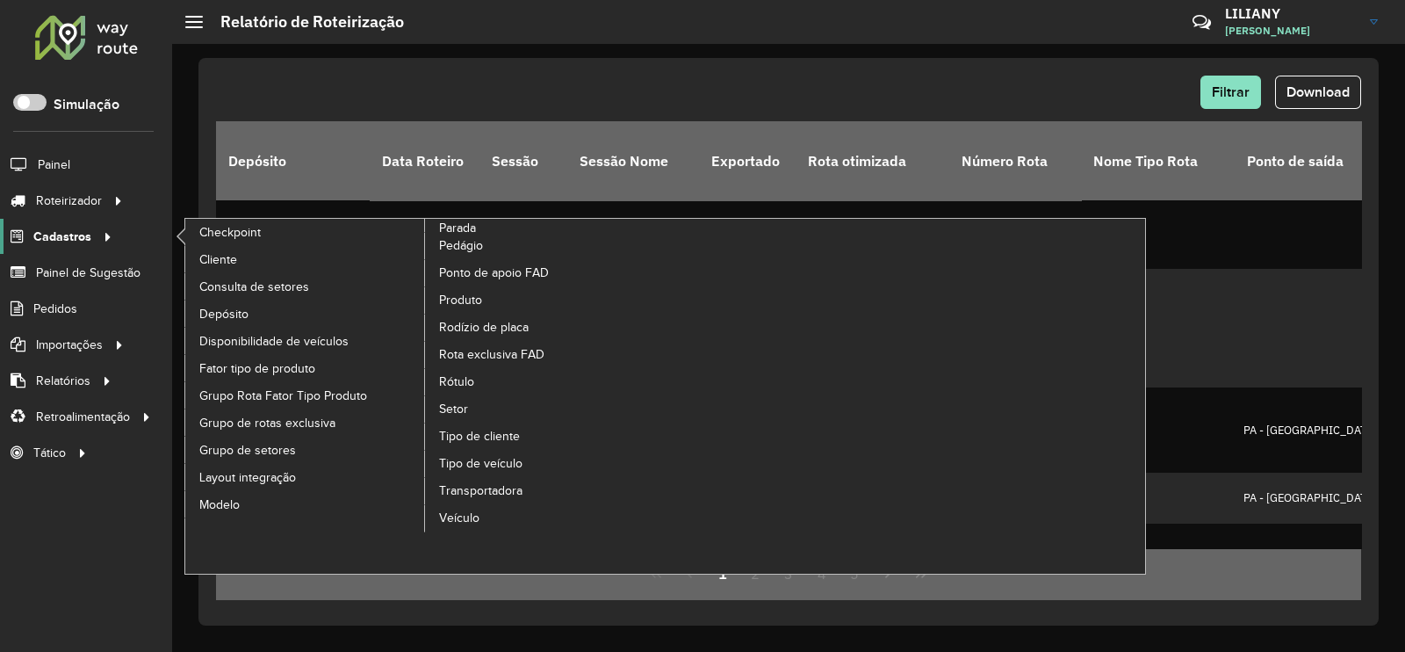
click at [79, 230] on span "Cadastros" at bounding box center [62, 236] width 58 height 18
click at [227, 262] on span "Cliente" at bounding box center [219, 259] width 41 height 18
